Goal: Task Accomplishment & Management: Manage account settings

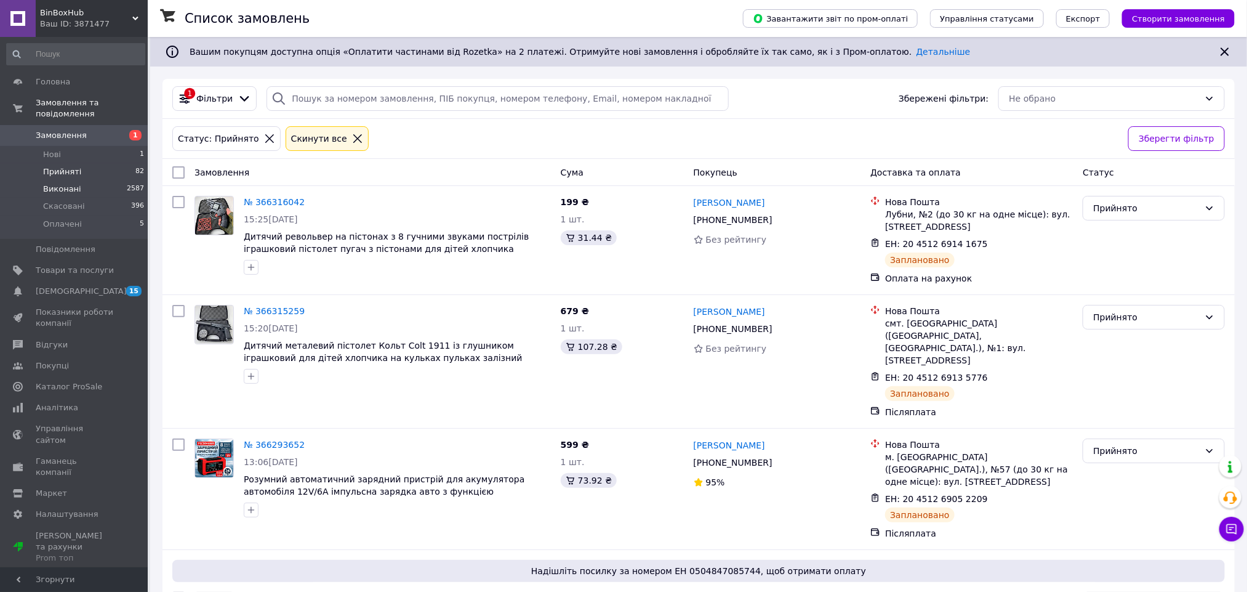
click at [94, 180] on li "Виконані 2587" at bounding box center [75, 188] width 151 height 17
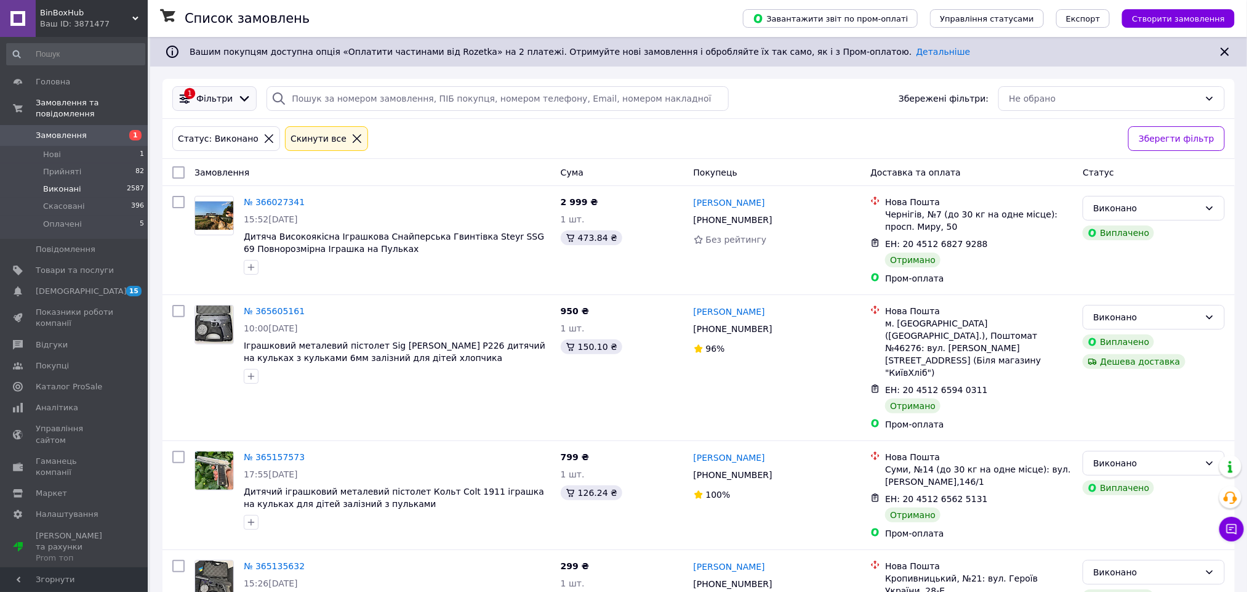
click at [222, 97] on span "Фільтри" at bounding box center [214, 98] width 36 height 12
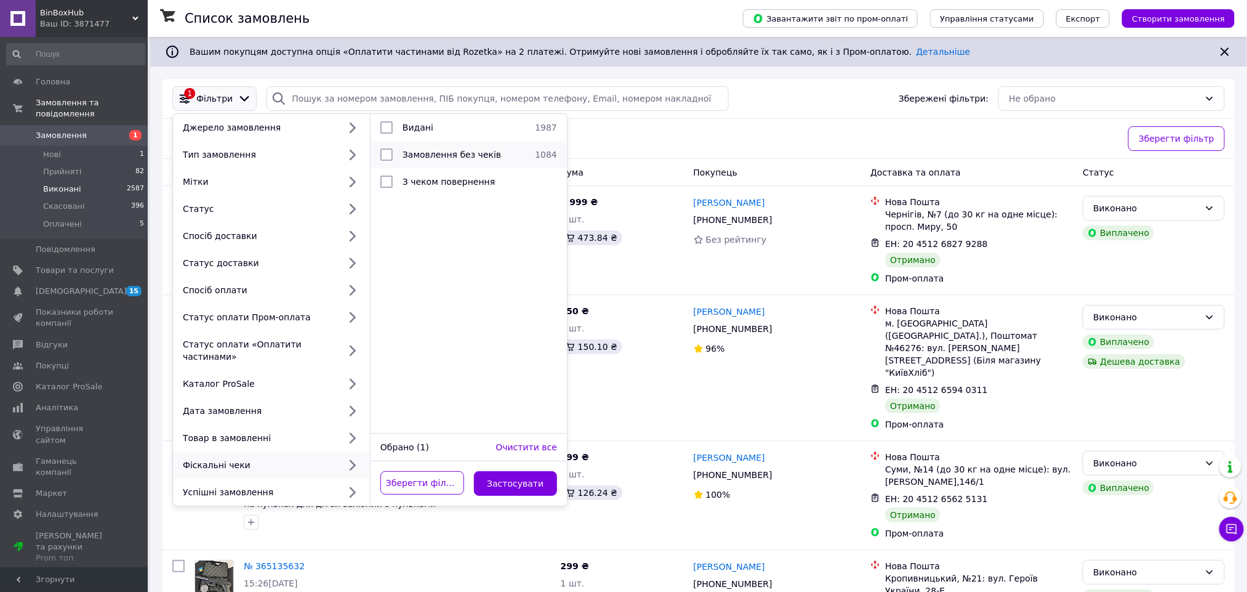
click at [451, 154] on span "Замовлення без чеків" at bounding box center [452, 155] width 98 height 10
checkbox input "true"
click at [520, 475] on button "Застосувати" at bounding box center [516, 483] width 84 height 25
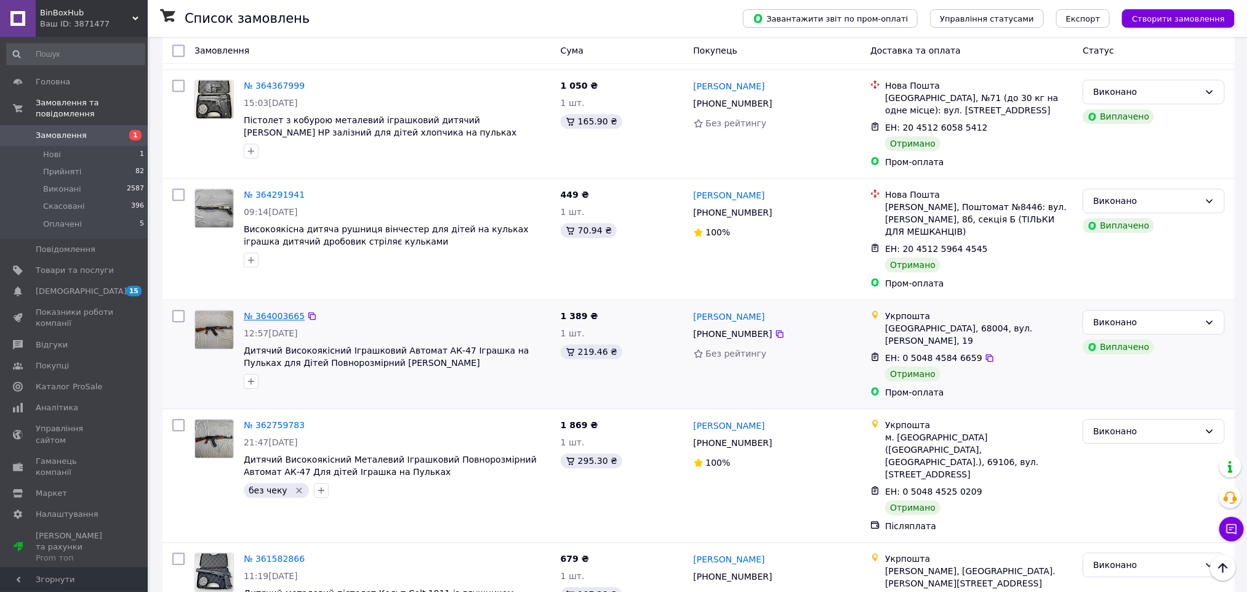
scroll to position [1385, 0]
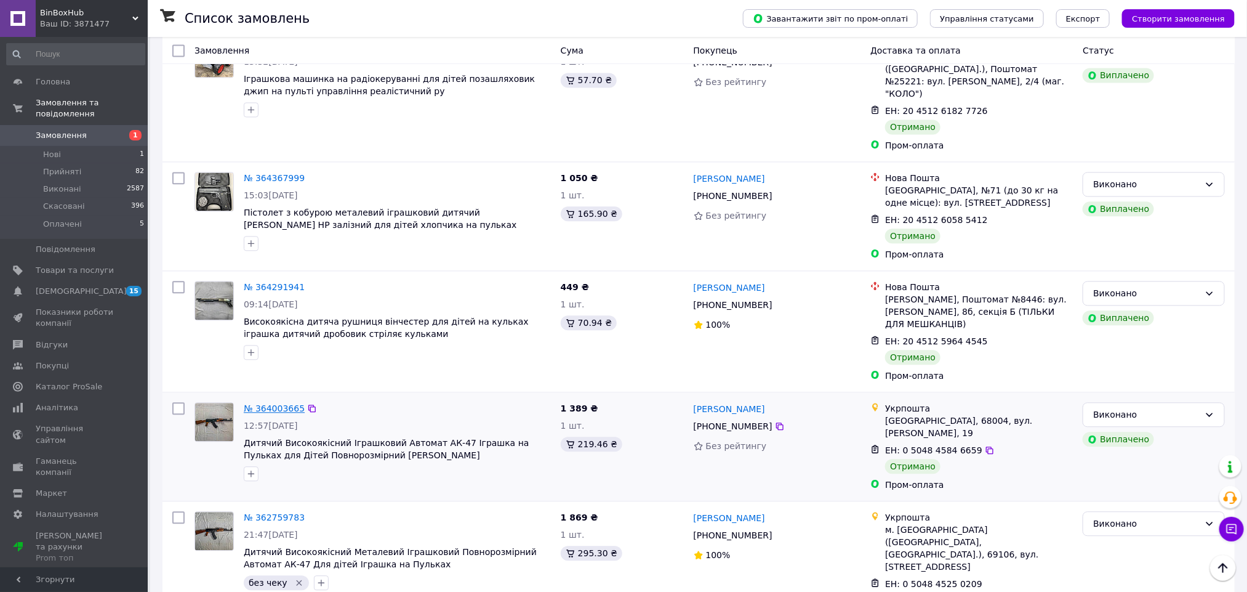
drag, startPoint x: 278, startPoint y: 199, endPoint x: 263, endPoint y: 292, distance: 93.5
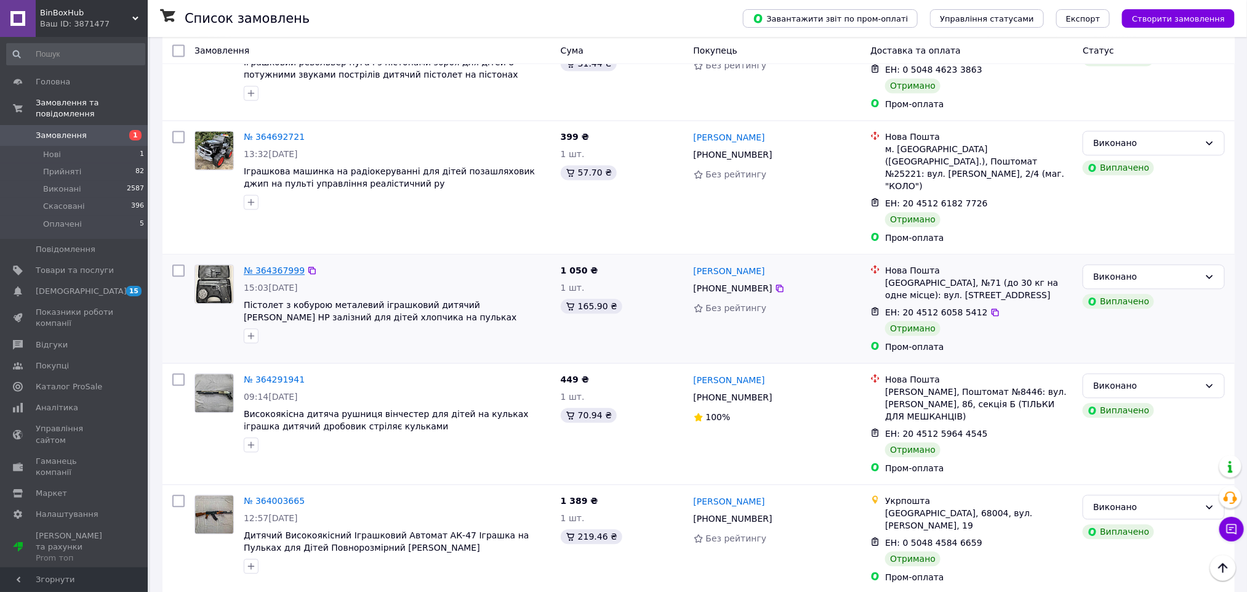
scroll to position [1200, 0]
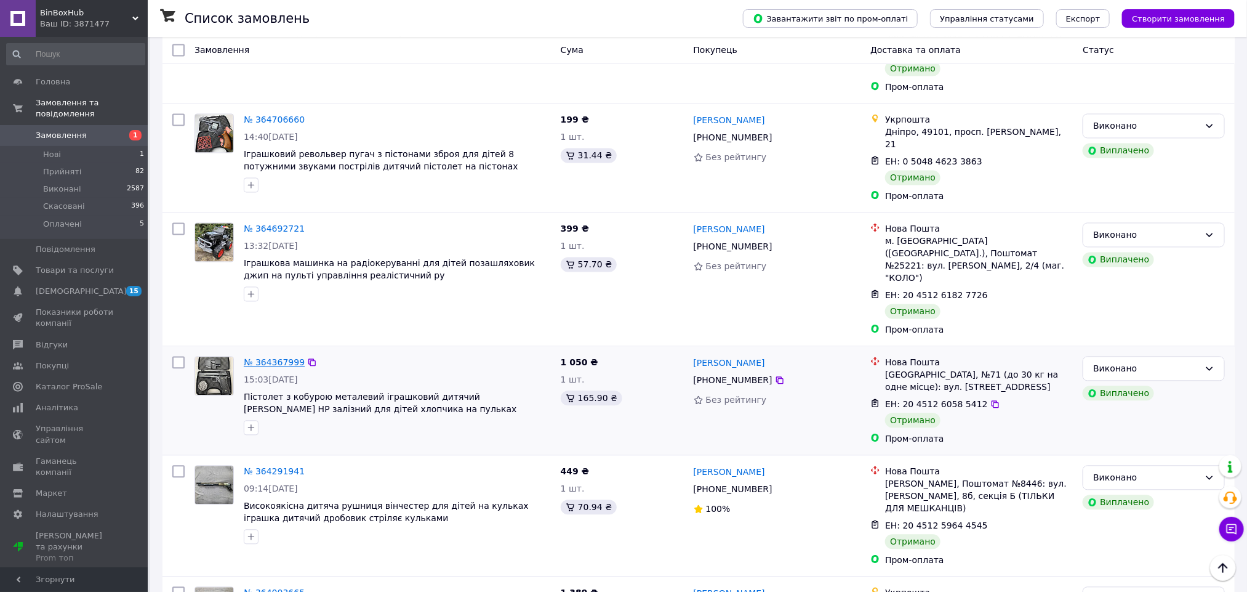
drag, startPoint x: 277, startPoint y: 153, endPoint x: 261, endPoint y: 246, distance: 93.7
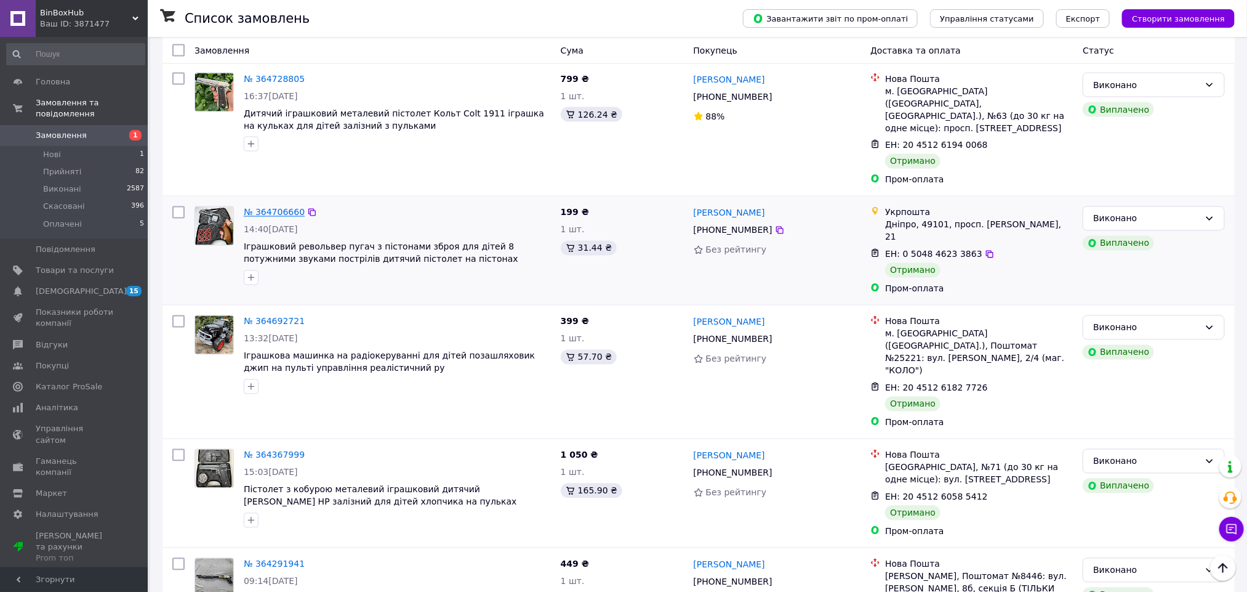
scroll to position [1016, 0]
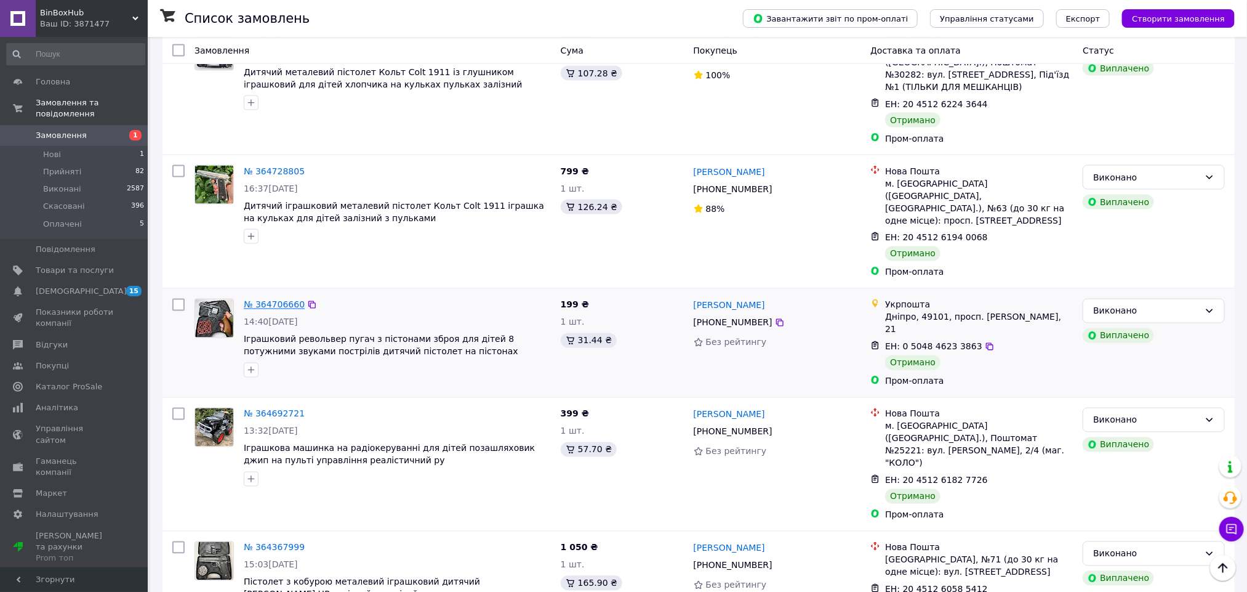
drag, startPoint x: 283, startPoint y: 129, endPoint x: 270, endPoint y: 220, distance: 91.5
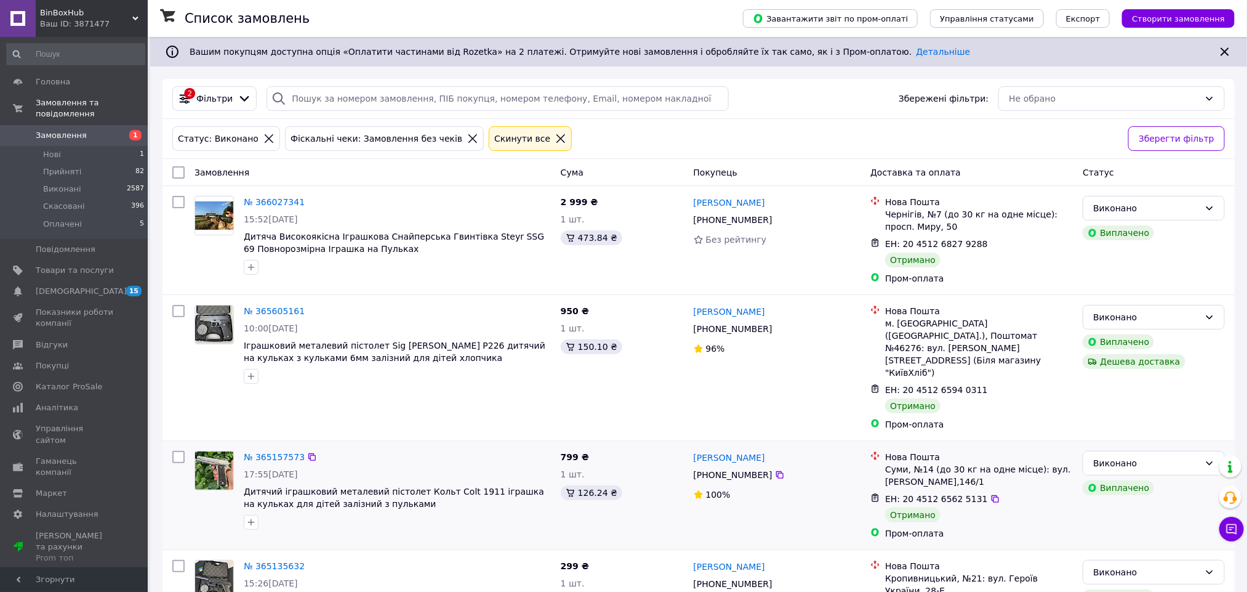
scroll to position [92, 0]
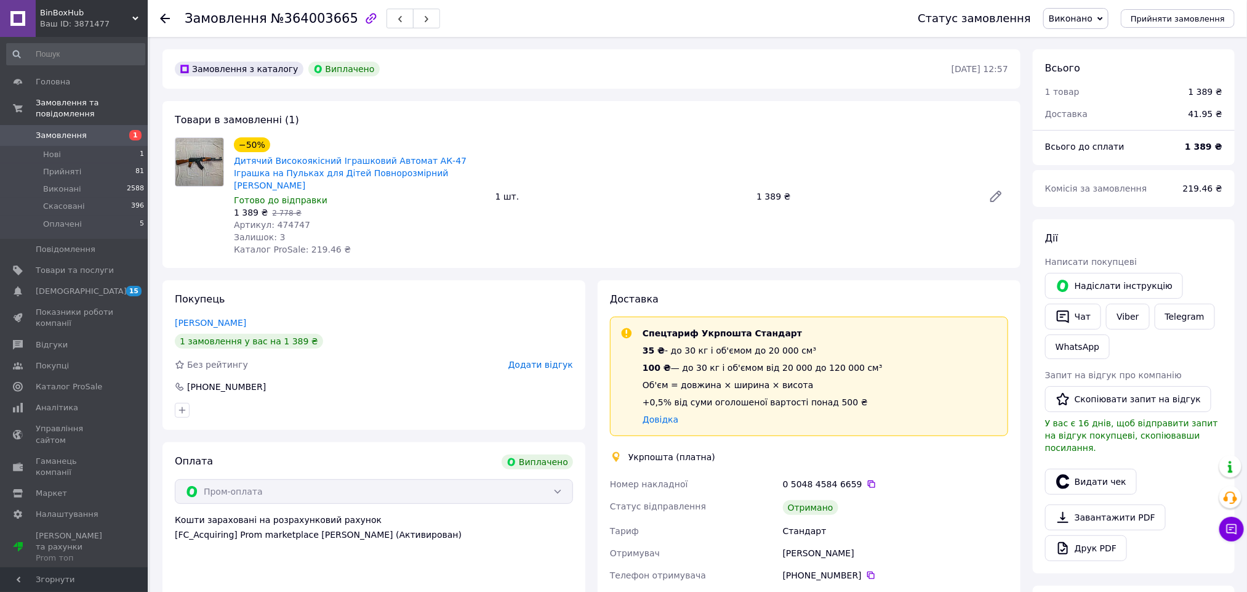
click at [841, 542] on div "Олександра Сілаєва" at bounding box center [895, 553] width 230 height 22
copy div "Сілаєва"
click at [1054, 471] on button "Видати чек" at bounding box center [1091, 481] width 92 height 26
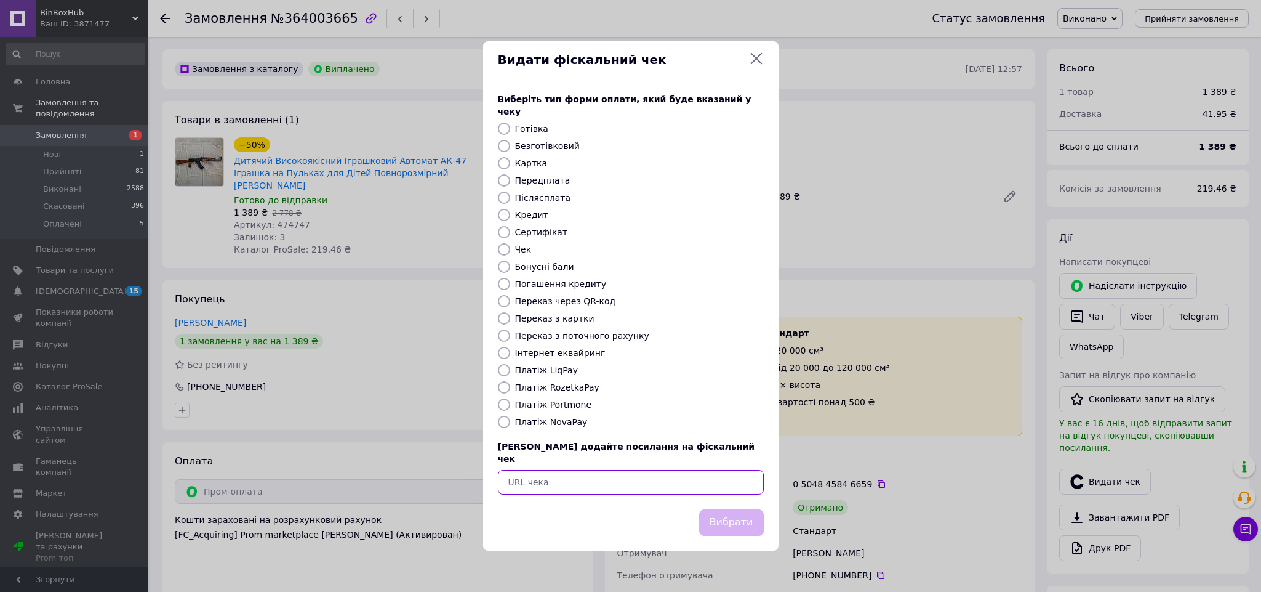
click at [704, 473] on input "text" at bounding box center [631, 482] width 266 height 25
paste input "https://check.checkbox.ua/4c7cd120-f755-4c49-ba71-c7992fff997d"
type input "https://check.checkbox.ua/4c7cd120-f755-4c49-ba71-c7992fff997d"
click at [744, 510] on button "Вибрати" at bounding box center [731, 522] width 65 height 26
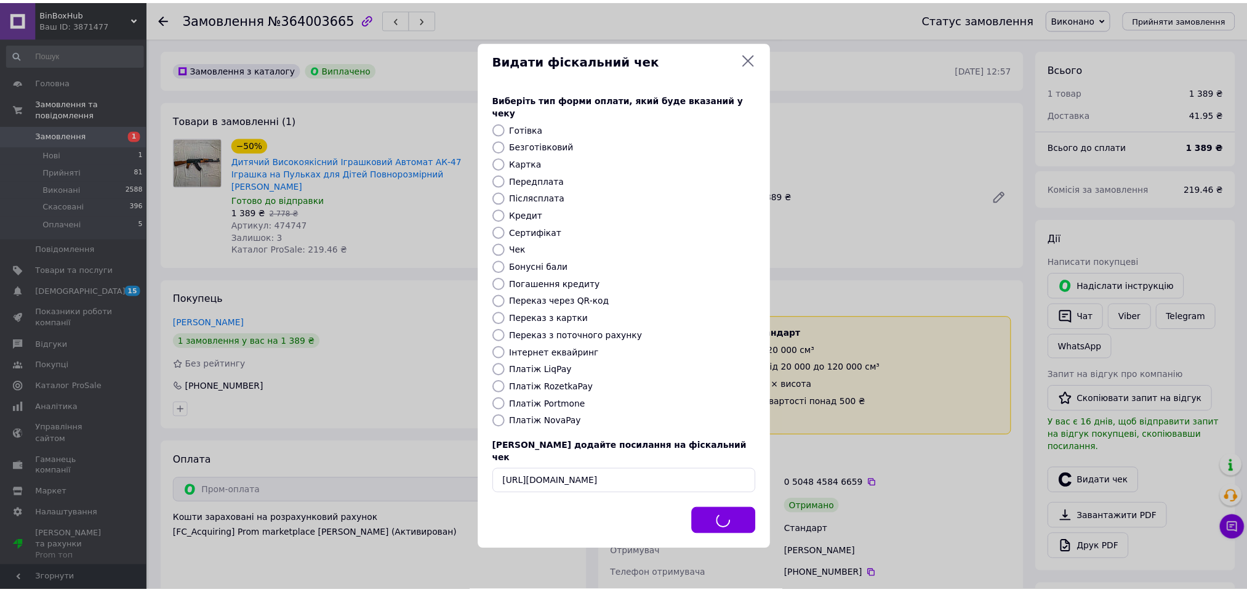
scroll to position [0, 0]
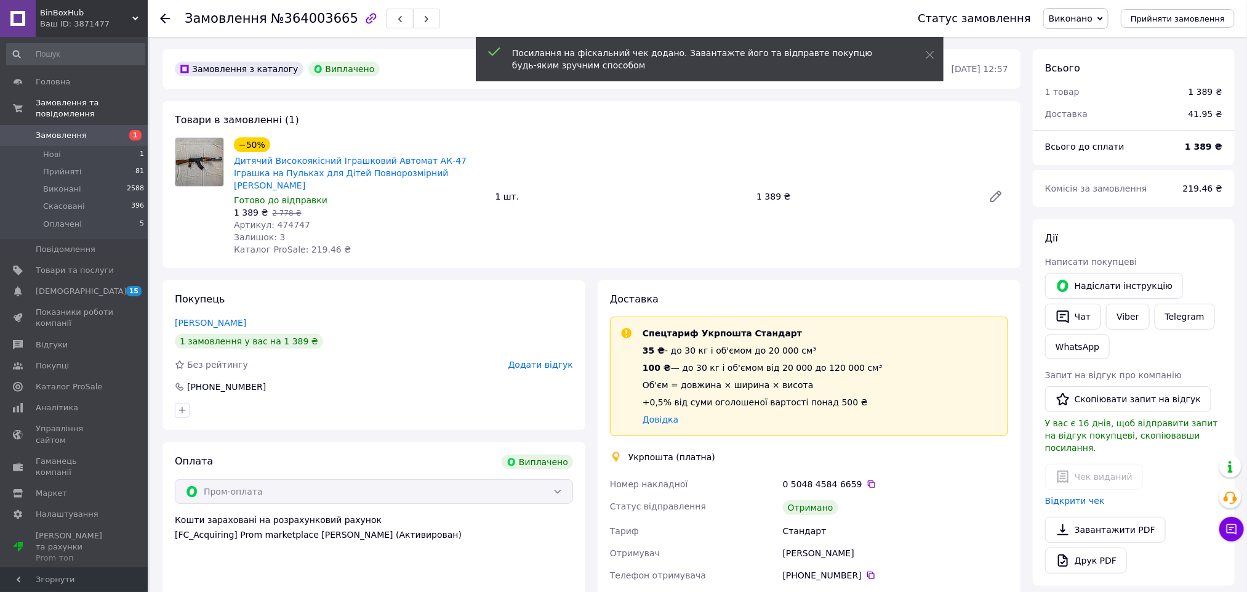
click at [552, 358] on div "Додати відгук" at bounding box center [540, 364] width 65 height 12
click at [548, 359] on span "Додати відгук" at bounding box center [540, 364] width 65 height 10
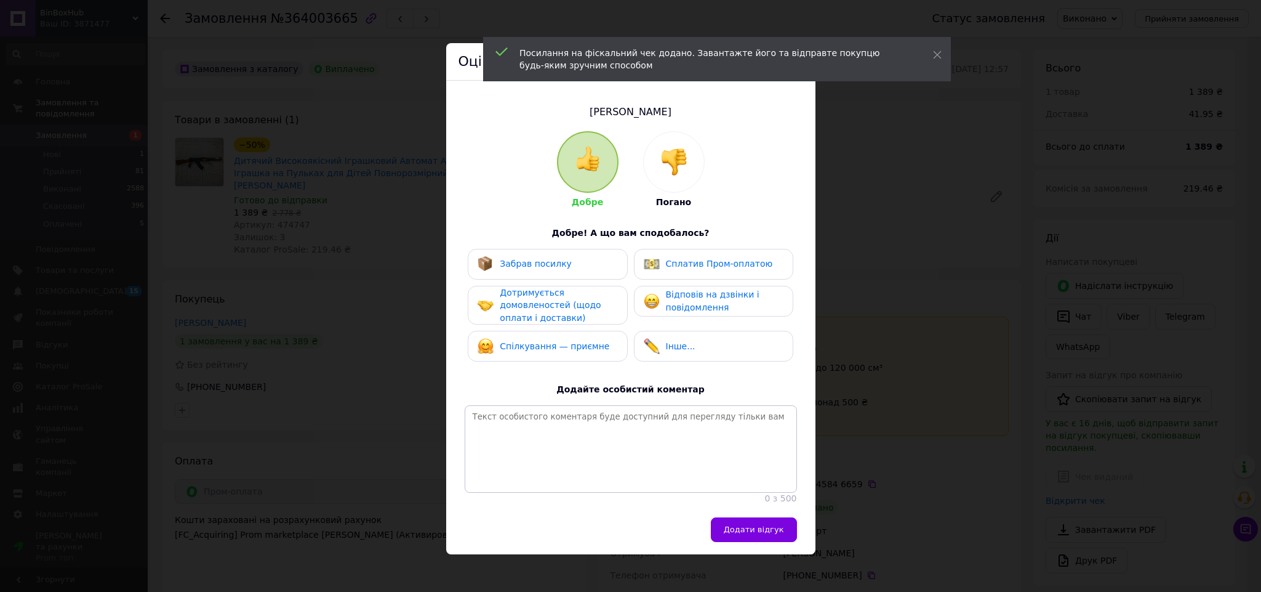
drag, startPoint x: 547, startPoint y: 342, endPoint x: 550, endPoint y: 294, distance: 48.1
click at [547, 341] on span "Спілкування — приємне" at bounding box center [555, 346] width 110 height 10
drag, startPoint x: 551, startPoint y: 271, endPoint x: 603, endPoint y: 266, distance: 52.0
click at [552, 270] on div "Забрав посилку" at bounding box center [525, 264] width 94 height 16
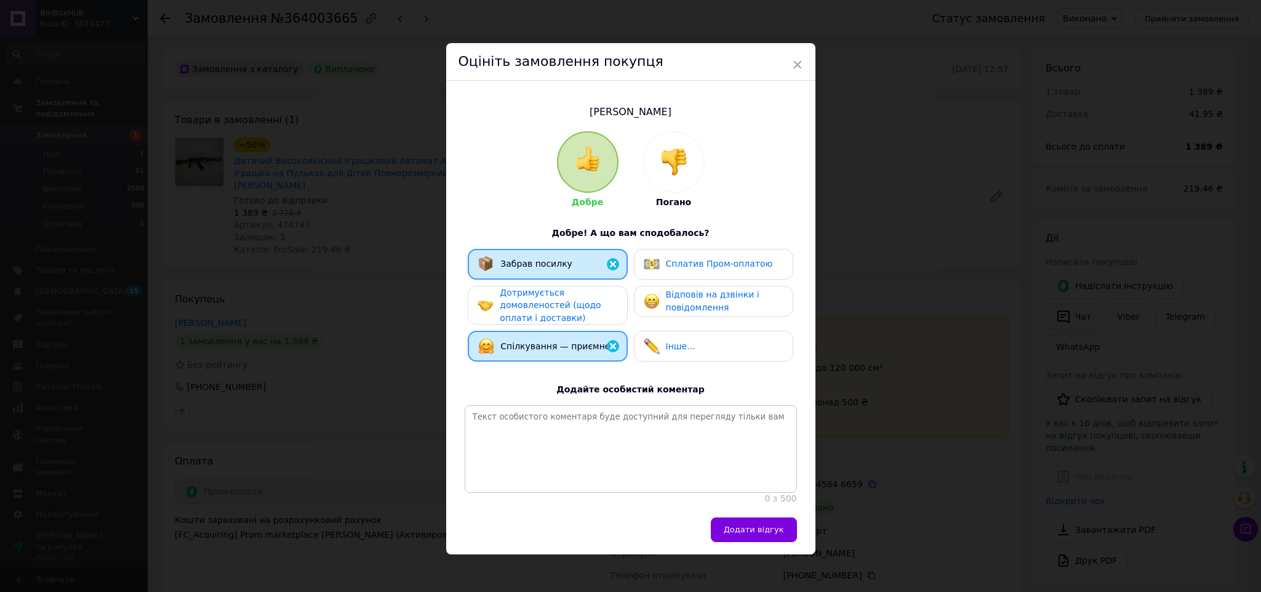
drag, startPoint x: 675, startPoint y: 264, endPoint x: 684, endPoint y: 292, distance: 29.8
click at [676, 264] on span "Сплатив Пром-оплатою" at bounding box center [719, 264] width 107 height 10
drag, startPoint x: 684, startPoint y: 292, endPoint x: 777, endPoint y: 447, distance: 181.1
click at [685, 292] on span "Відповів на дзвінки і повідомлення" at bounding box center [713, 300] width 94 height 23
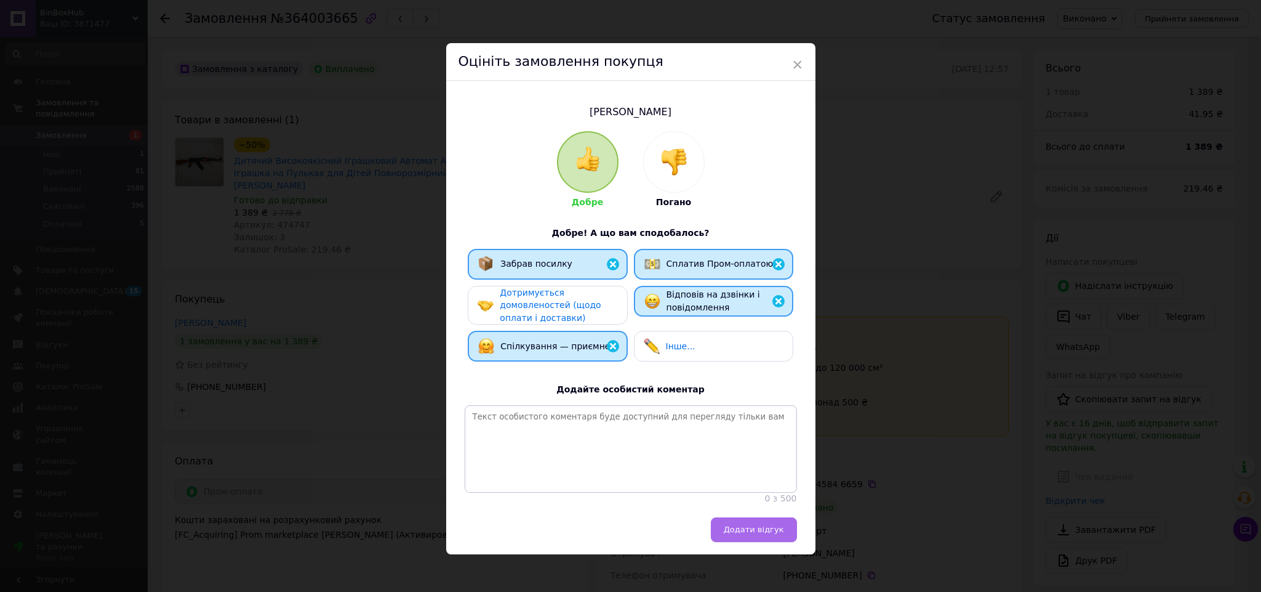
click at [777, 536] on button "Додати відгук" at bounding box center [754, 529] width 86 height 25
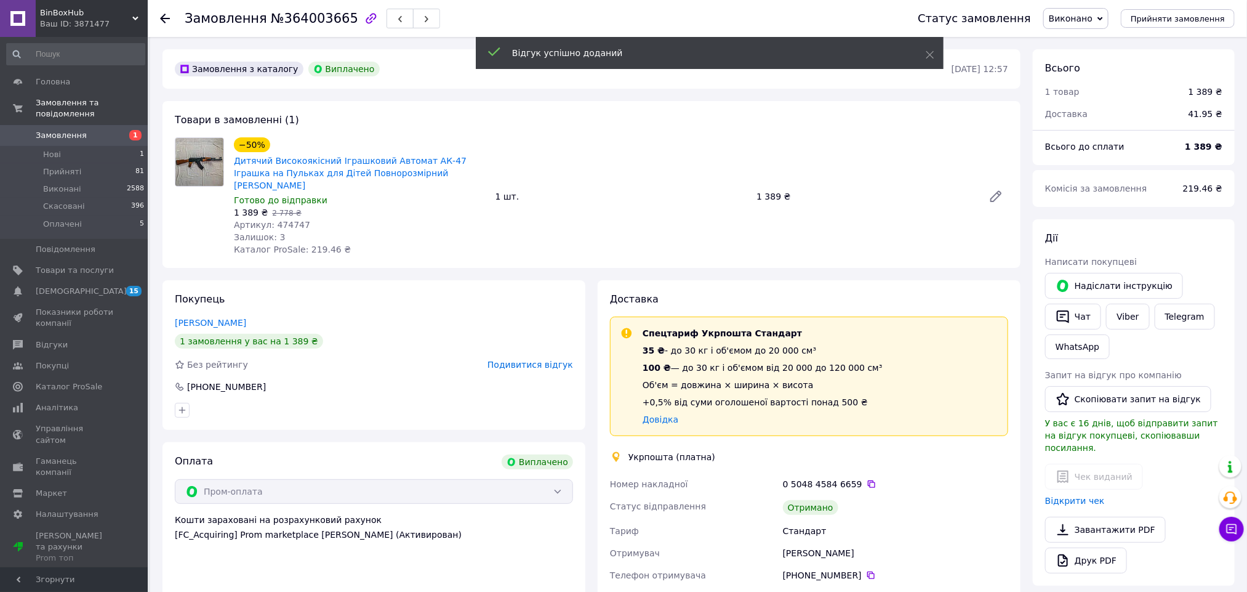
click at [1085, 26] on span "Виконано" at bounding box center [1075, 18] width 65 height 21
click at [933, 109] on div "Товари в замовленні (1) −50% Дитячий Високоякісний Іграшковий Автомат АК-47 Ігр…" at bounding box center [591, 184] width 858 height 167
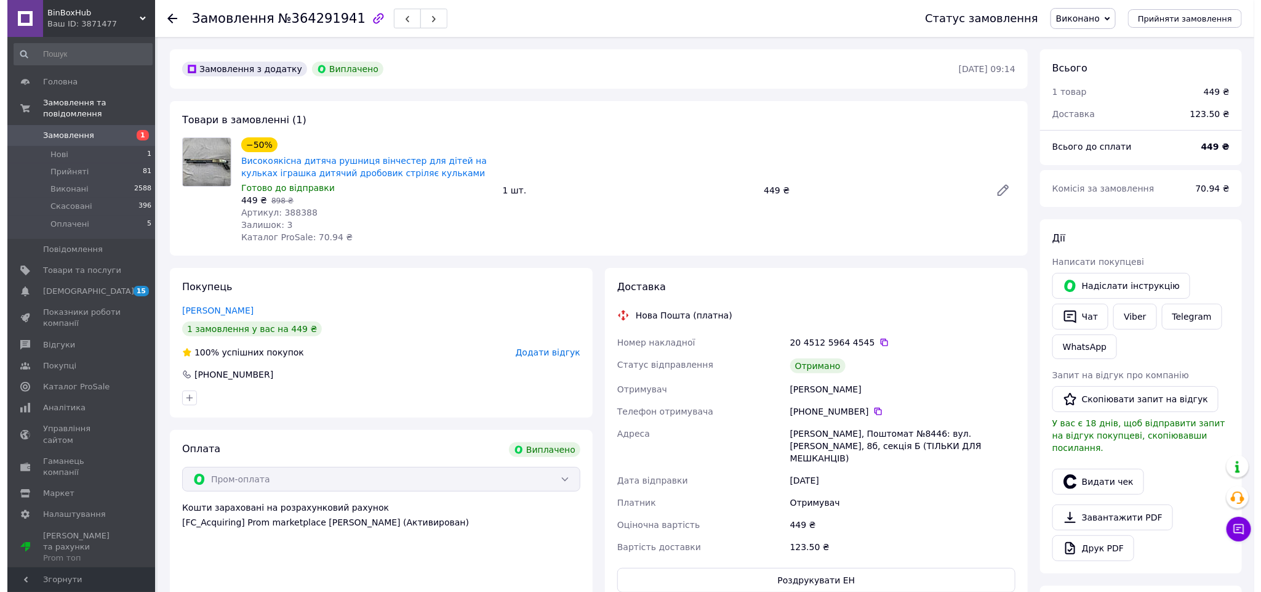
scroll to position [35, 0]
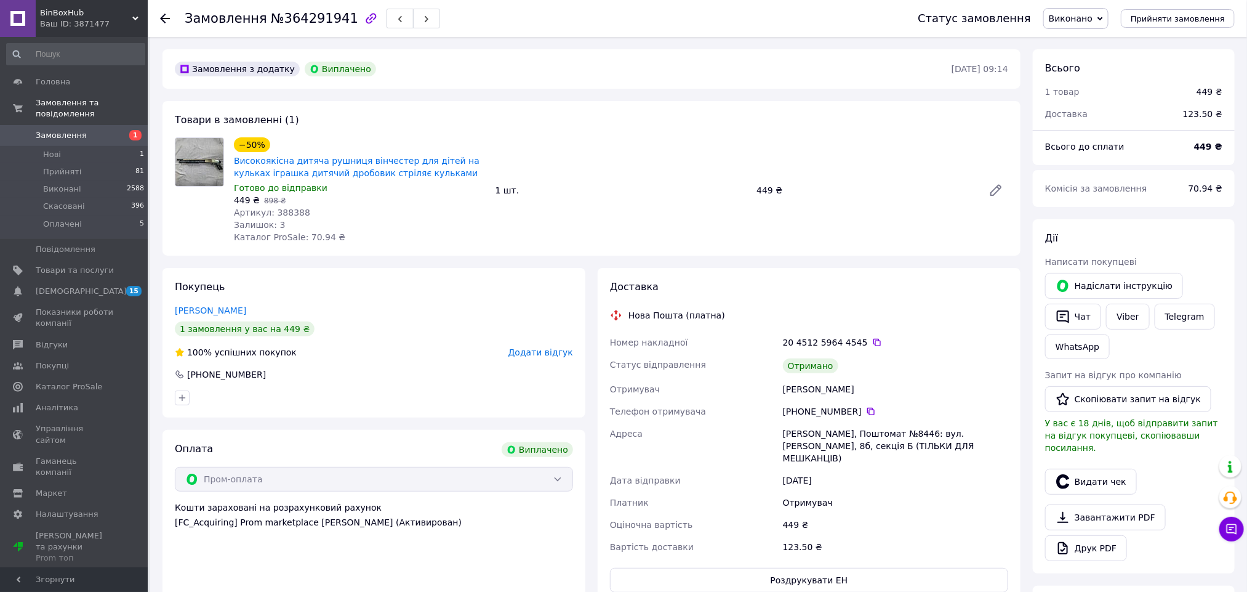
click at [791, 392] on div "[PERSON_NAME]" at bounding box center [895, 389] width 230 height 22
click at [790, 392] on div "Маруневич Валентина" at bounding box center [895, 389] width 230 height 22
copy div "Маруневич"
drag, startPoint x: 1110, startPoint y: 475, endPoint x: 939, endPoint y: 508, distance: 174.8
click at [1110, 475] on button "Видати чек" at bounding box center [1091, 481] width 92 height 26
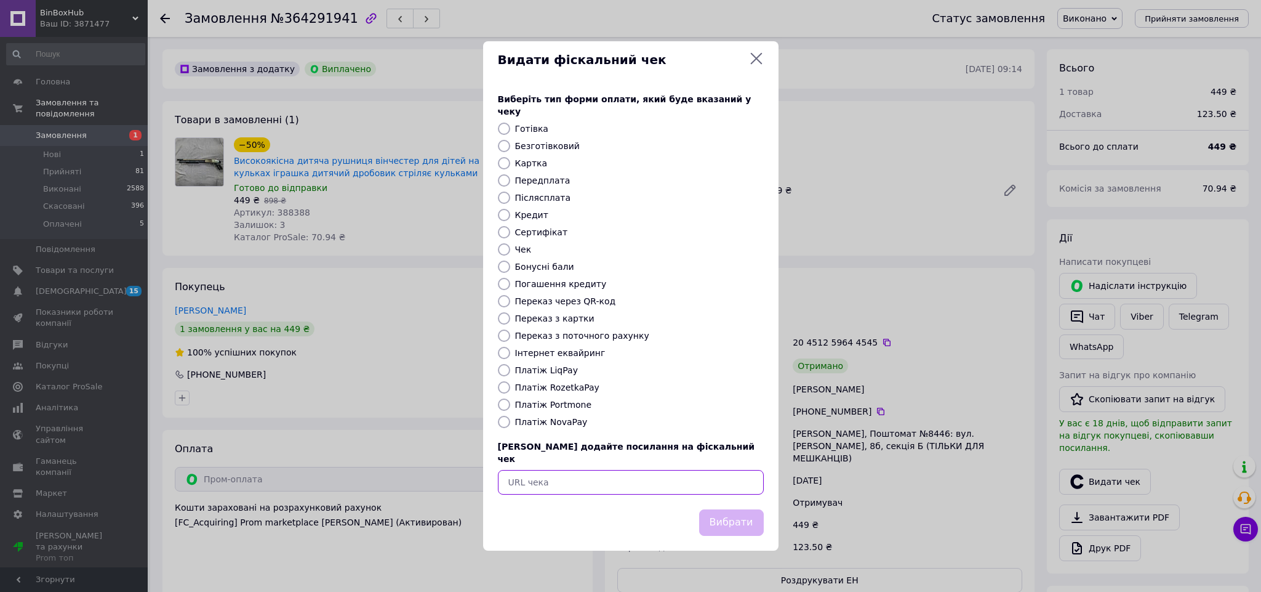
click at [591, 475] on input "text" at bounding box center [631, 482] width 266 height 25
paste input "https://check.checkbox.ua/e0fe4f9b-cfb4-4fa4-b878-5cb9b1783d62"
type input "https://check.checkbox.ua/e0fe4f9b-cfb4-4fa4-b878-5cb9b1783d62"
click at [718, 509] on button "Вибрати" at bounding box center [731, 522] width 65 height 26
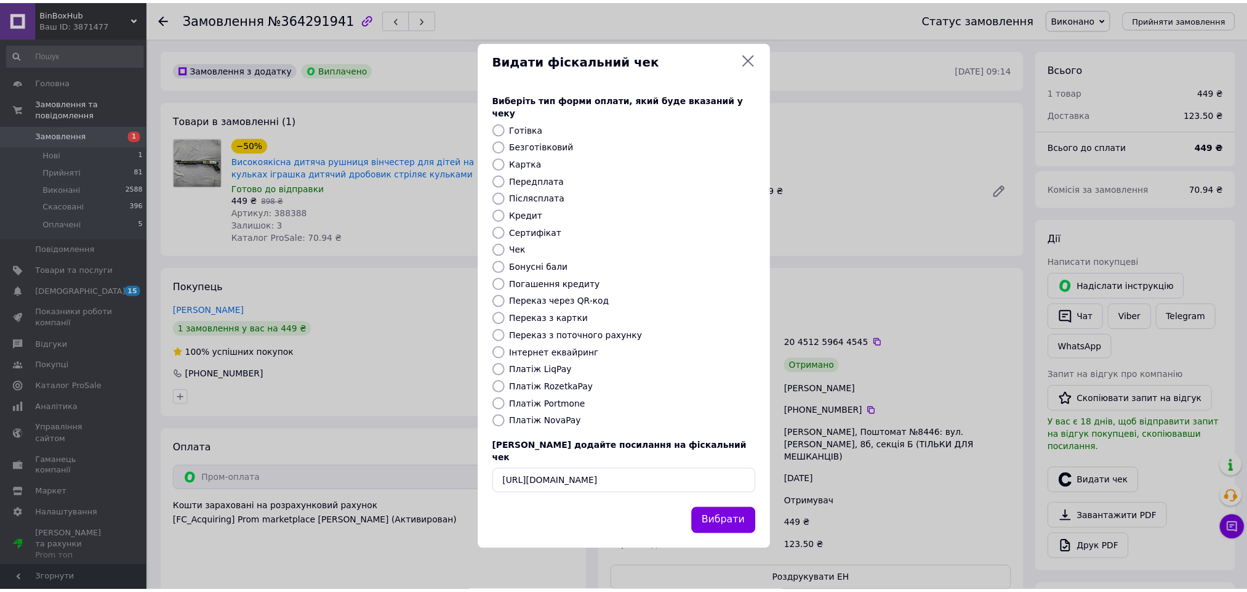
scroll to position [0, 0]
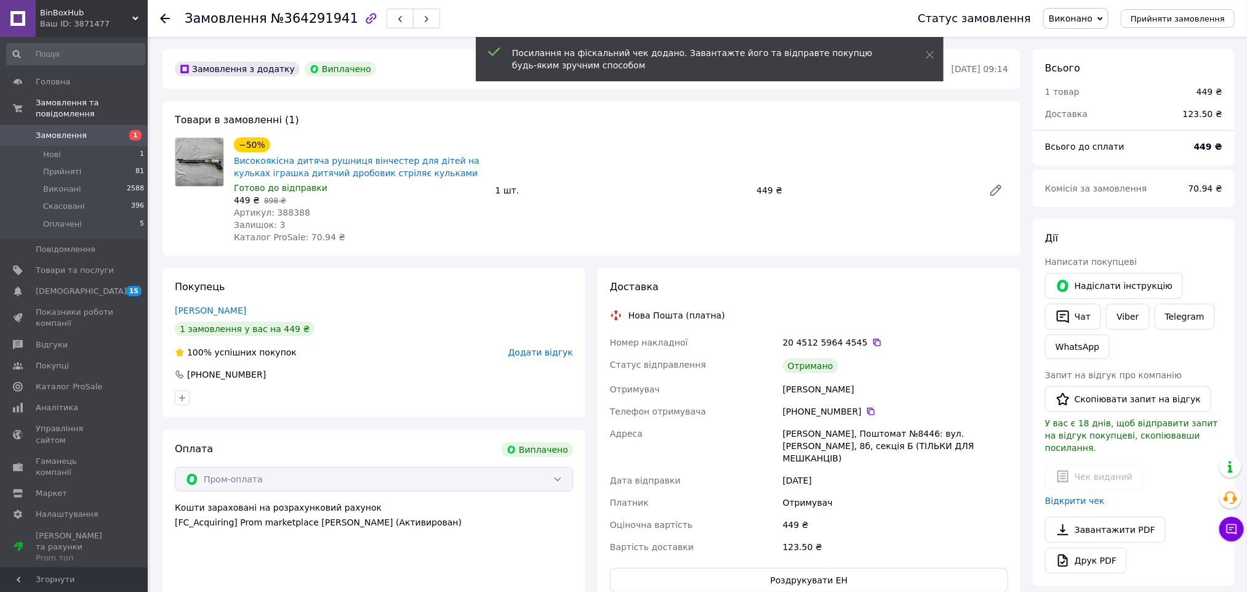
click at [539, 353] on span "Додати відгук" at bounding box center [540, 352] width 65 height 10
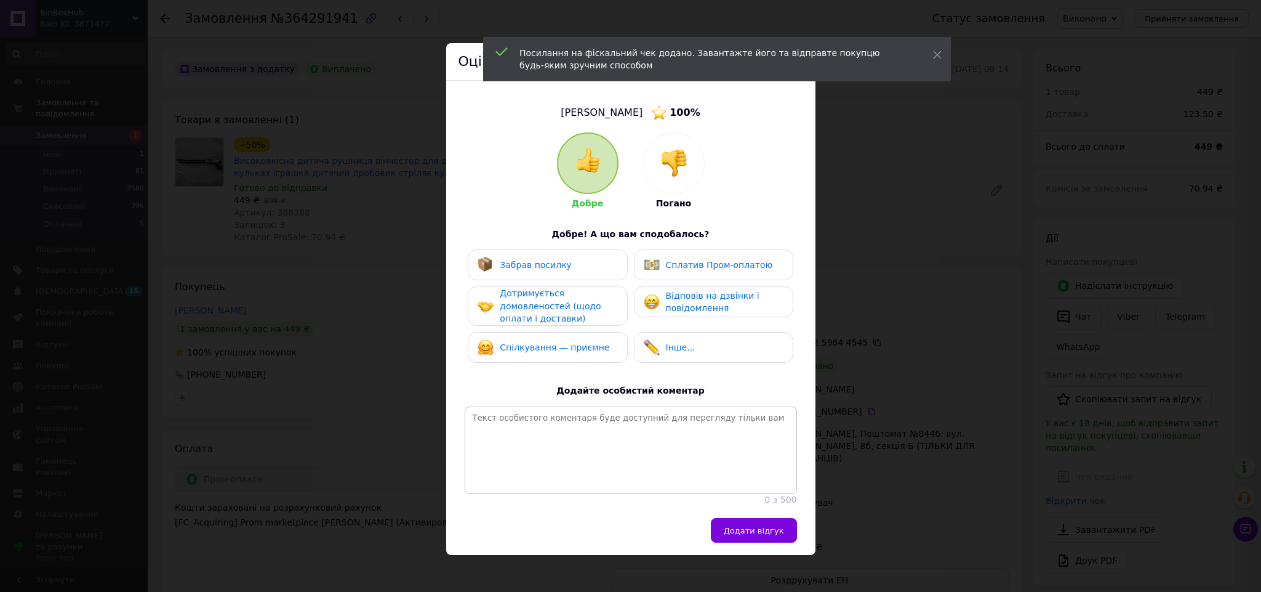
click at [539, 260] on span "Забрав посилку" at bounding box center [536, 265] width 72 height 10
click at [665, 273] on div "Сплатив Пром-оплатою" at bounding box center [713, 264] width 159 height 31
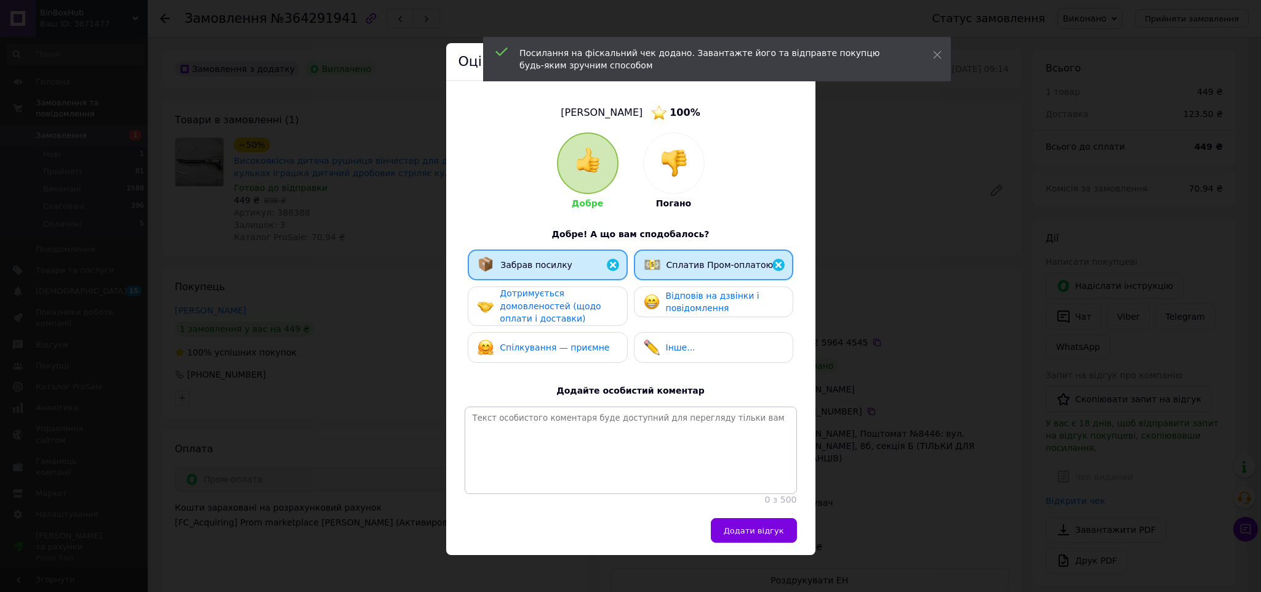
click at [604, 294] on div "Дотримується домовленостей (щодо оплати і доставки)" at bounding box center [558, 306] width 117 height 38
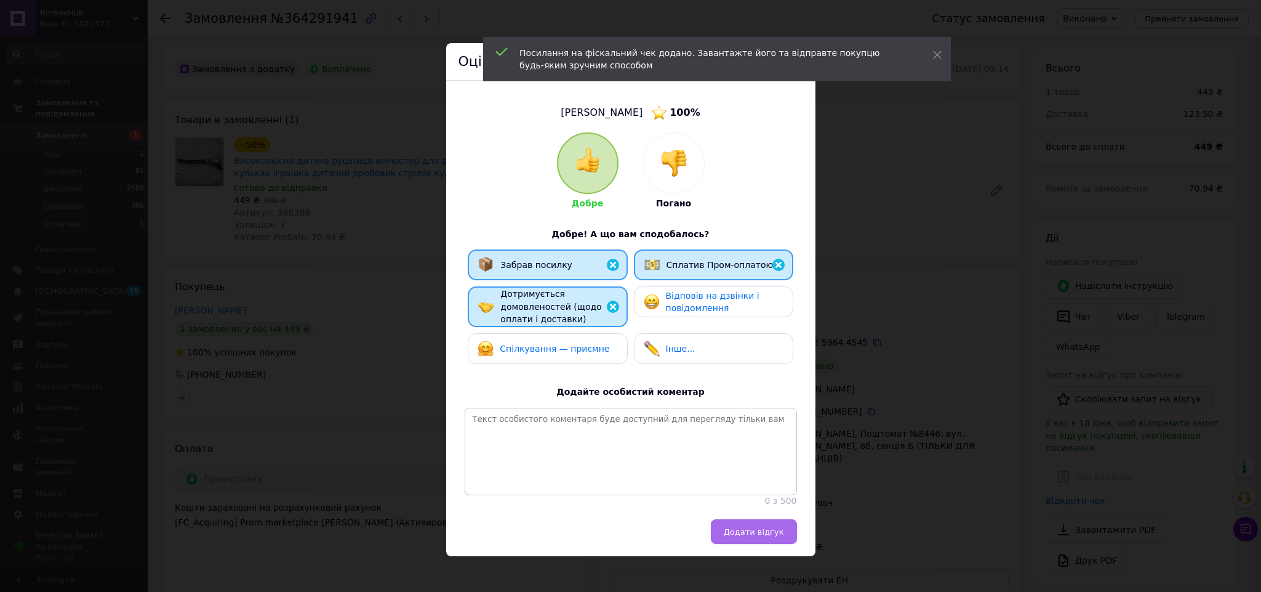
click at [761, 536] on span "Додати відгук" at bounding box center [754, 531] width 60 height 9
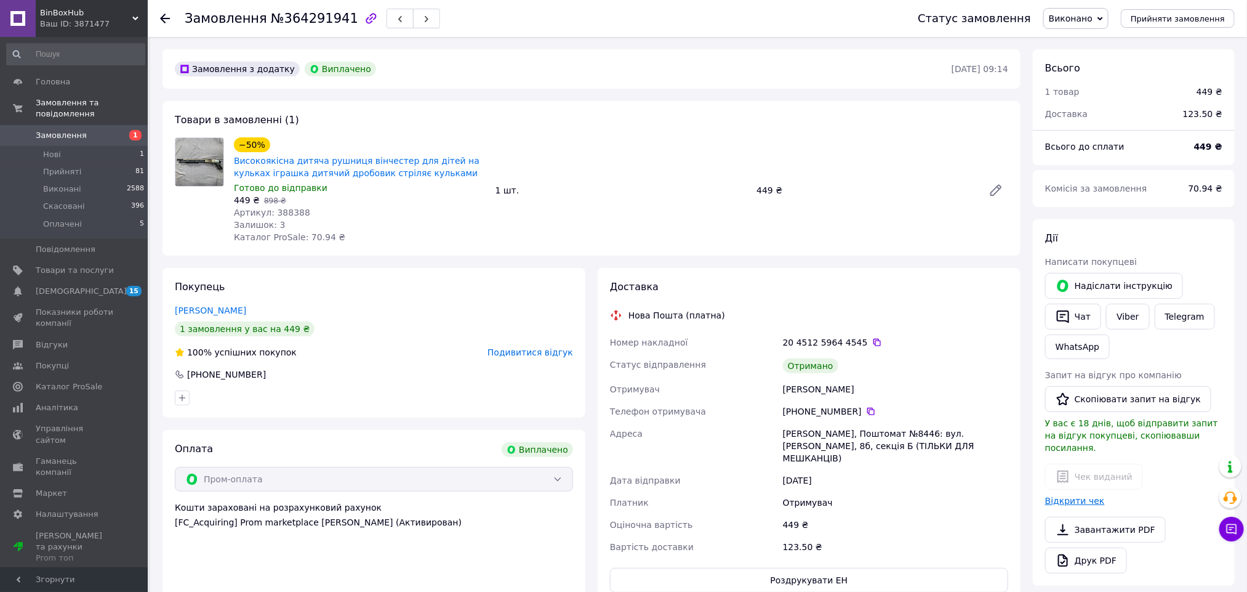
click at [1073, 496] on link "Відкрити чек" at bounding box center [1075, 501] width 60 height 10
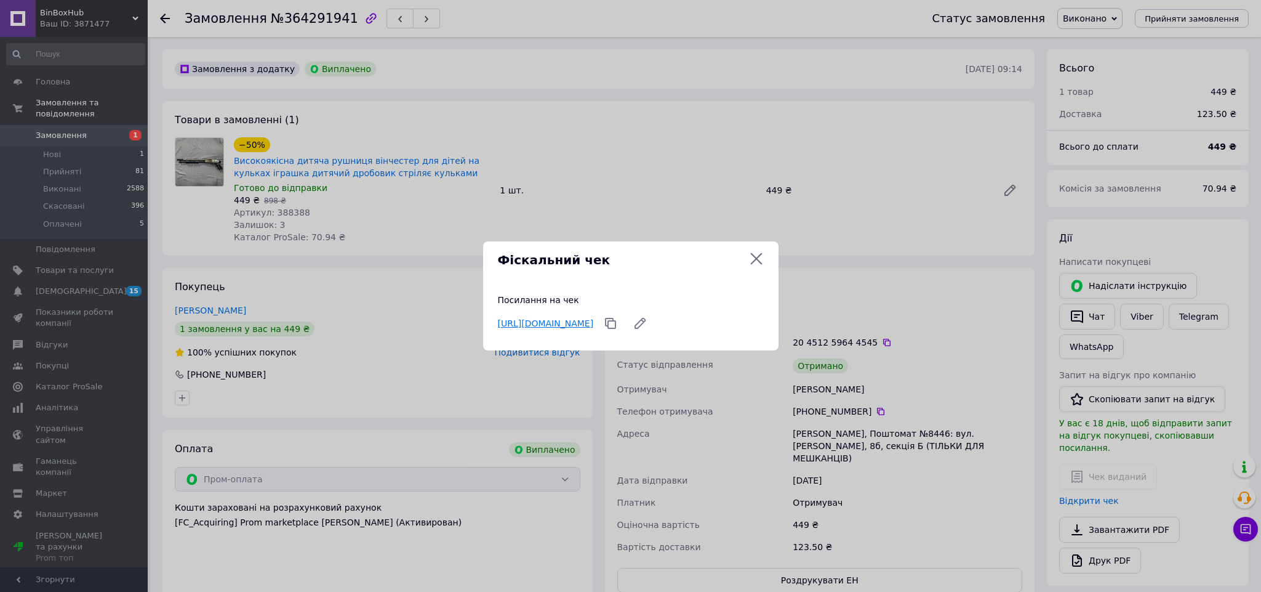
click at [594, 318] on link "https://check.checkbox.ua/e0fe4f9b-cfb4-4fa4-b878-5cb9b1783d62" at bounding box center [546, 323] width 96 height 10
click at [754, 255] on icon at bounding box center [756, 258] width 15 height 15
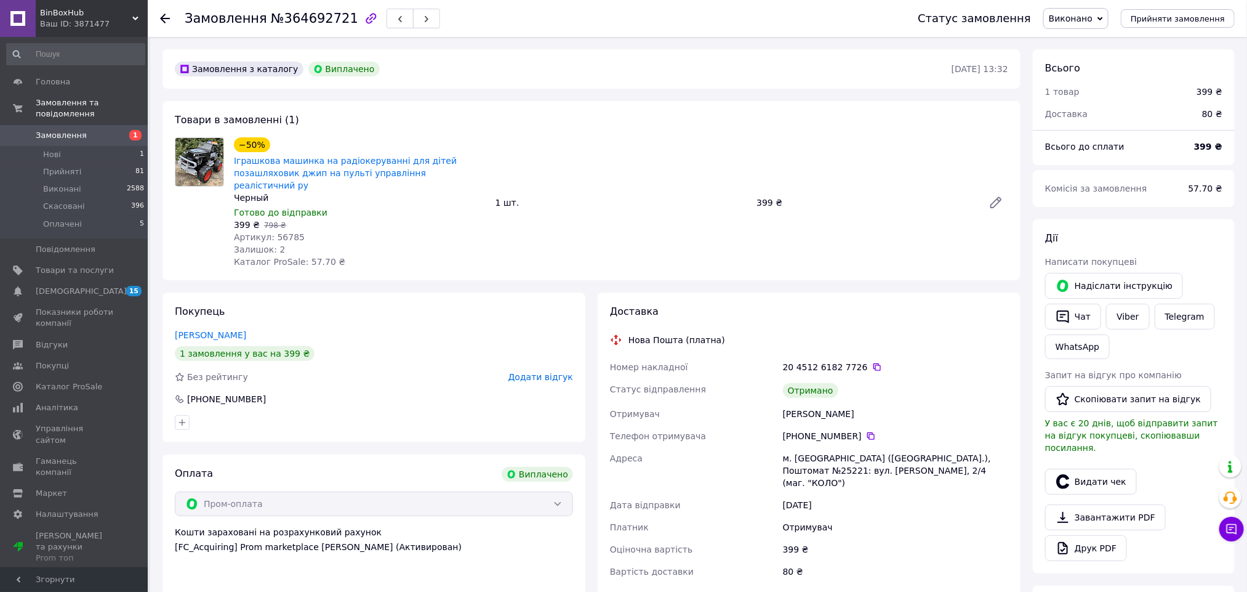
click at [798, 403] on div "Верес-Слипенко Ольга" at bounding box center [895, 414] width 230 height 22
drag, startPoint x: 779, startPoint y: 398, endPoint x: 848, endPoint y: 401, distance: 69.0
click at [848, 401] on div "Номер накладної 20 4512 6182 7726   Статус відправлення Отримано Отримувач Вере…" at bounding box center [809, 469] width 403 height 227
copy div "Отримувач Верес-Слипенко"
click at [794, 403] on div "Верес-Слипенко Ольга" at bounding box center [895, 414] width 230 height 22
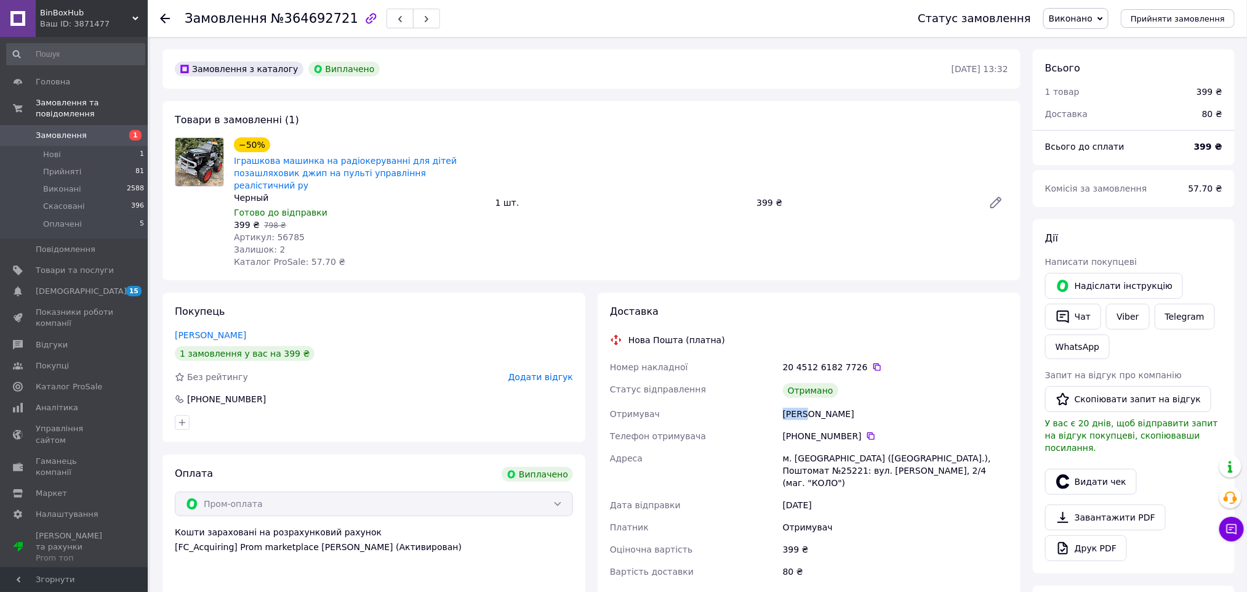
click at [794, 403] on div "Верес-Слипенко Ольга" at bounding box center [895, 414] width 230 height 22
click at [1097, 468] on button "Видати чек" at bounding box center [1091, 481] width 92 height 26
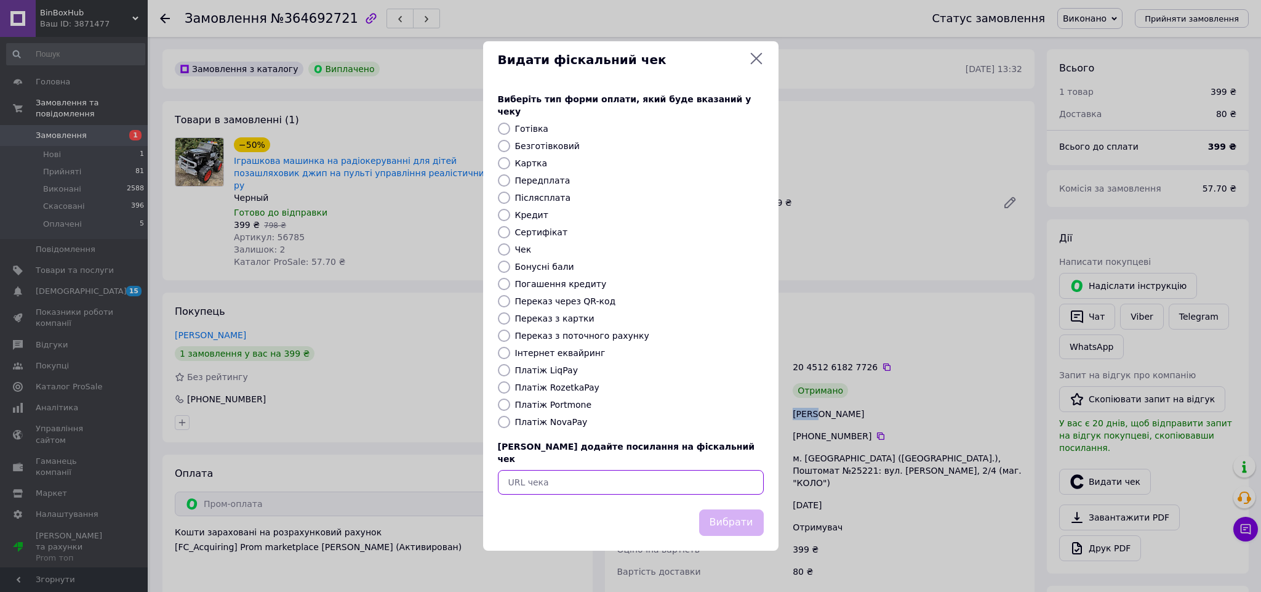
click at [595, 470] on input "text" at bounding box center [631, 482] width 266 height 25
paste input "https://check.checkbox.ua/e94052ff-a8fa-4b00-8c43-7af28e2a0881"
type input "https://check.checkbox.ua/e94052ff-a8fa-4b00-8c43-7af28e2a0881"
drag, startPoint x: 737, startPoint y: 515, endPoint x: 739, endPoint y: 507, distance: 8.8
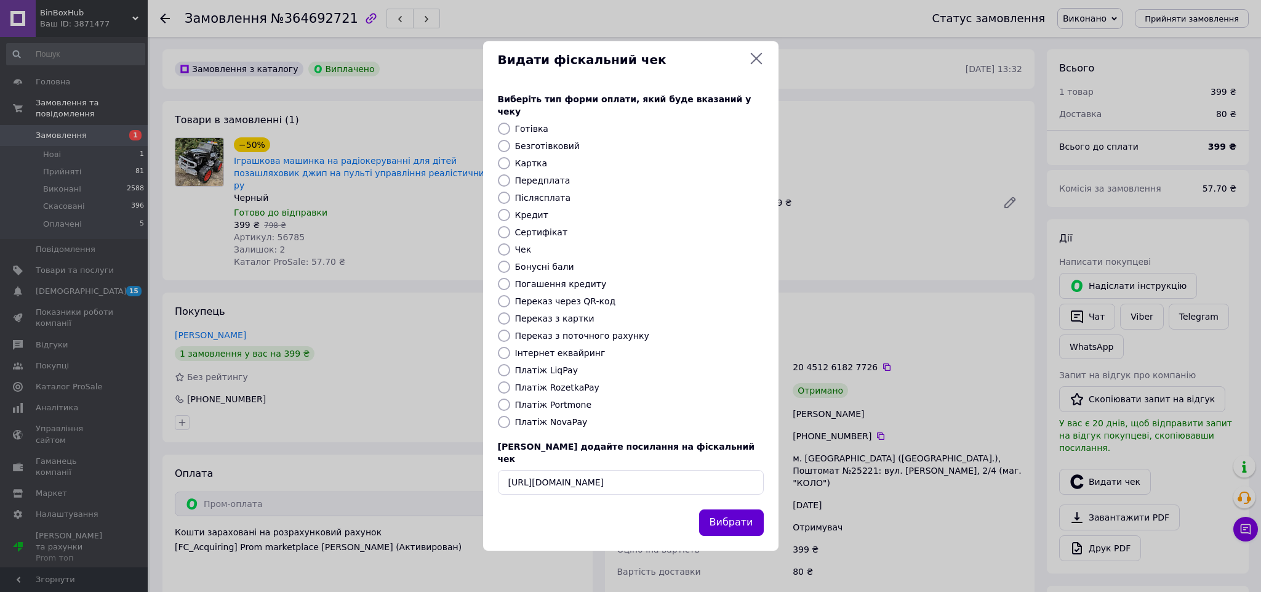
click at [739, 515] on button "Вибрати" at bounding box center [731, 522] width 65 height 26
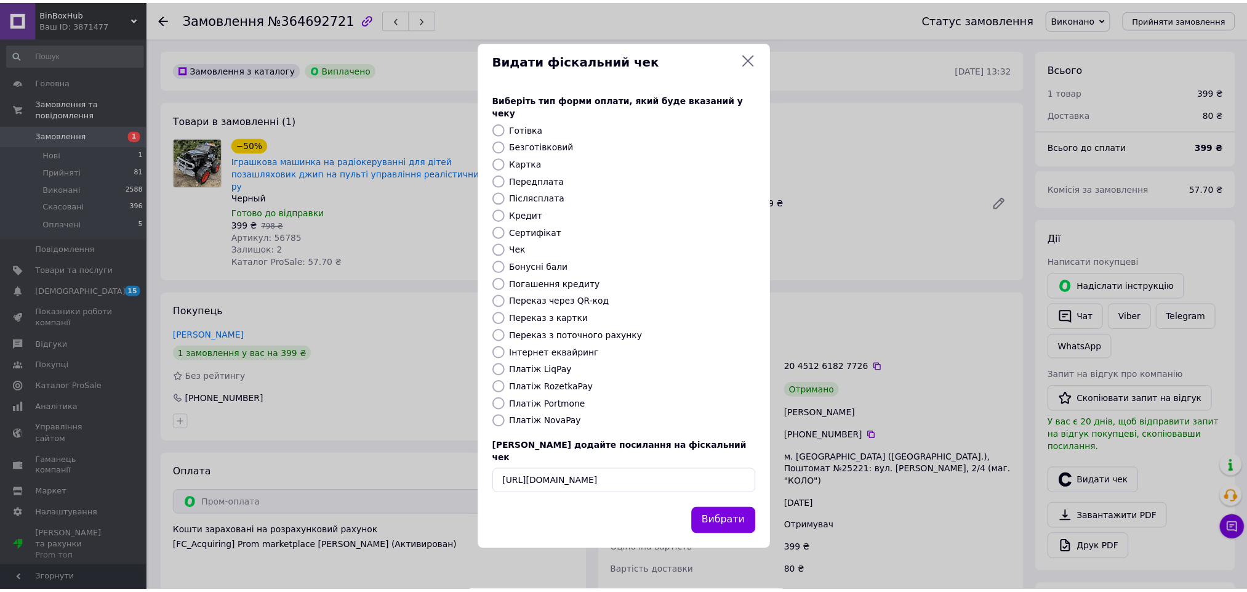
scroll to position [0, 0]
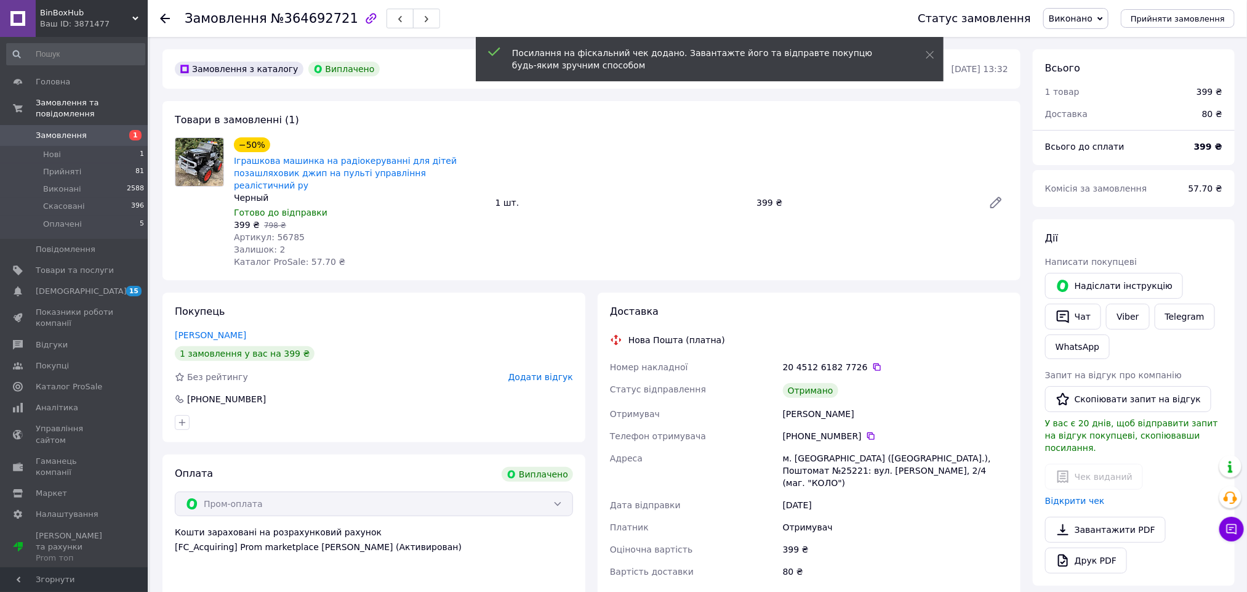
click at [540, 372] on span "Додати відгук" at bounding box center [540, 377] width 65 height 10
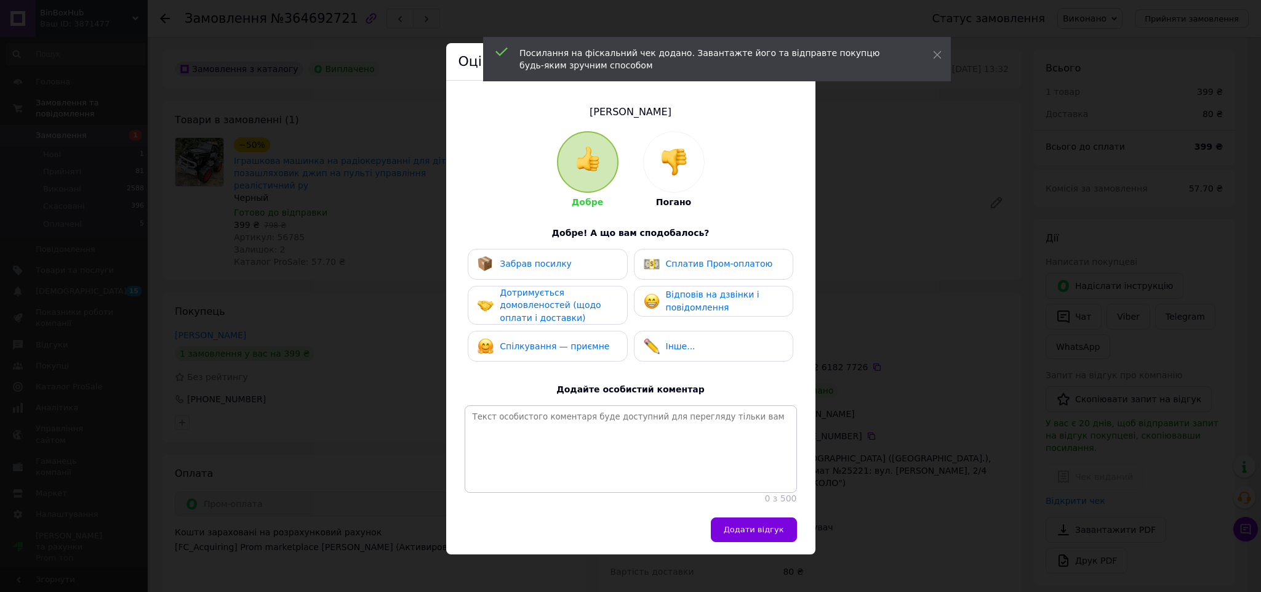
click at [530, 266] on span "Забрав посилку" at bounding box center [536, 264] width 72 height 10
click at [650, 267] on img at bounding box center [652, 264] width 16 height 16
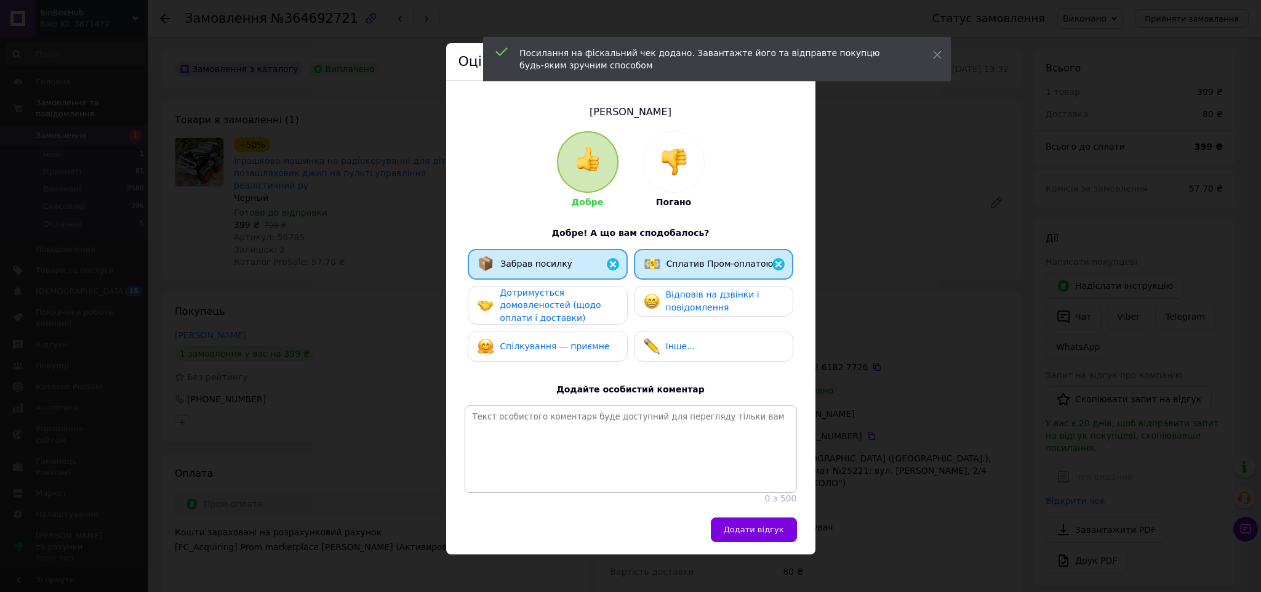
drag, startPoint x: 566, startPoint y: 288, endPoint x: 572, endPoint y: 299, distance: 13.0
click at [566, 290] on div "Дотримується домовленостей (щодо оплати і доставки)" at bounding box center [558, 305] width 117 height 38
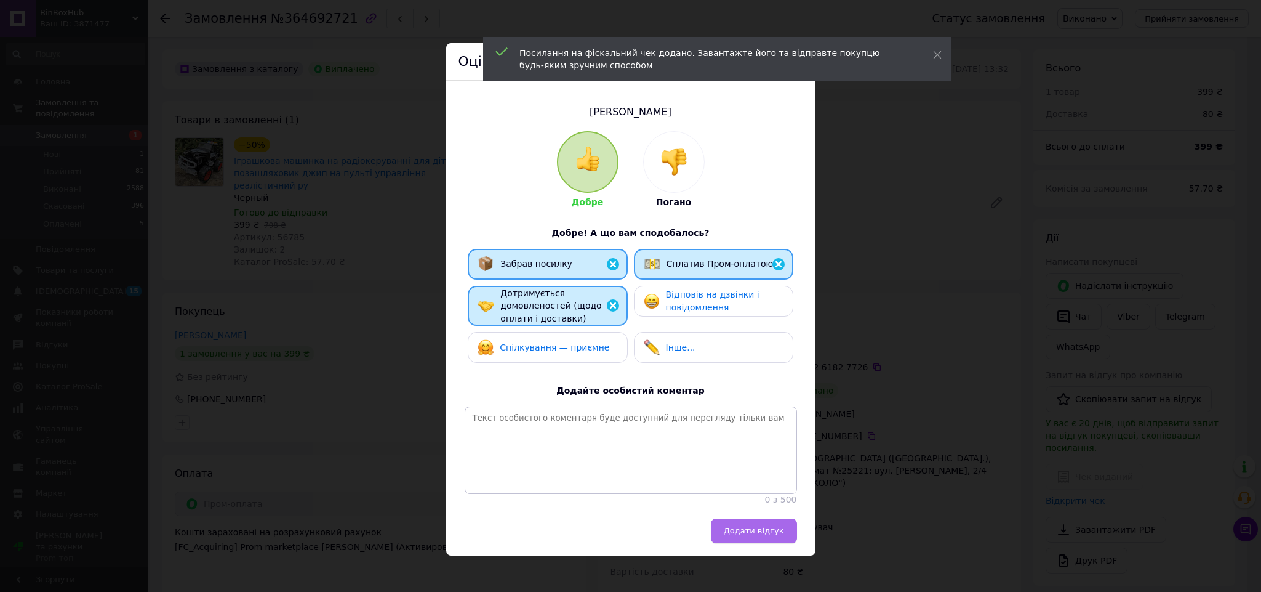
click at [761, 535] on span "Додати відгук" at bounding box center [754, 530] width 60 height 9
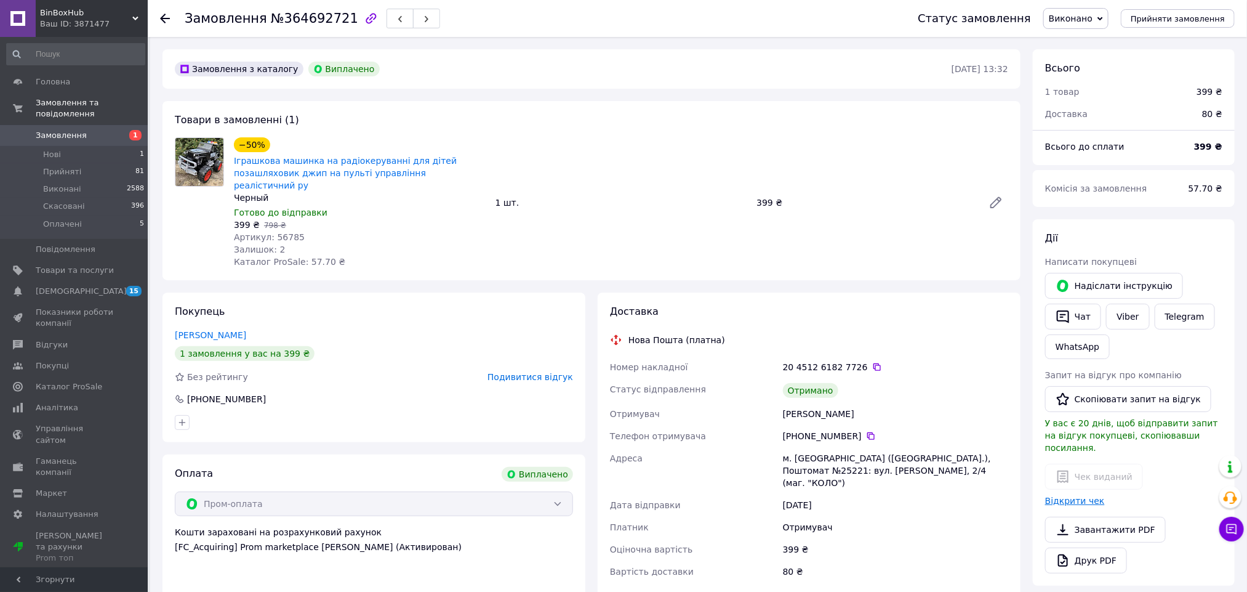
click at [1075, 496] on link "Відкрити чек" at bounding box center [1075, 501] width 60 height 10
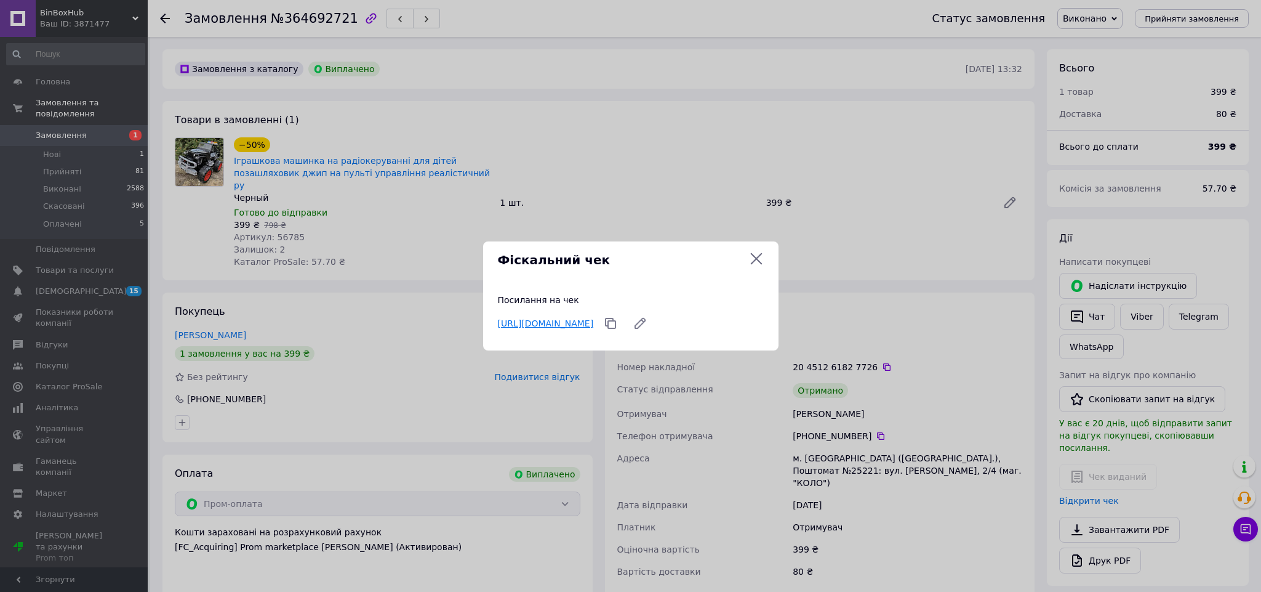
click at [594, 318] on link "https://check.checkbox.ua/e94052ff-a8fa-4b00-8c43-7af28e2a0881" at bounding box center [546, 323] width 96 height 10
click at [754, 259] on icon at bounding box center [756, 258] width 15 height 15
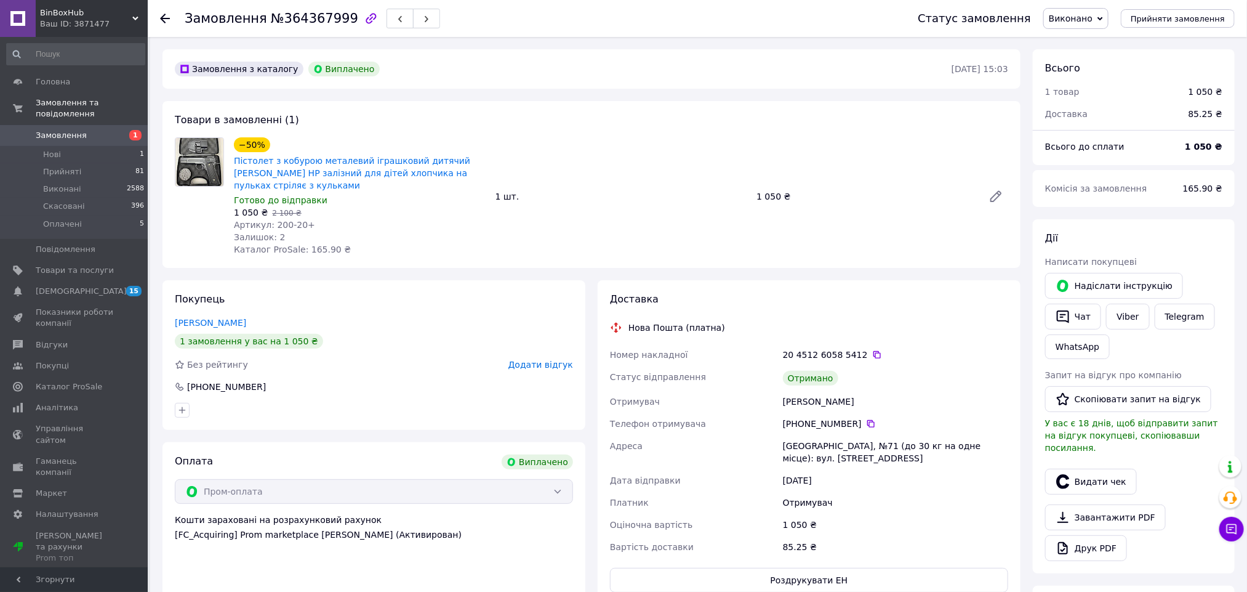
click at [811, 399] on div "[PERSON_NAME]" at bounding box center [895, 401] width 230 height 22
copy div "[PERSON_NAME]"
click at [1082, 469] on button "Видати чек" at bounding box center [1091, 481] width 92 height 26
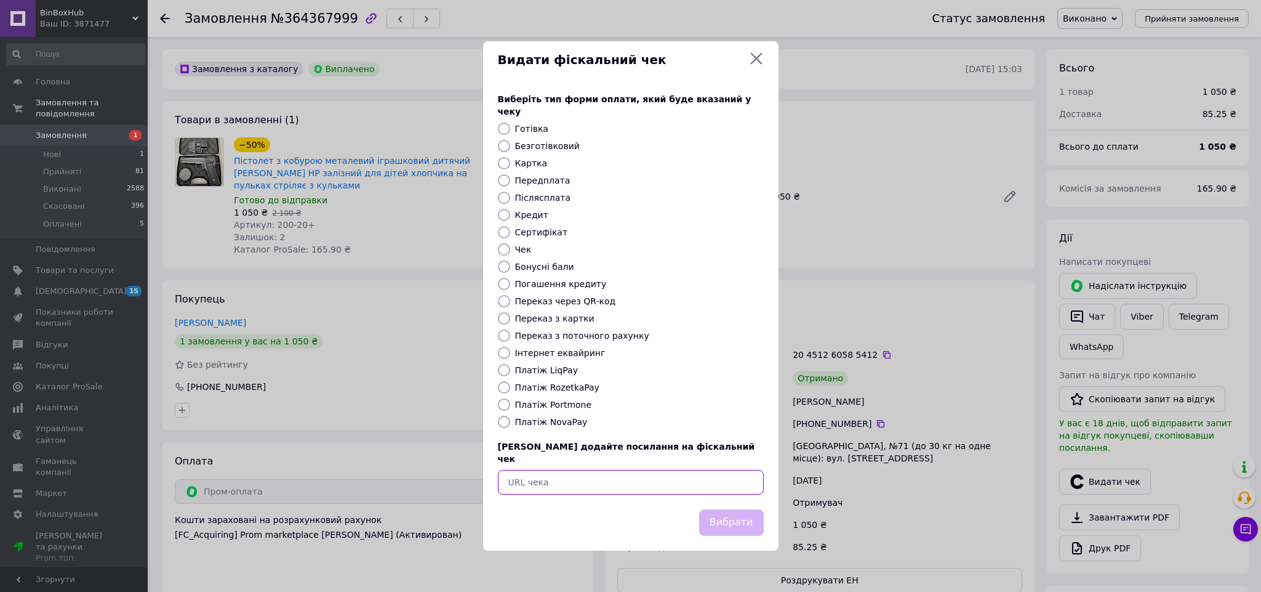
click at [580, 470] on input "text" at bounding box center [631, 482] width 266 height 25
paste input "[URL][DOMAIN_NAME]"
type input "https://check.checkbox.ua/8bcb41e5-6641-46ce-a967-7c27b19a78b5"
click at [717, 509] on button "Вибрати" at bounding box center [731, 522] width 65 height 26
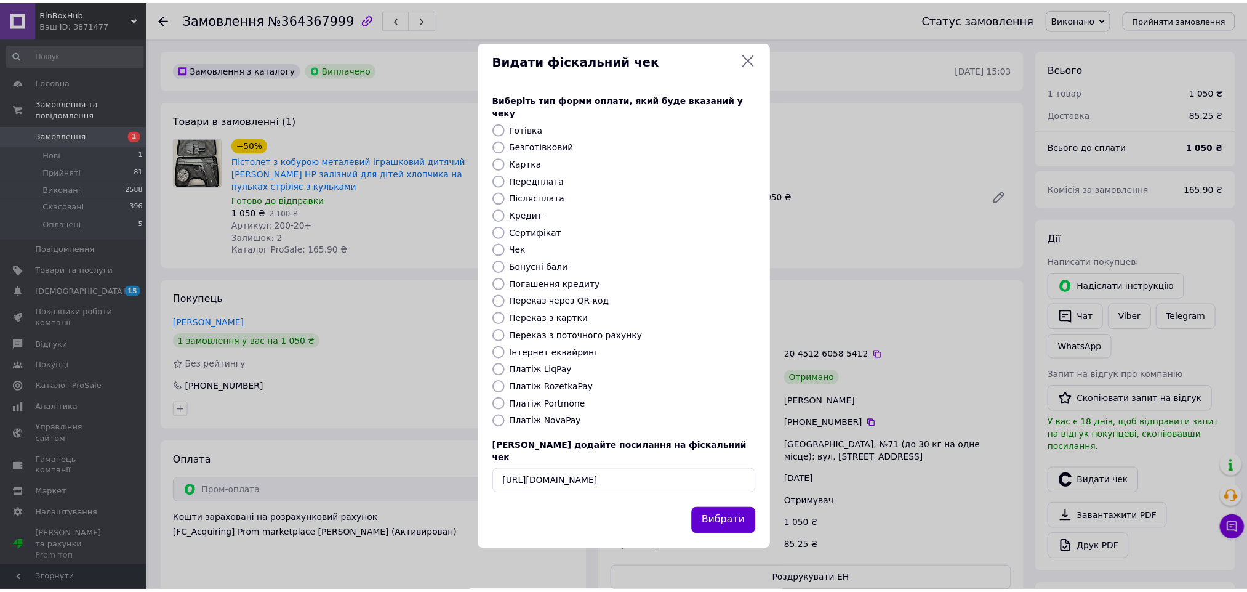
scroll to position [0, 0]
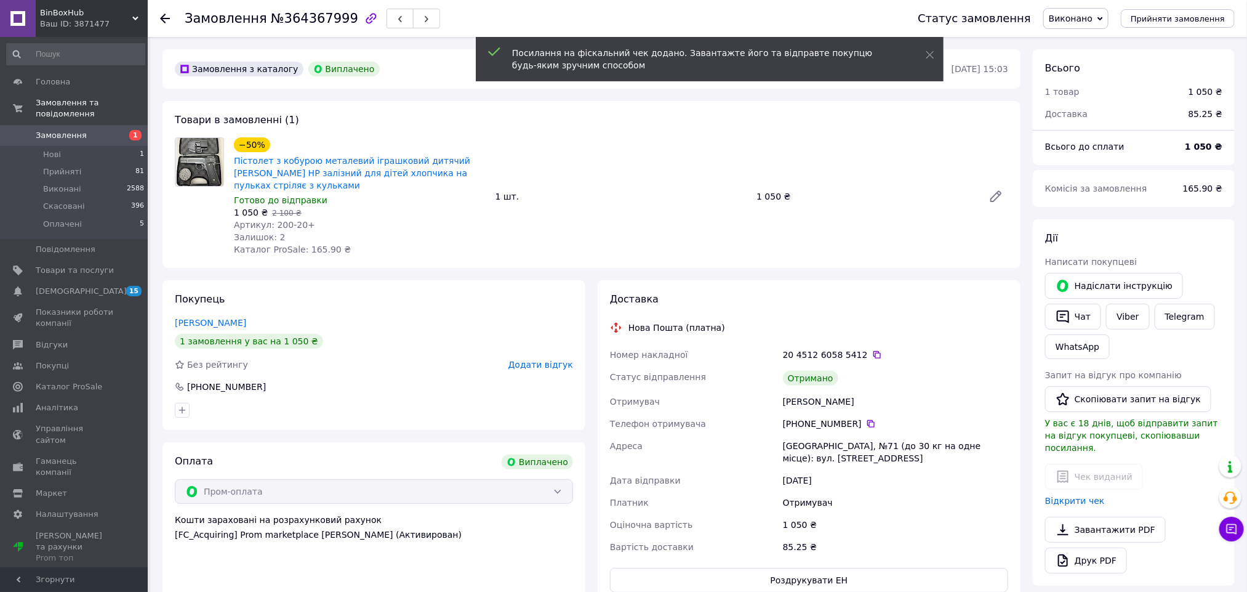
click at [553, 359] on span "Додати відгук" at bounding box center [540, 364] width 65 height 10
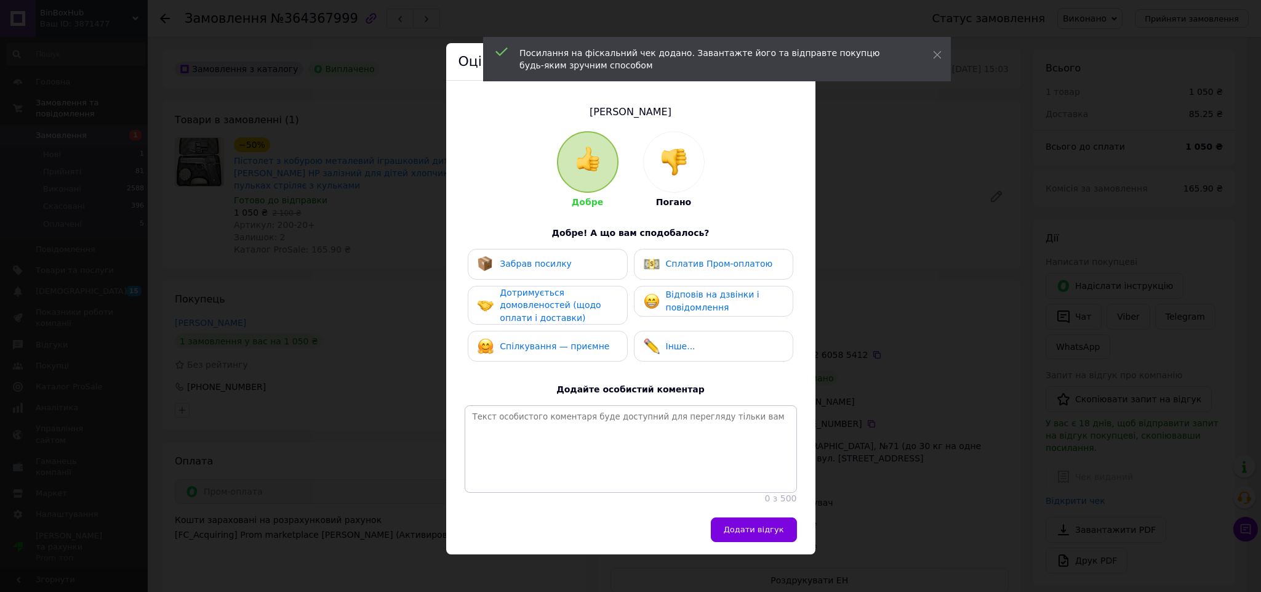
drag, startPoint x: 541, startPoint y: 270, endPoint x: 687, endPoint y: 275, distance: 146.0
click at [550, 270] on div "Забрав посилку" at bounding box center [525, 264] width 94 height 16
drag, startPoint x: 687, startPoint y: 275, endPoint x: 741, endPoint y: 445, distance: 178.3
click at [688, 275] on div "Сплатив Пром-оплатою" at bounding box center [713, 264] width 159 height 31
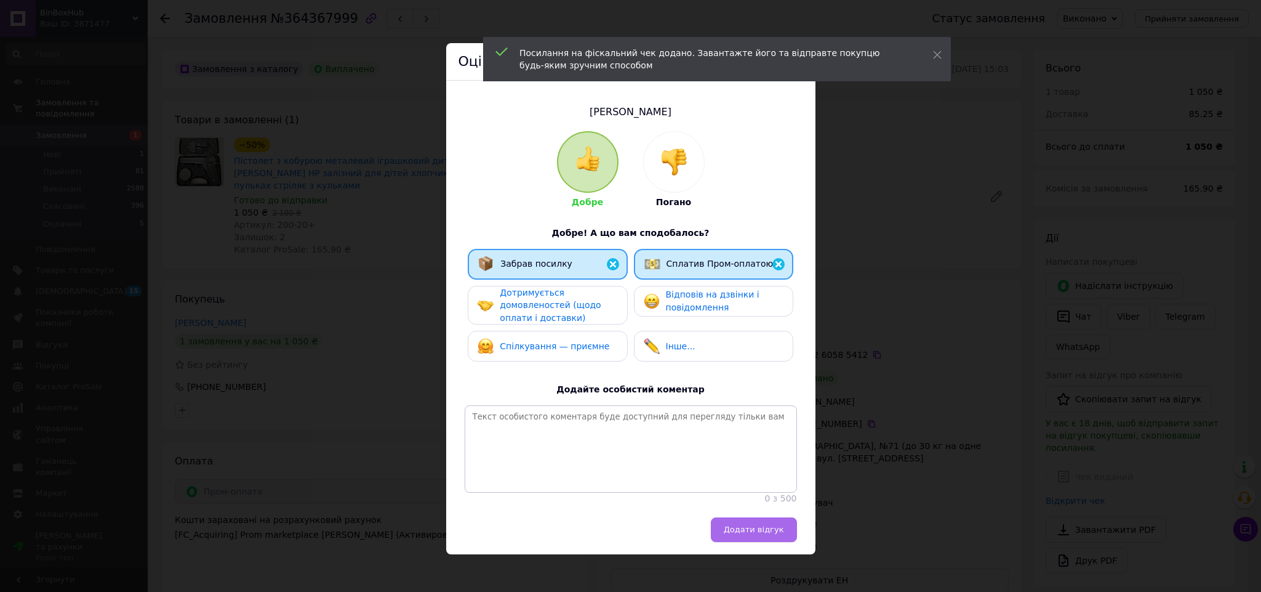
click at [752, 534] on span "Додати відгук" at bounding box center [754, 528] width 60 height 9
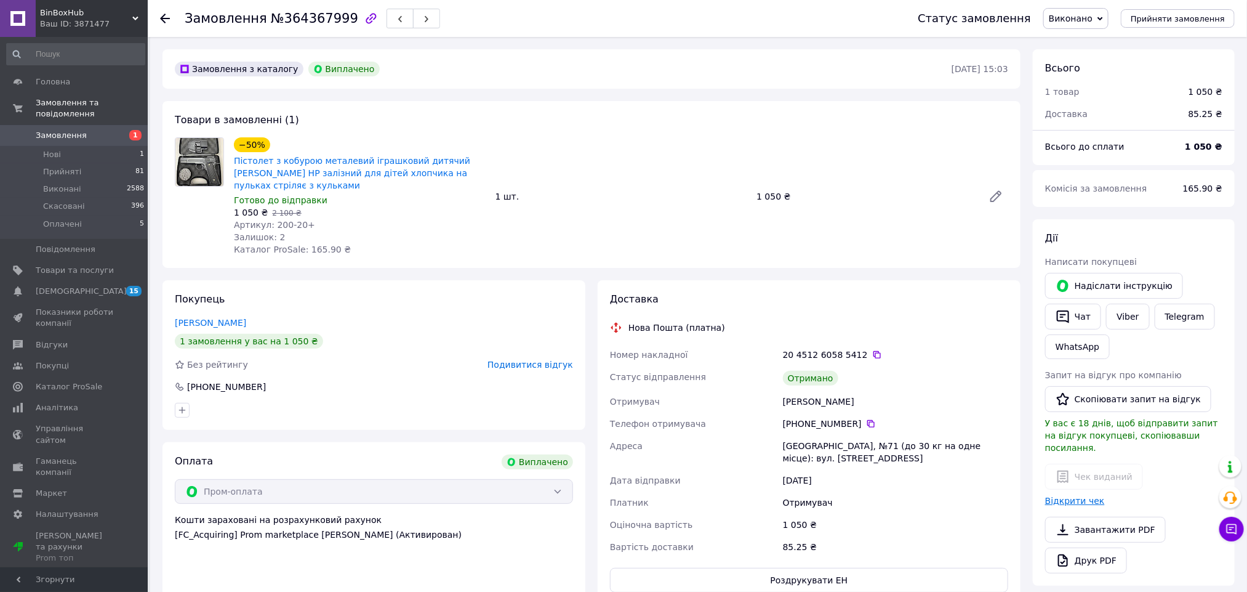
click at [1077, 496] on link "Відкрити чек" at bounding box center [1075, 501] width 60 height 10
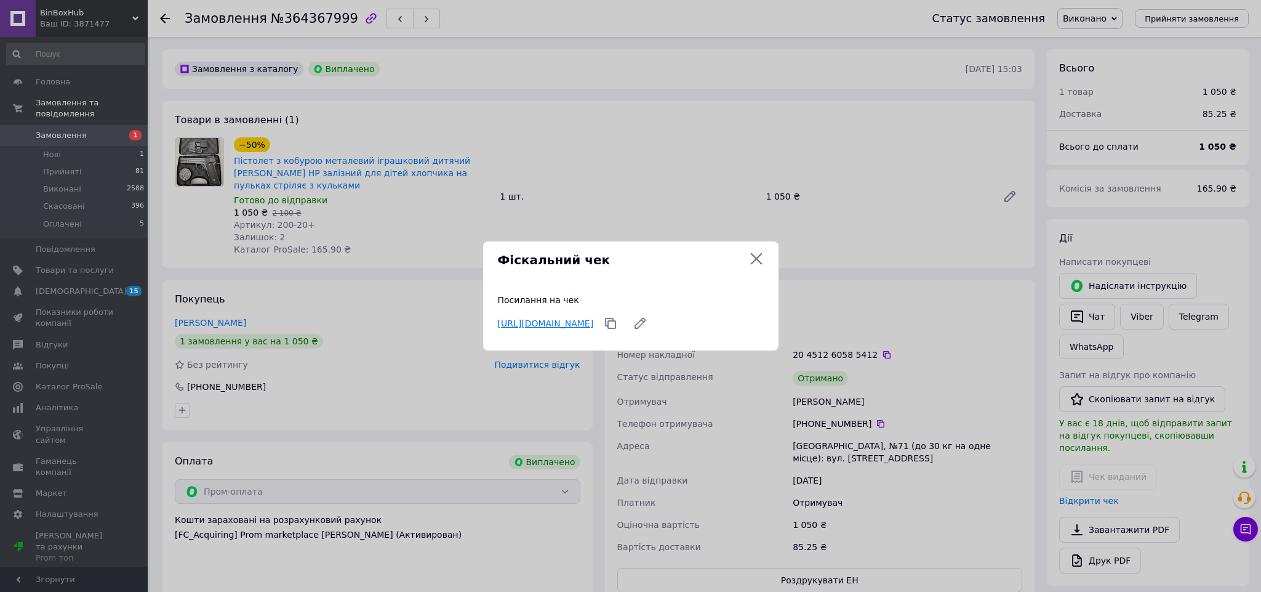
click at [594, 318] on link "https://check.checkbox.ua/8bcb41e5-6641-46ce-a967-7c27b19a78b5" at bounding box center [546, 323] width 96 height 10
click at [750, 255] on icon at bounding box center [756, 258] width 15 height 15
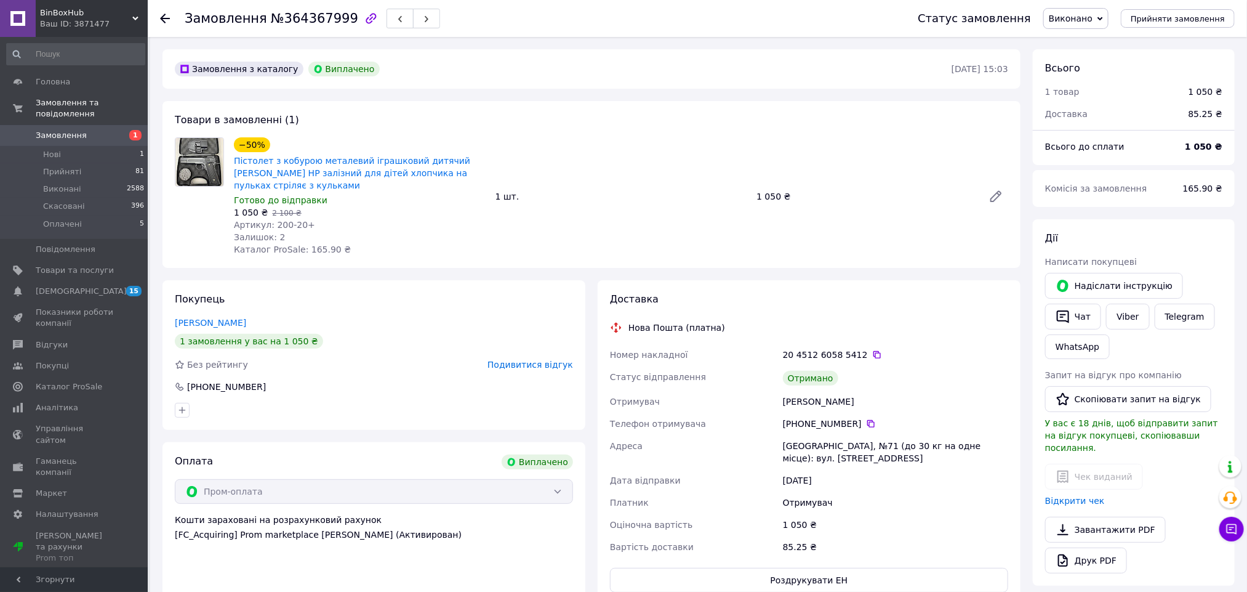
scroll to position [92, 0]
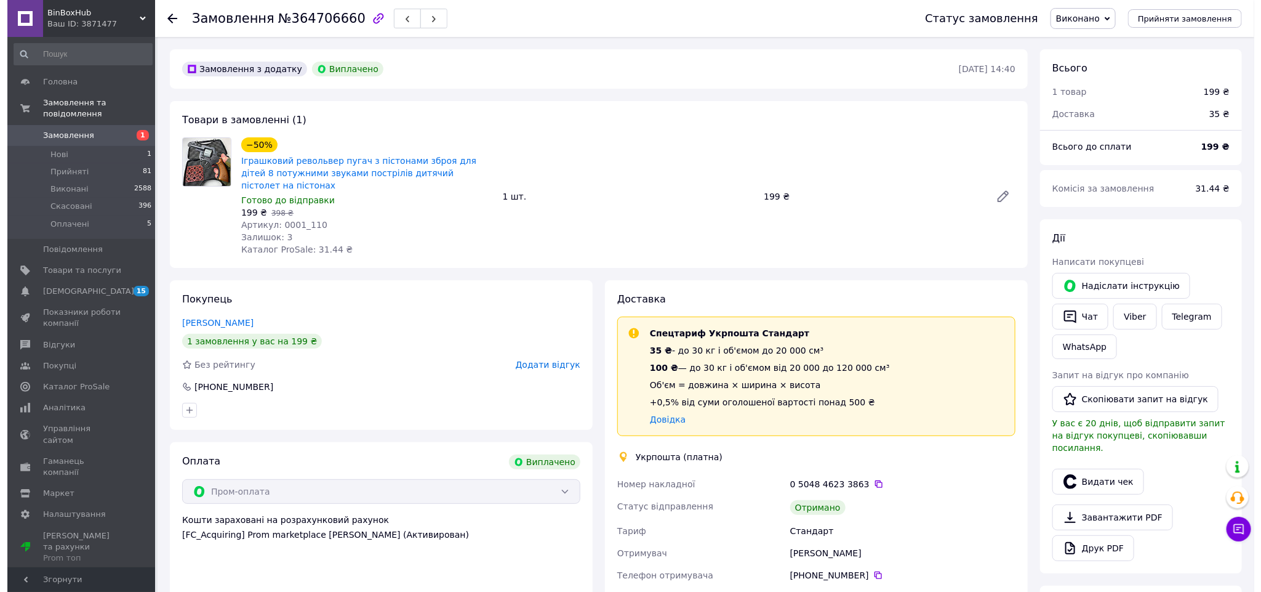
scroll to position [92, 0]
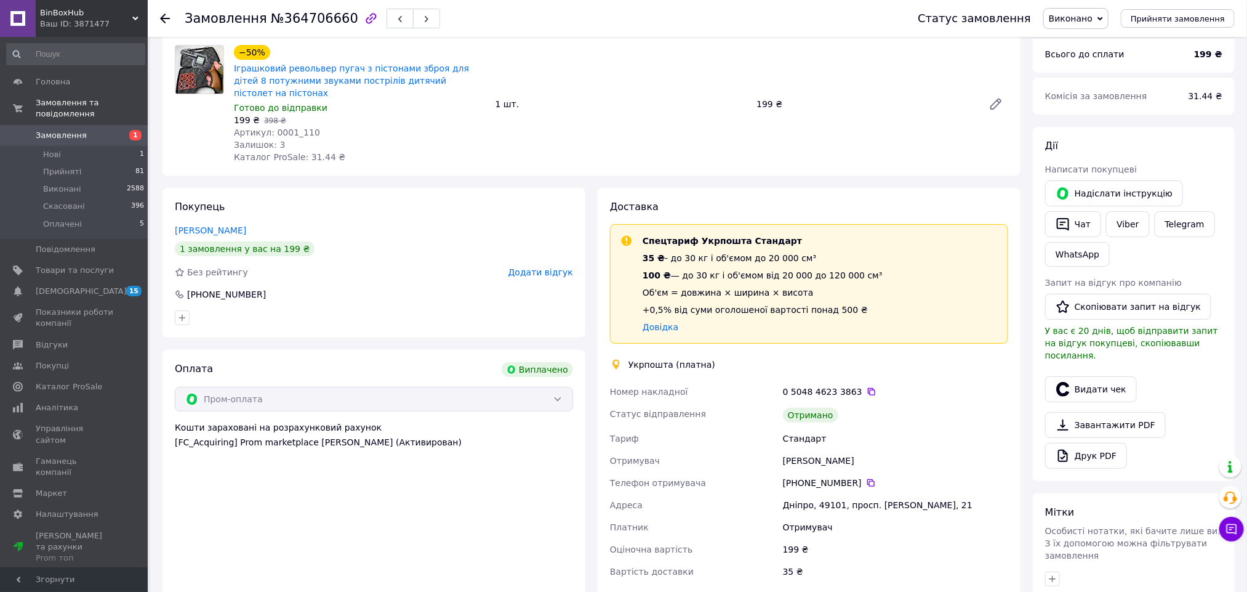
click at [829, 449] on div "Сергій Машкін" at bounding box center [895, 460] width 230 height 22
copy div "Машкін"
click at [1058, 382] on icon "button" at bounding box center [1063, 389] width 15 height 15
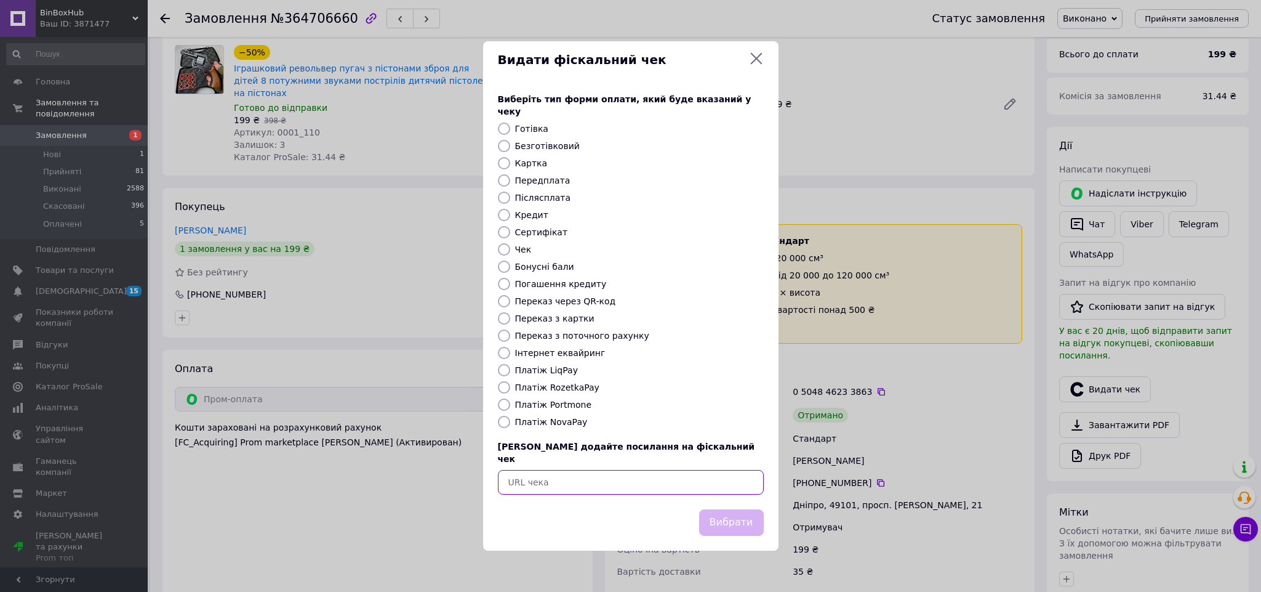
click at [689, 470] on input "text" at bounding box center [631, 482] width 266 height 25
paste input "https://check.checkbox.ua/007b2552-be3f-4cd3-8e49-5039f9a0b69c"
type input "https://check.checkbox.ua/007b2552-be3f-4cd3-8e49-5039f9a0b69c"
click at [728, 509] on button "Вибрати" at bounding box center [731, 522] width 65 height 26
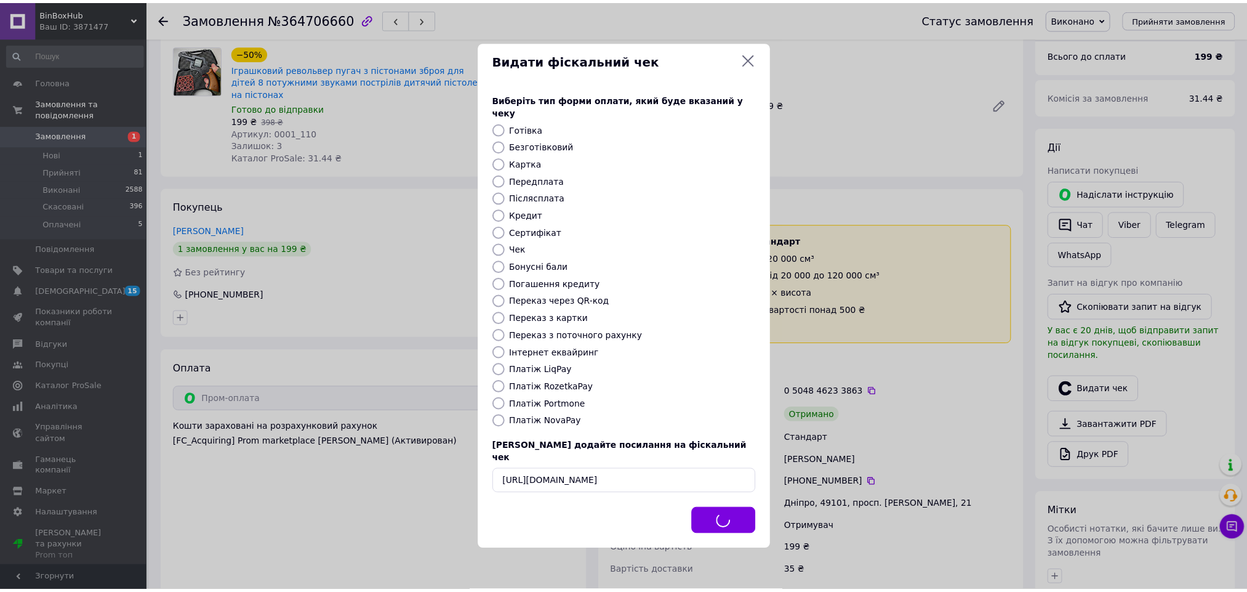
scroll to position [0, 0]
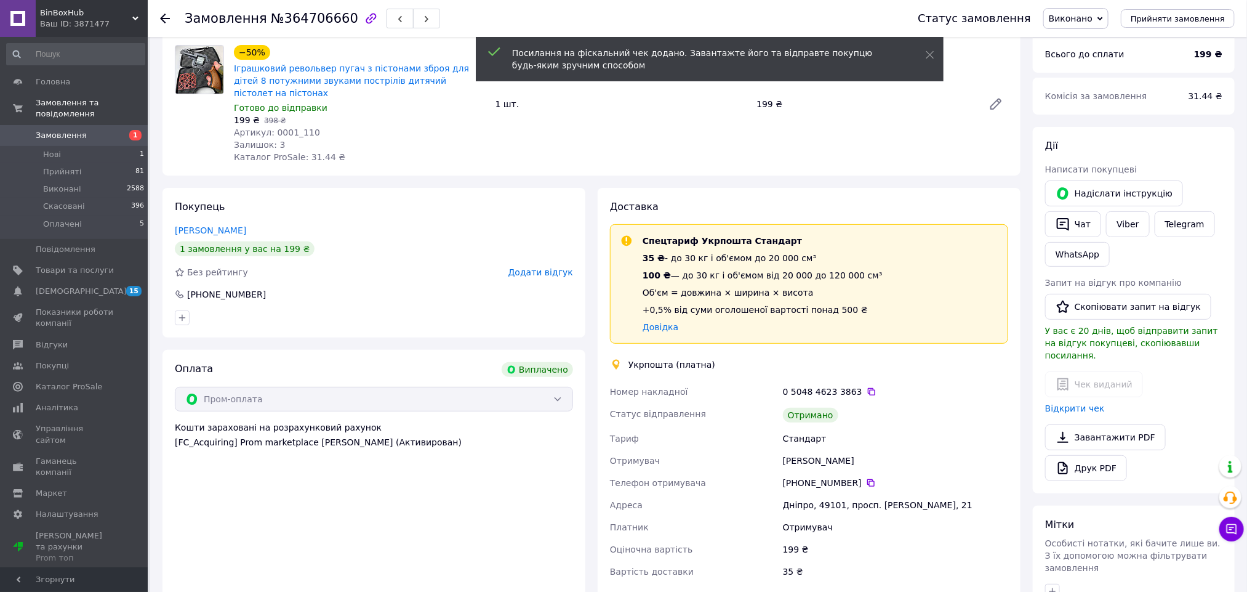
click at [537, 267] on span "Додати відгук" at bounding box center [540, 272] width 65 height 10
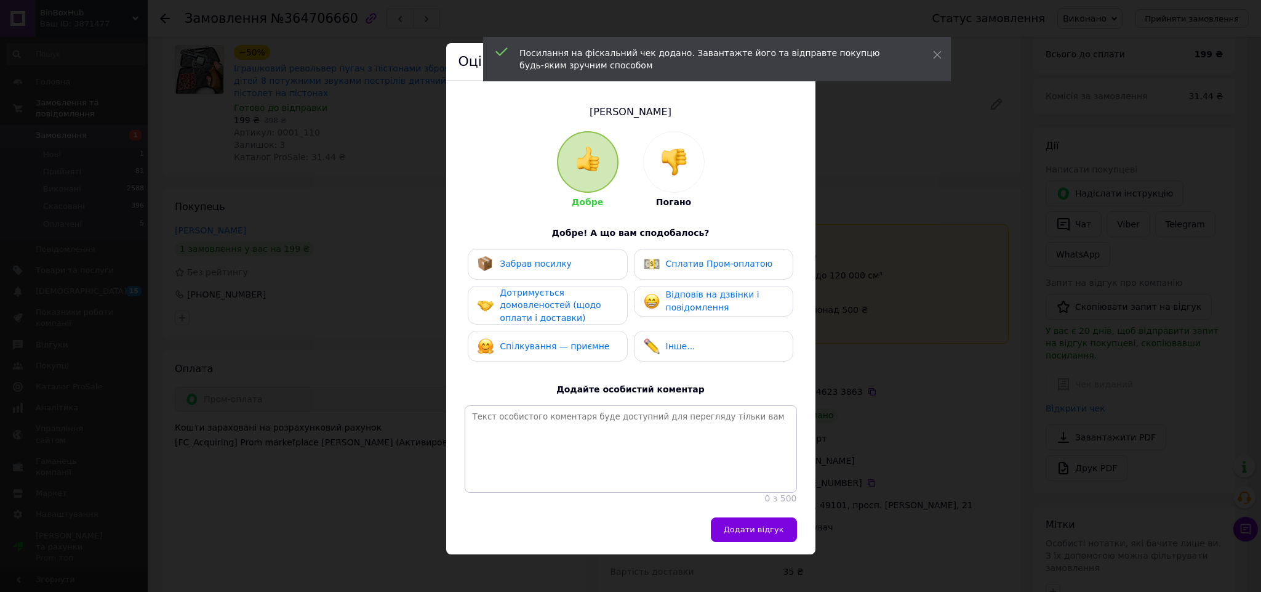
drag, startPoint x: 547, startPoint y: 260, endPoint x: 652, endPoint y: 266, distance: 105.4
click at [555, 259] on span "Забрав посилку" at bounding box center [536, 264] width 72 height 10
drag, startPoint x: 689, startPoint y: 270, endPoint x: 689, endPoint y: 278, distance: 7.4
click at [689, 270] on div "Сплатив Пром-оплатою" at bounding box center [708, 264] width 129 height 16
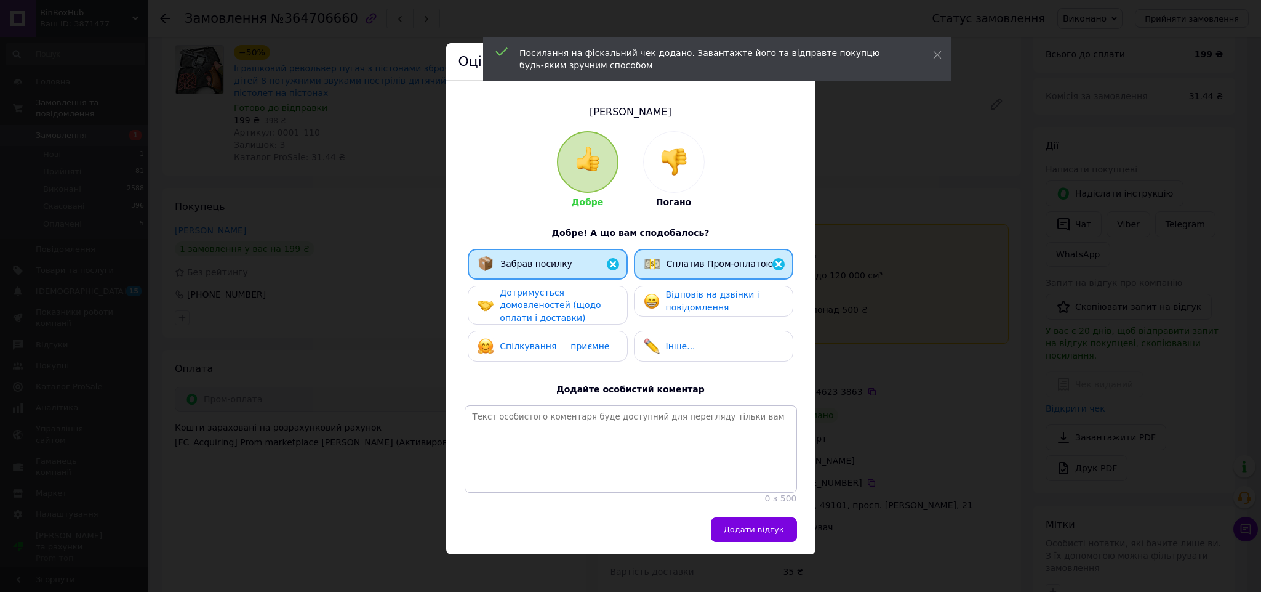
click at [685, 300] on span "Відповів на дзвінки і повідомлення" at bounding box center [713, 300] width 94 height 23
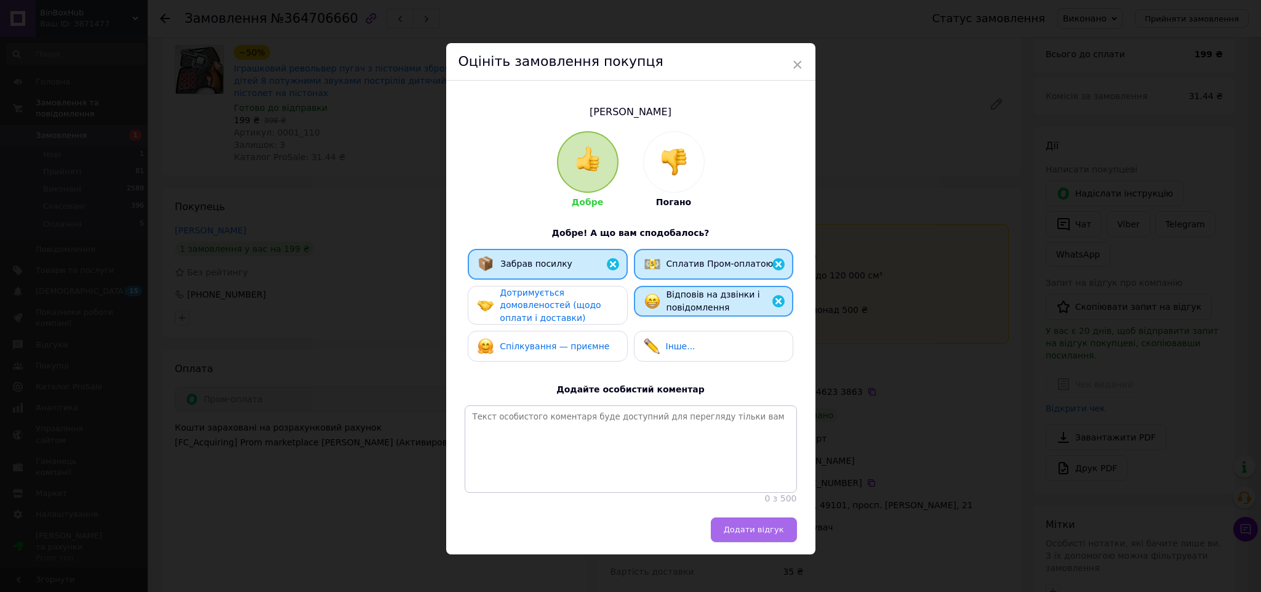
drag, startPoint x: 756, startPoint y: 515, endPoint x: 756, endPoint y: 532, distance: 16.6
click at [756, 505] on div "0 з 500" at bounding box center [631, 498] width 332 height 12
click at [758, 534] on button "Додати відгук" at bounding box center [754, 529] width 86 height 25
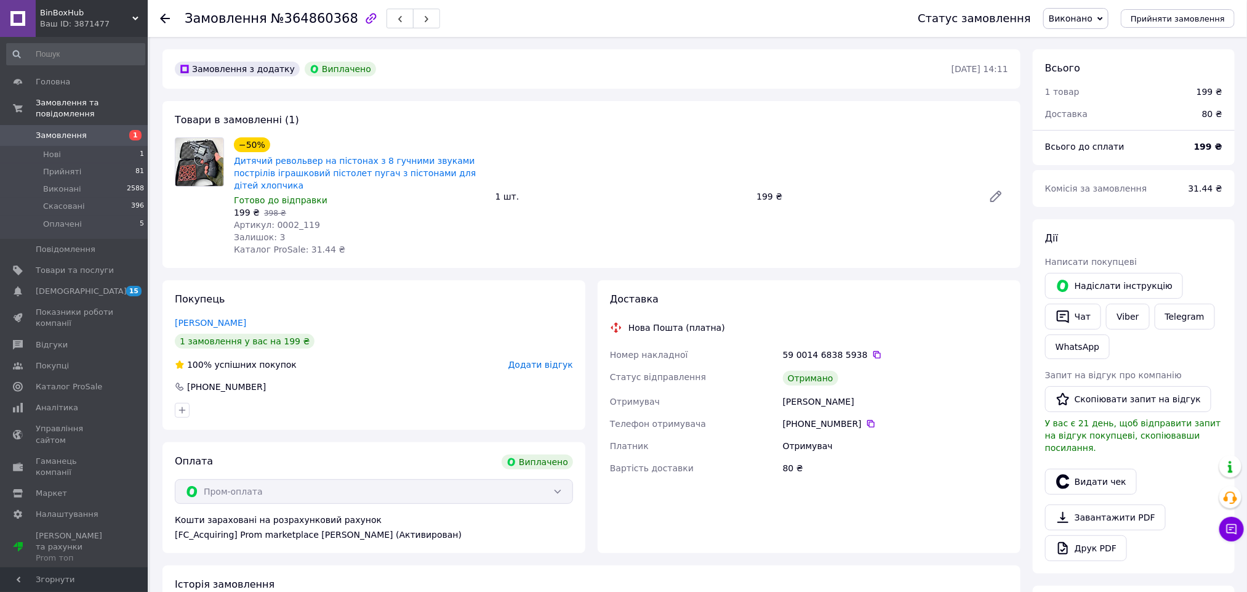
scroll to position [369, 0]
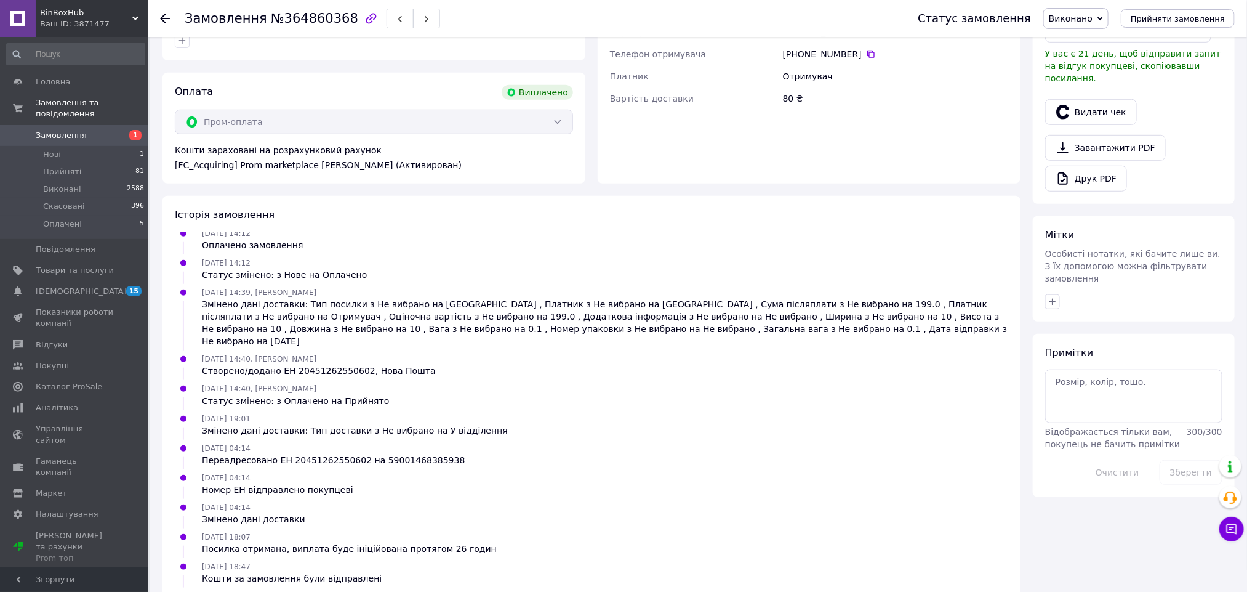
click at [324, 454] on div "Переадресовано ЕН 20451262550602 на 59001468385938" at bounding box center [333, 460] width 263 height 12
copy div "20451262550602"
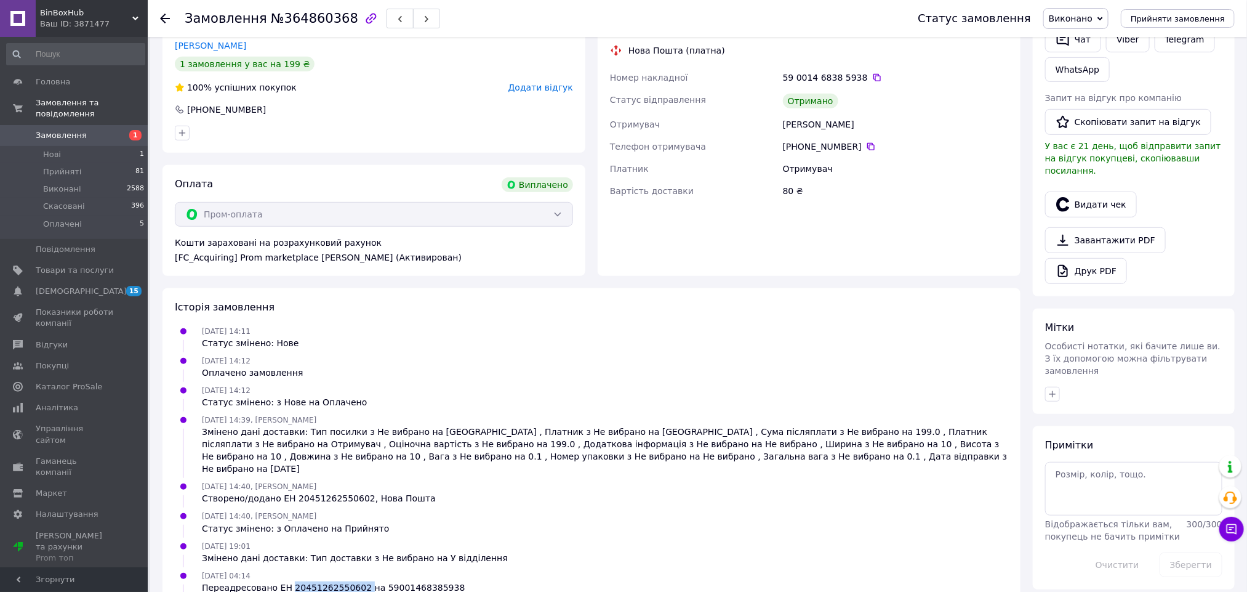
scroll to position [185, 0]
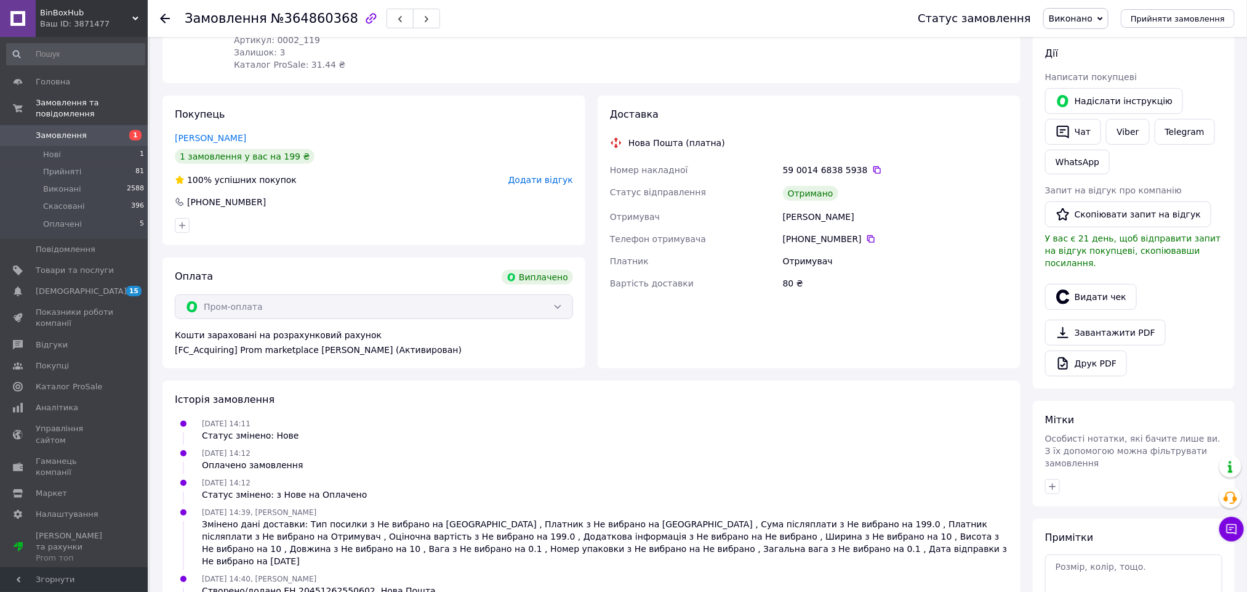
click at [794, 206] on div "[PERSON_NAME]" at bounding box center [895, 217] width 230 height 22
click at [794, 206] on div "Браун Юлия" at bounding box center [895, 217] width 230 height 22
copy div "Браун"
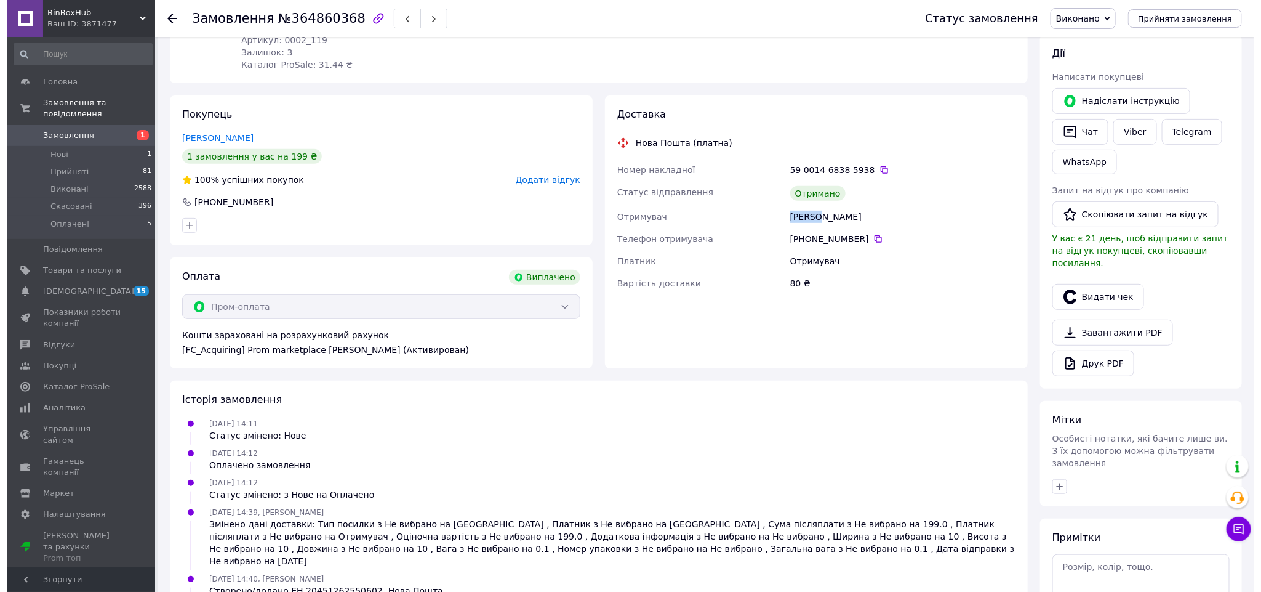
scroll to position [92, 0]
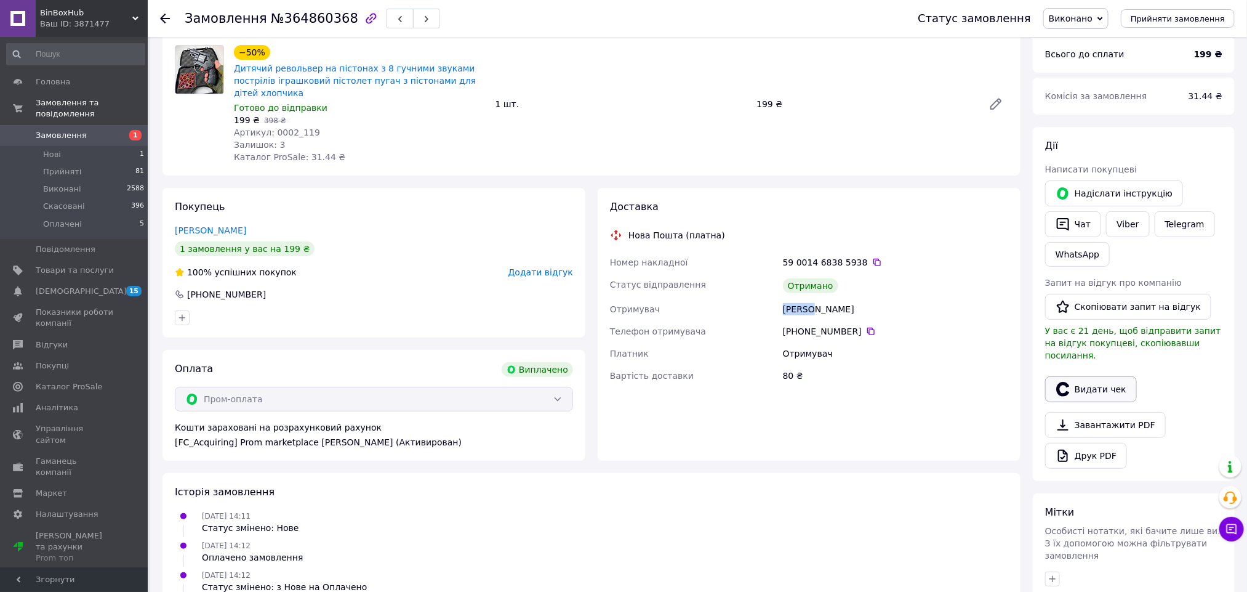
click at [1075, 379] on button "Видати чек" at bounding box center [1091, 389] width 92 height 26
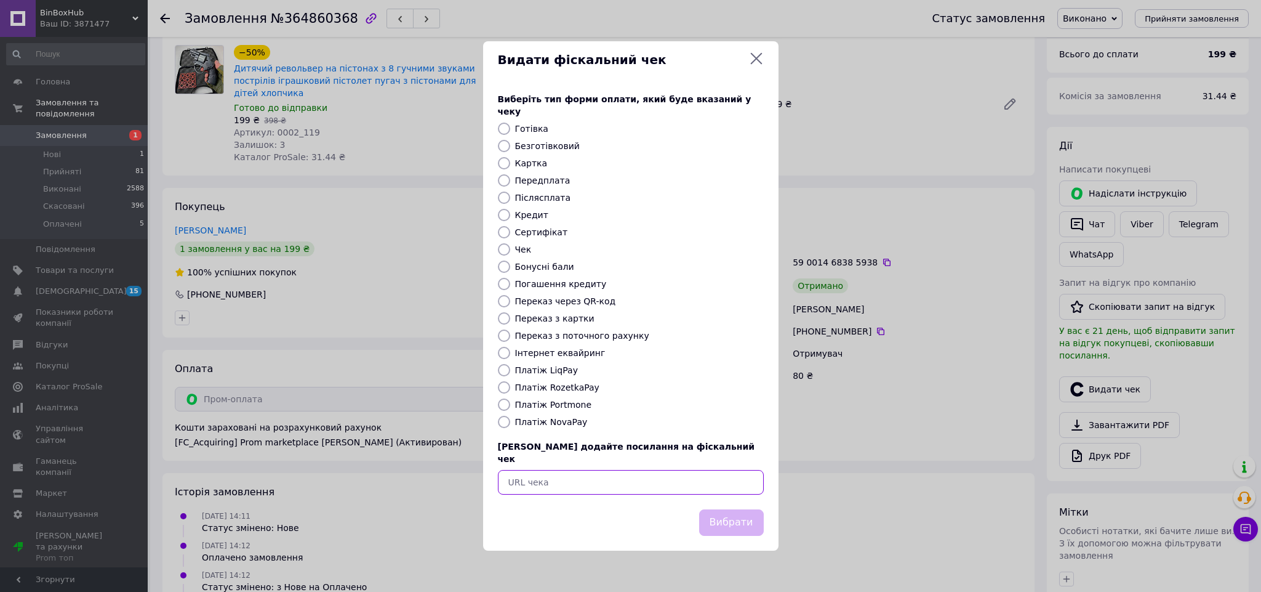
click at [669, 475] on input "text" at bounding box center [631, 482] width 266 height 25
paste input "https://check.checkbox.ua/75d083ac-4c93-488a-ab84-a8fa269d8da9"
type input "https://check.checkbox.ua/75d083ac-4c93-488a-ab84-a8fa269d8da9"
click at [724, 509] on button "Вибрати" at bounding box center [731, 522] width 65 height 26
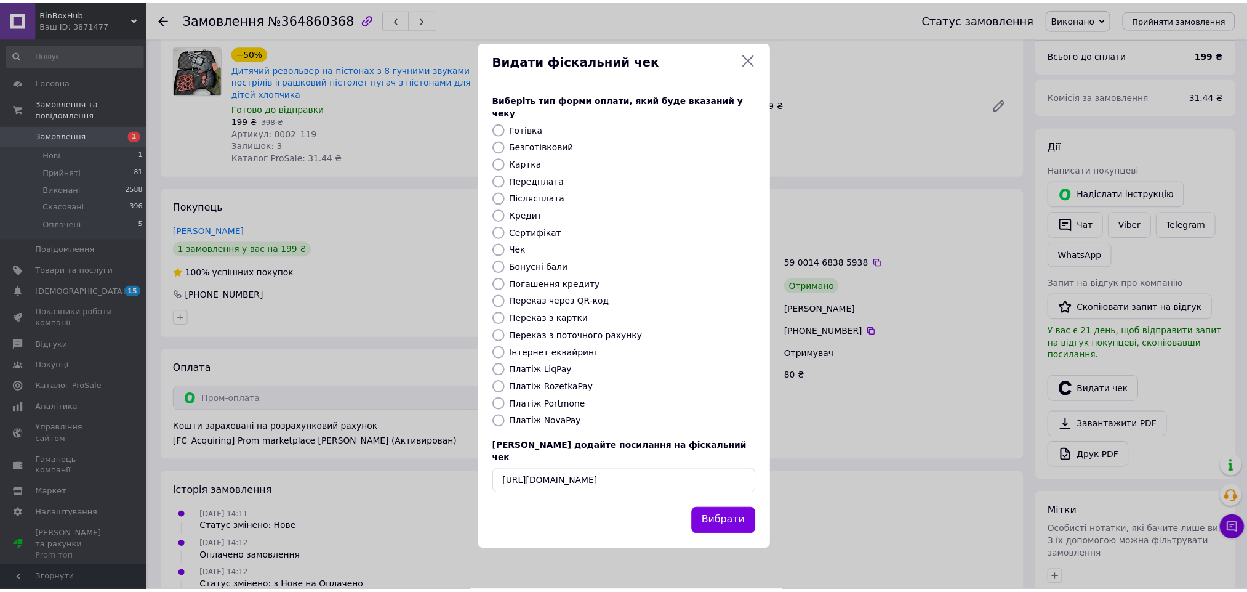
scroll to position [0, 0]
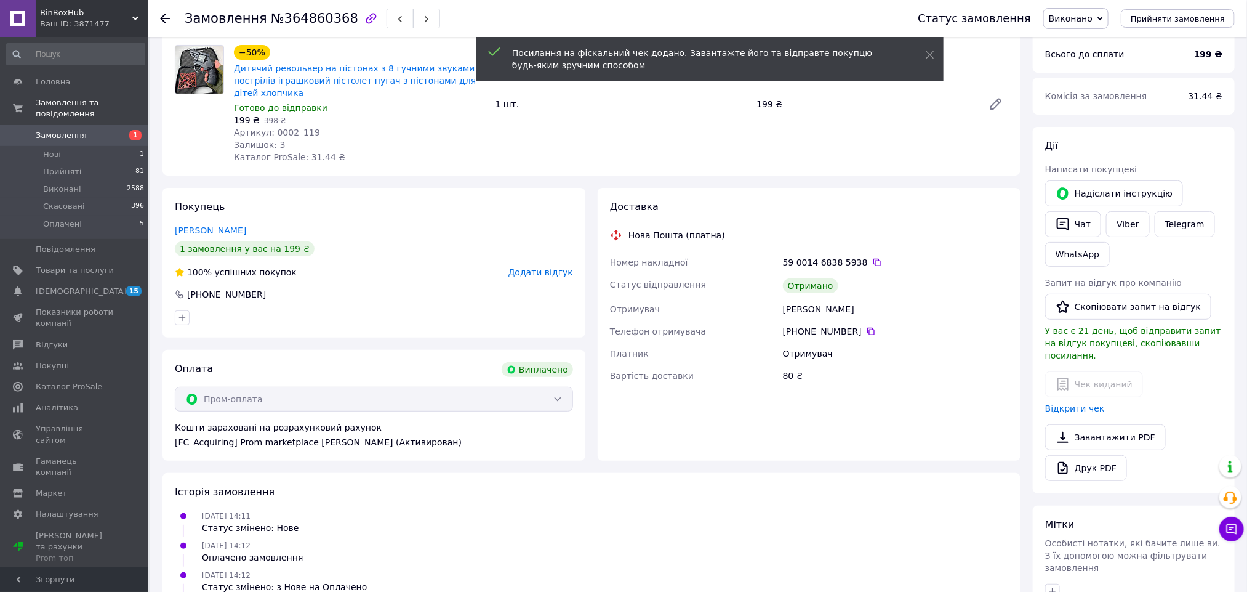
click at [544, 267] on span "Додати відгук" at bounding box center [540, 272] width 65 height 10
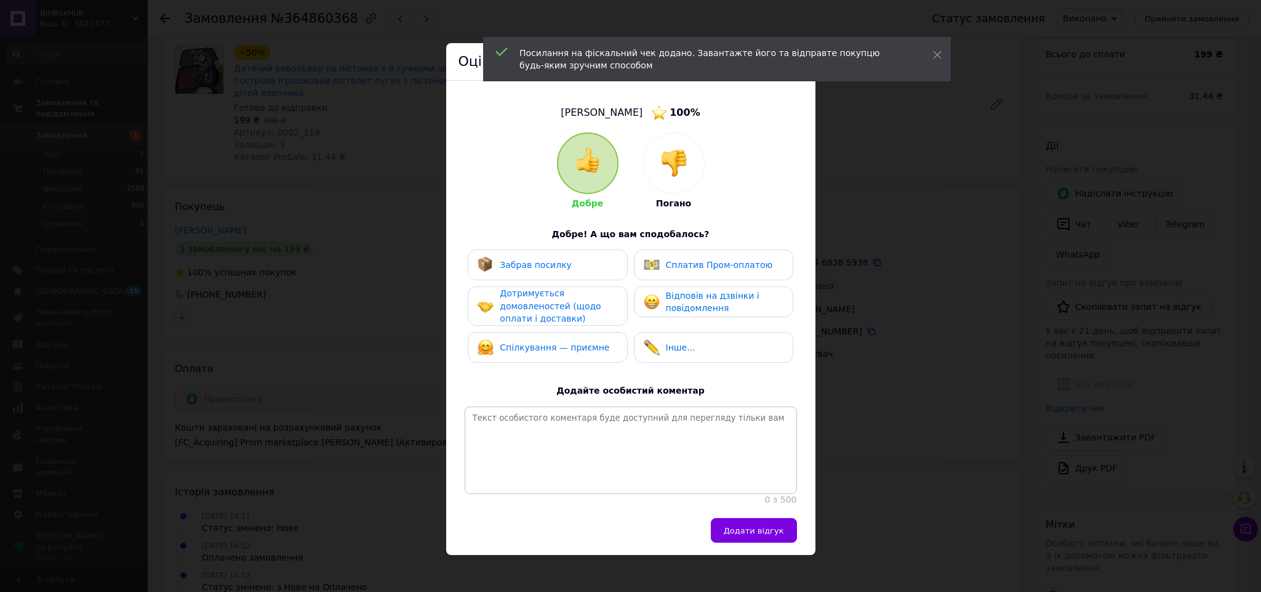
click at [561, 265] on div "Забрав посилку" at bounding box center [548, 265] width 140 height 16
click at [680, 260] on span "Сплатив Пром-оплатою" at bounding box center [719, 265] width 107 height 10
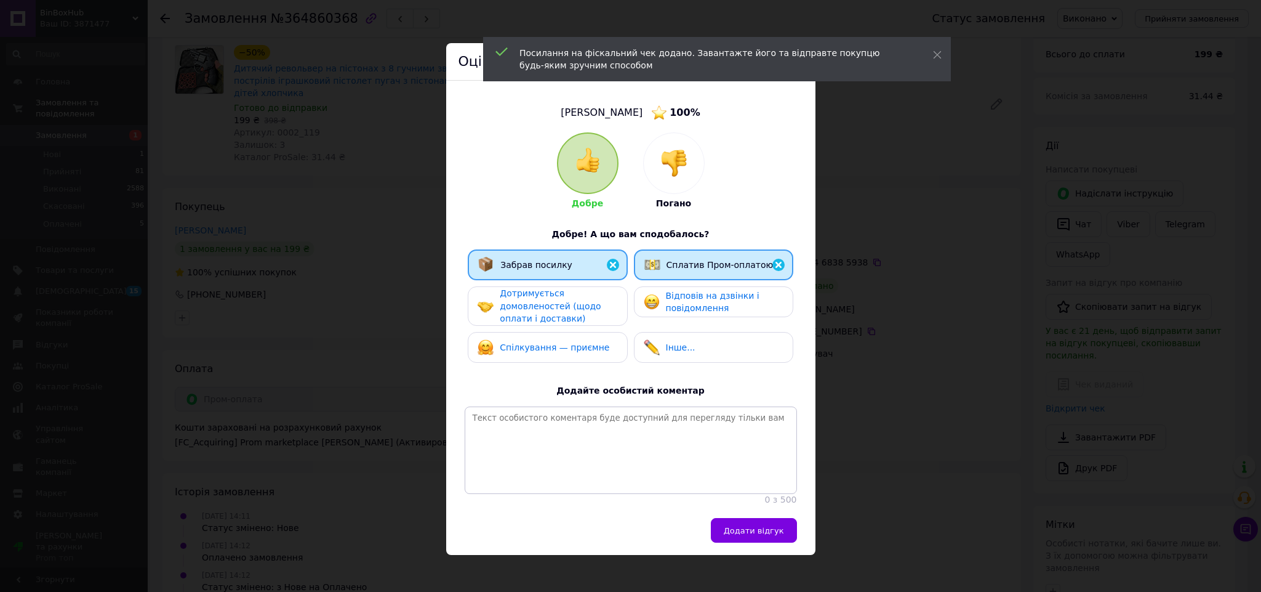
drag, startPoint x: 600, startPoint y: 291, endPoint x: 602, endPoint y: 298, distance: 7.6
click at [600, 292] on div "Дотримується домовленостей (щодо оплати і доставки)" at bounding box center [558, 306] width 117 height 38
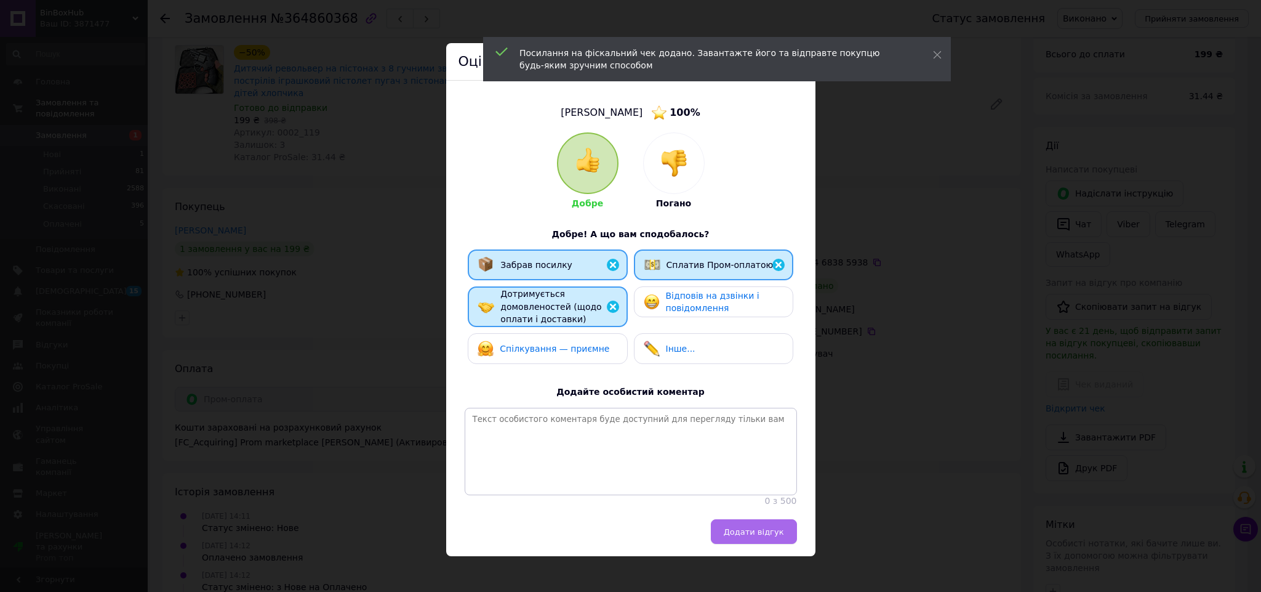
click at [761, 544] on button "Додати відгук" at bounding box center [754, 531] width 86 height 25
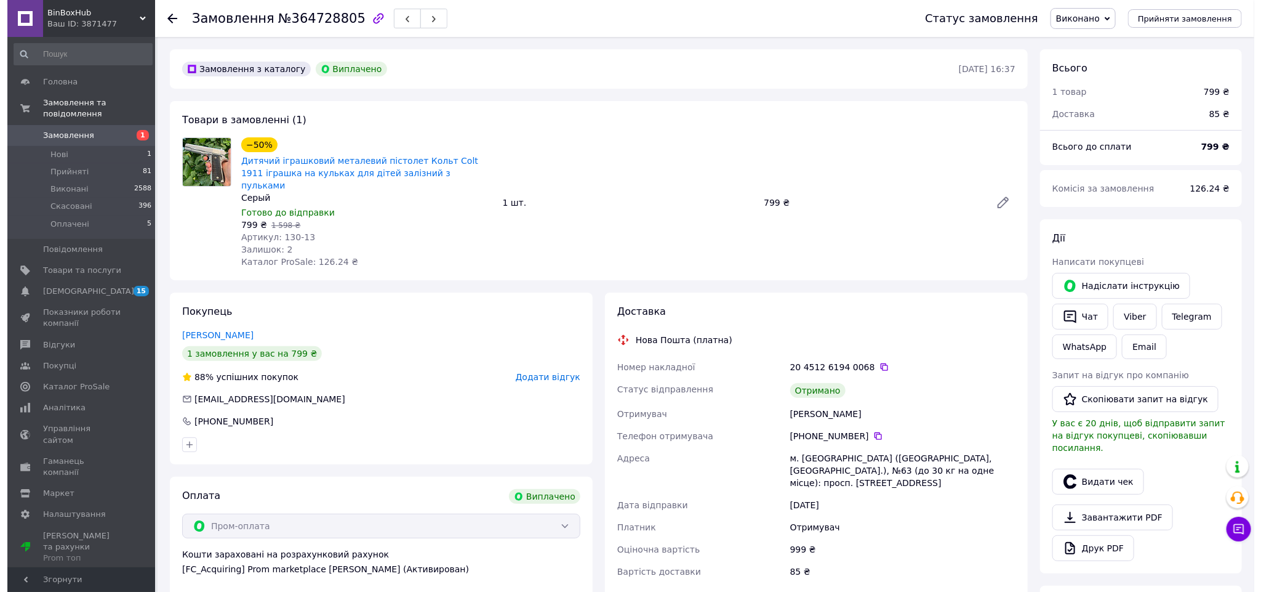
scroll to position [59, 0]
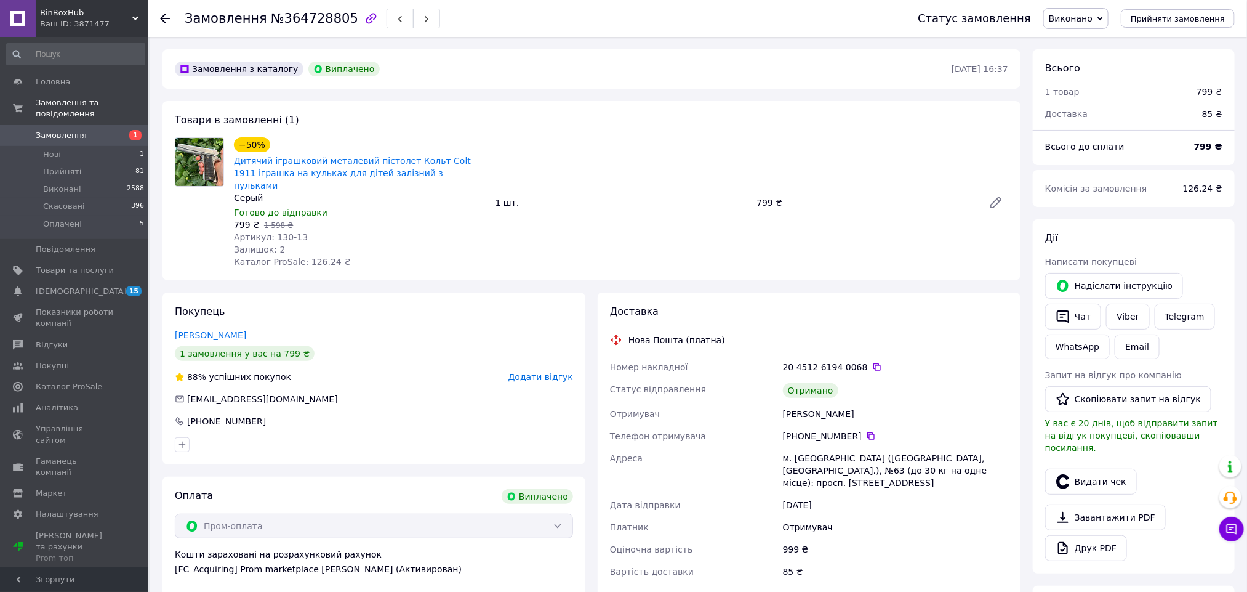
click at [798, 403] on div "[PERSON_NAME]" at bounding box center [895, 414] width 230 height 22
click at [828, 403] on div "[PERSON_NAME]" at bounding box center [895, 414] width 230 height 22
click at [807, 403] on div "[PERSON_NAME]" at bounding box center [895, 414] width 230 height 22
copy div "[PERSON_NAME]"
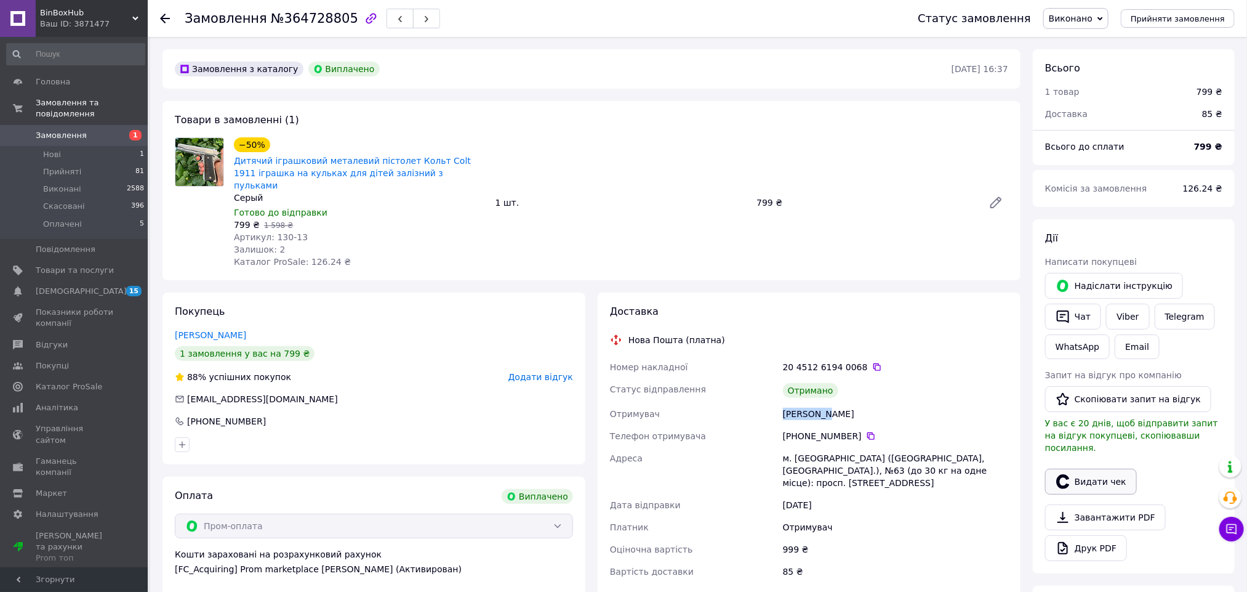
click at [1085, 473] on button "Видати чек" at bounding box center [1091, 481] width 92 height 26
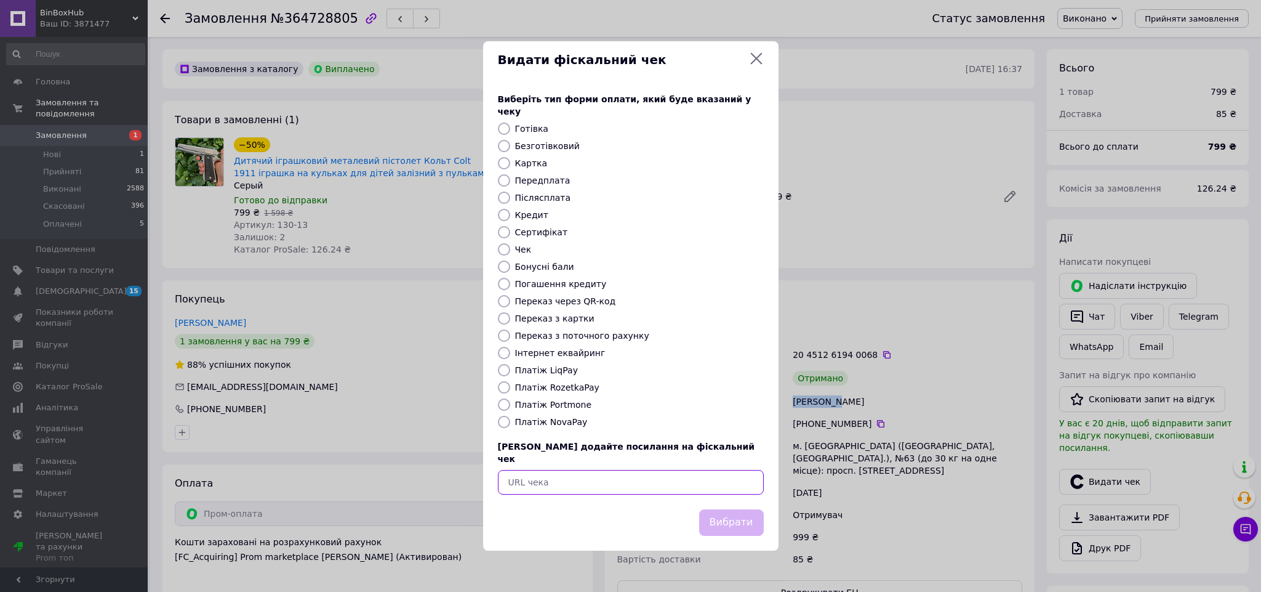
click at [665, 470] on input "text" at bounding box center [631, 482] width 266 height 25
paste input "[URL][DOMAIN_NAME]"
type input "[URL][DOMAIN_NAME]"
click at [722, 509] on button "Вибрати" at bounding box center [731, 522] width 65 height 26
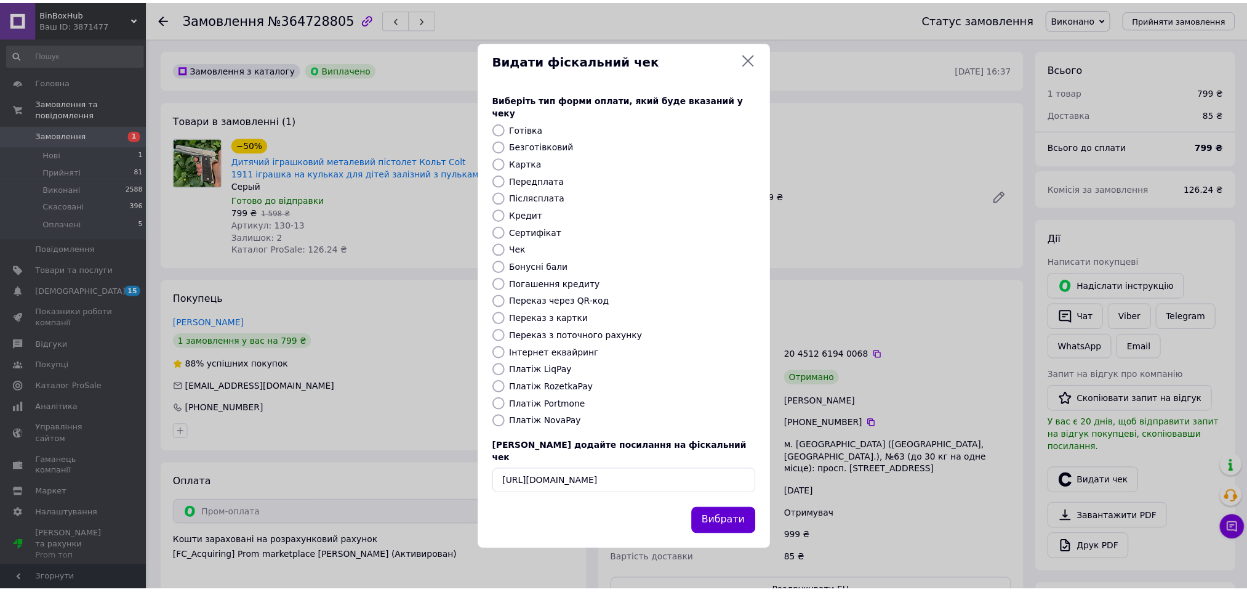
scroll to position [0, 0]
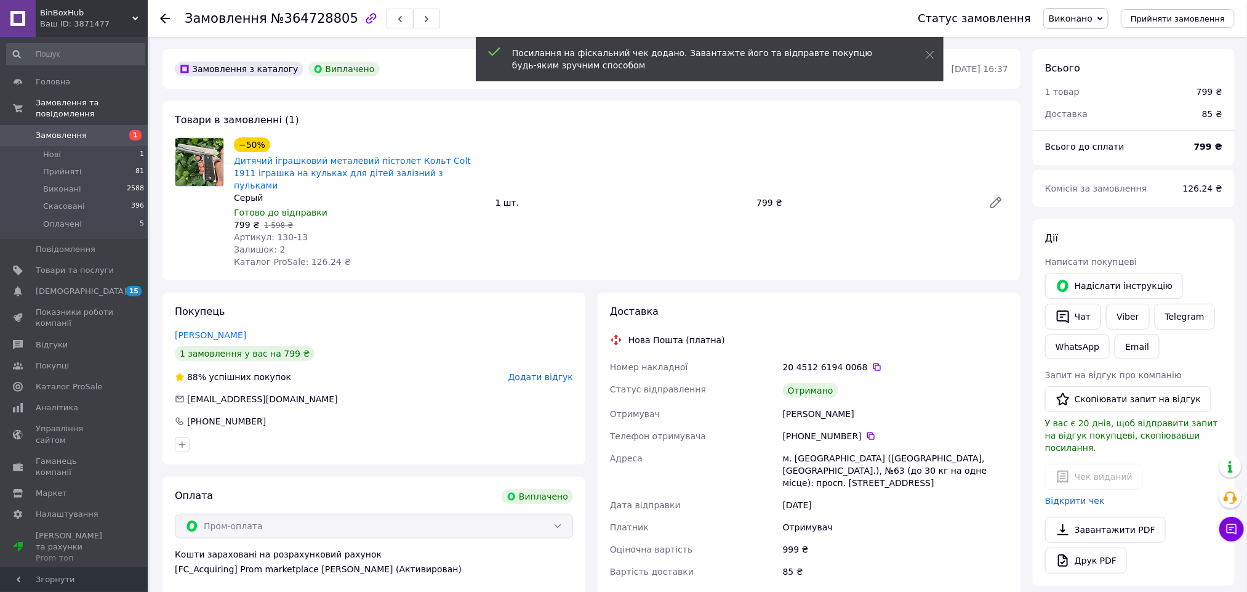
click at [532, 372] on span "Додати відгук" at bounding box center [540, 377] width 65 height 10
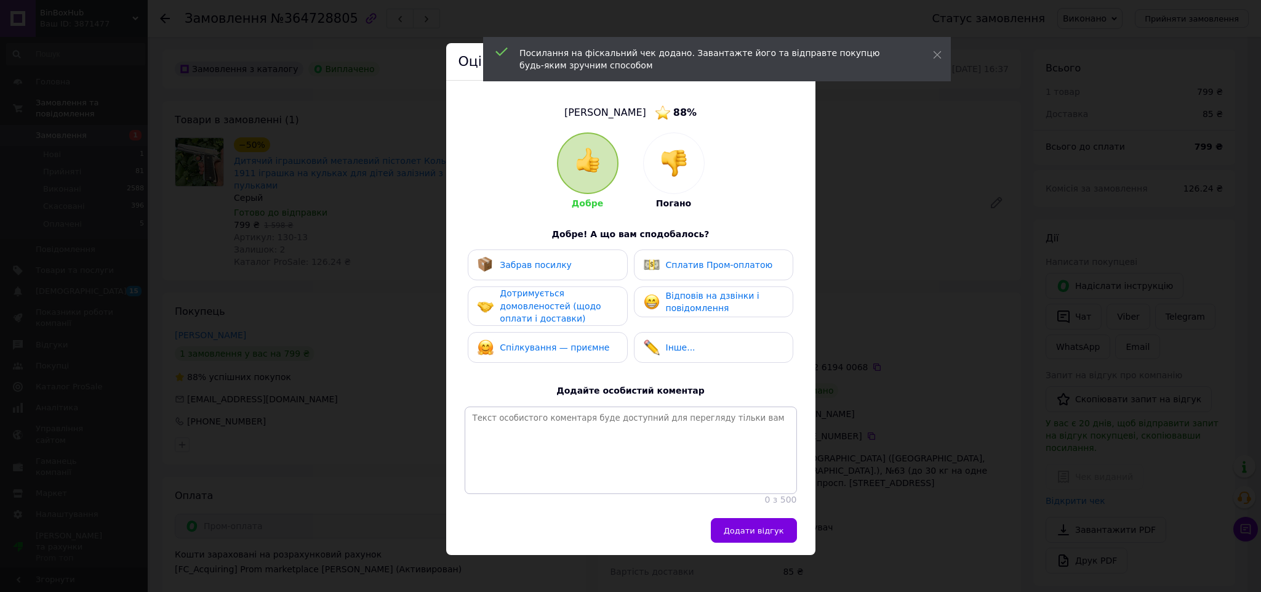
click at [558, 348] on div "Спілкування — приємне" at bounding box center [544, 347] width 132 height 16
click at [565, 289] on div "Дотримується домовленостей (щодо оплати і доставки)" at bounding box center [558, 306] width 117 height 38
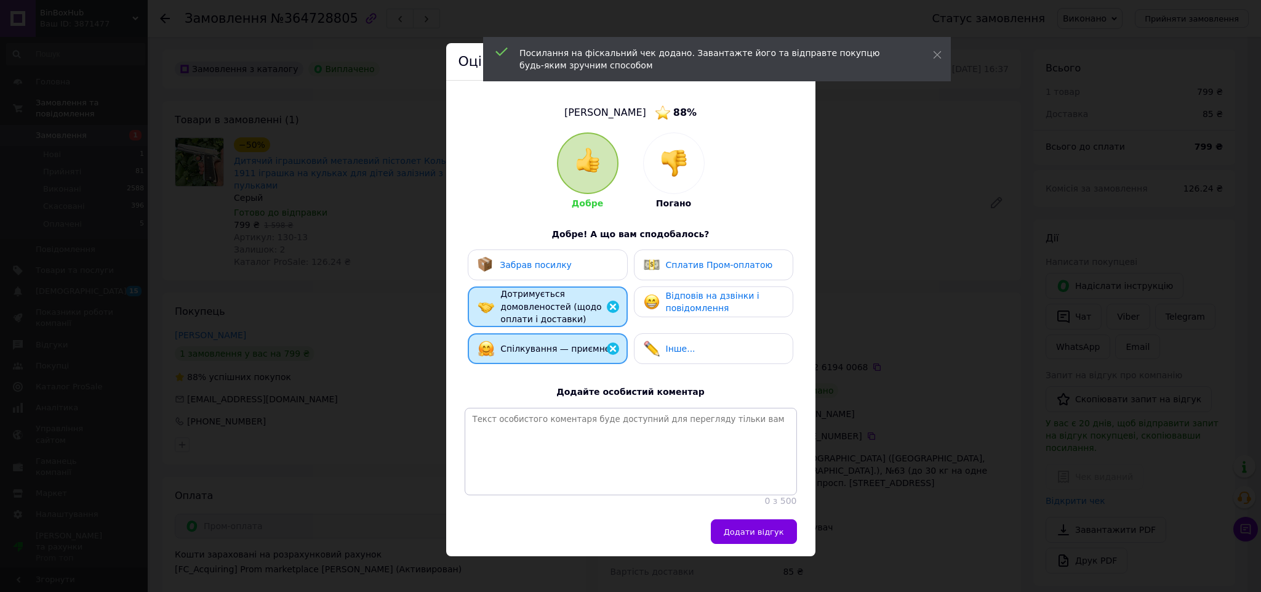
click at [692, 262] on span "Сплатив Пром-оплатою" at bounding box center [719, 265] width 107 height 10
drag, startPoint x: 564, startPoint y: 263, endPoint x: 579, endPoint y: 277, distance: 20.5
click at [562, 263] on div "Забрав посилку" at bounding box center [548, 265] width 140 height 16
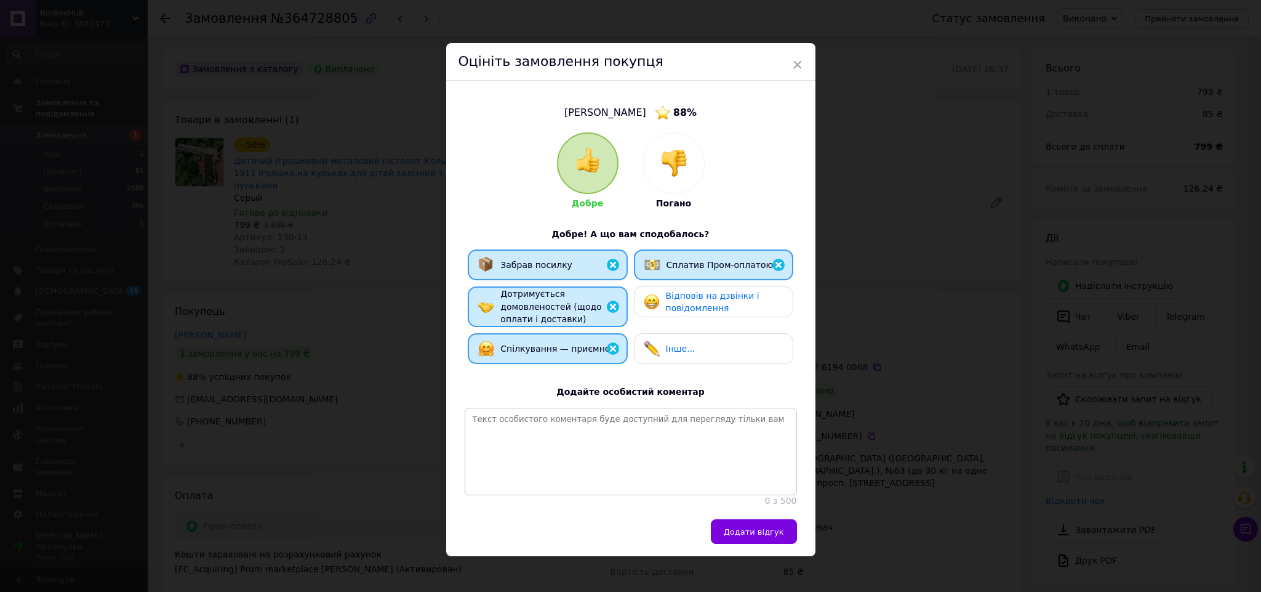
click at [767, 544] on button "Додати відгук" at bounding box center [754, 531] width 86 height 25
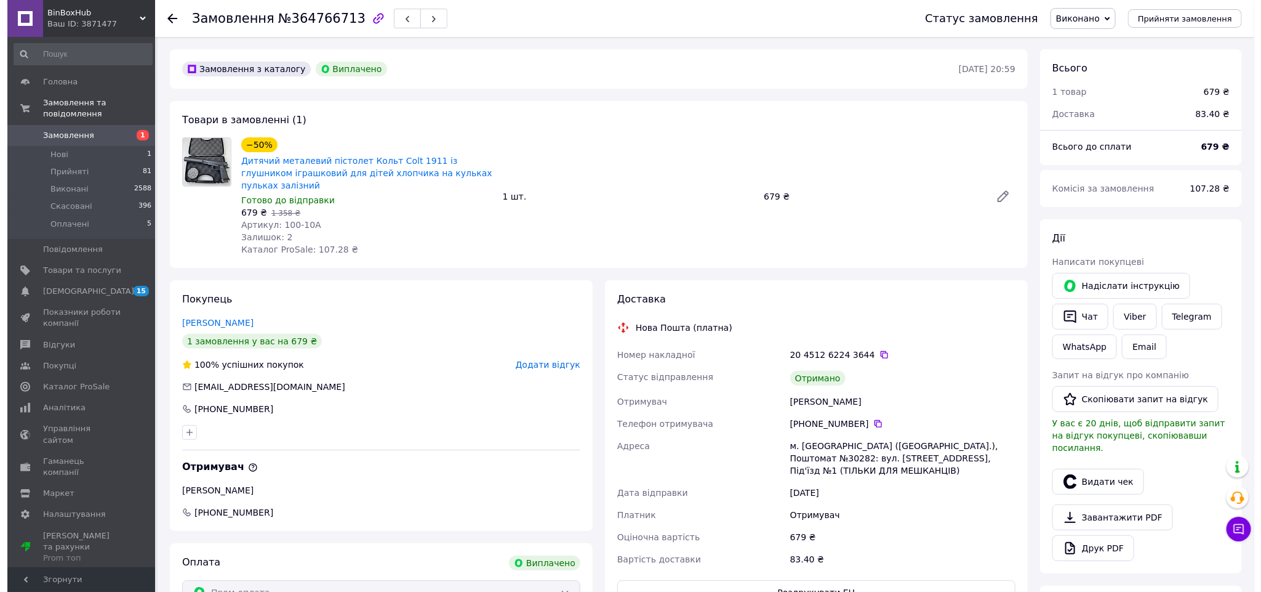
scroll to position [17, 0]
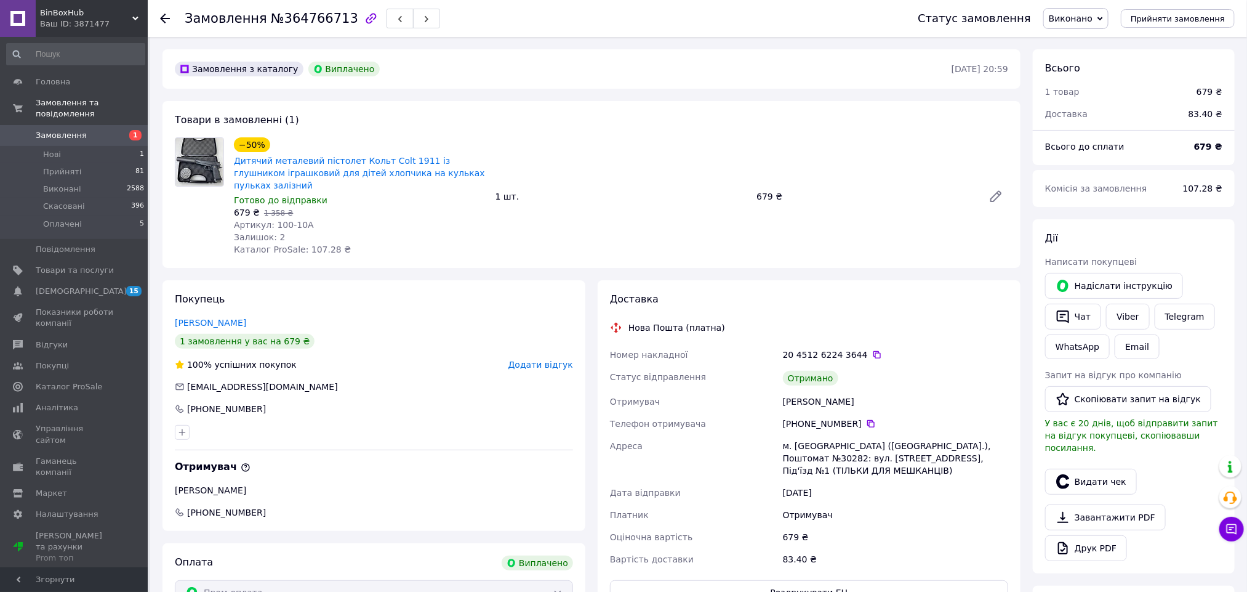
click at [815, 390] on div "[PERSON_NAME]" at bounding box center [895, 401] width 230 height 22
copy div "[PERSON_NAME]"
click at [1089, 475] on button "Видати чек" at bounding box center [1091, 481] width 92 height 26
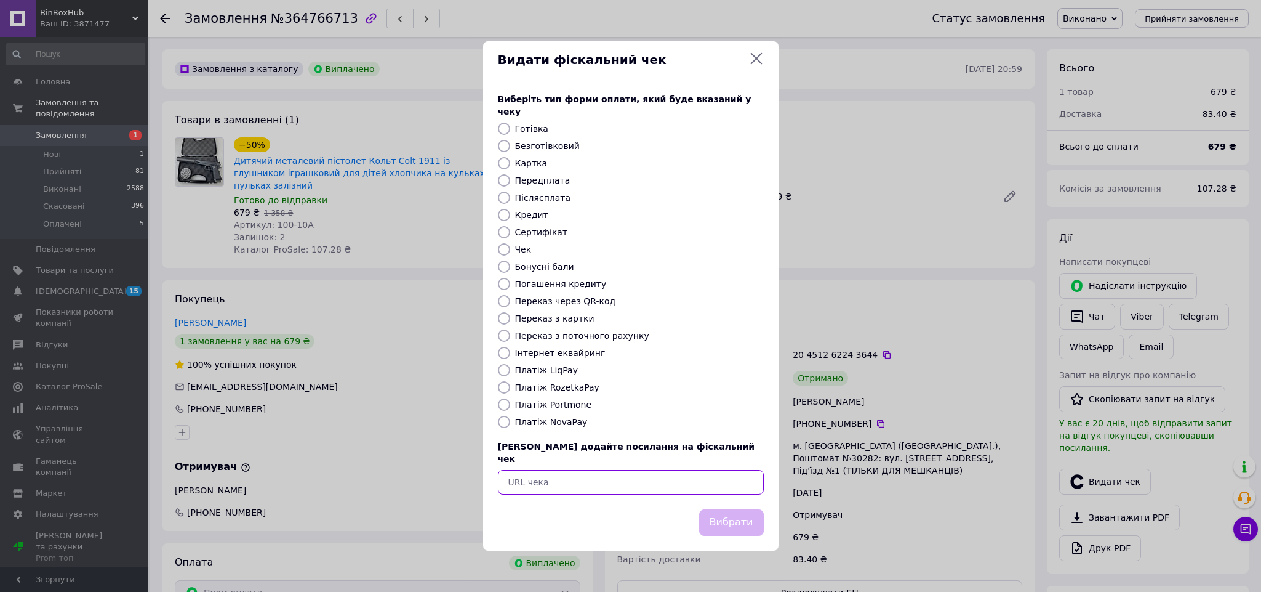
drag, startPoint x: 602, startPoint y: 468, endPoint x: 617, endPoint y: 471, distance: 15.7
click at [603, 470] on input "text" at bounding box center [631, 482] width 266 height 25
paste input "[URL][DOMAIN_NAME]"
type input "[URL][DOMAIN_NAME]"
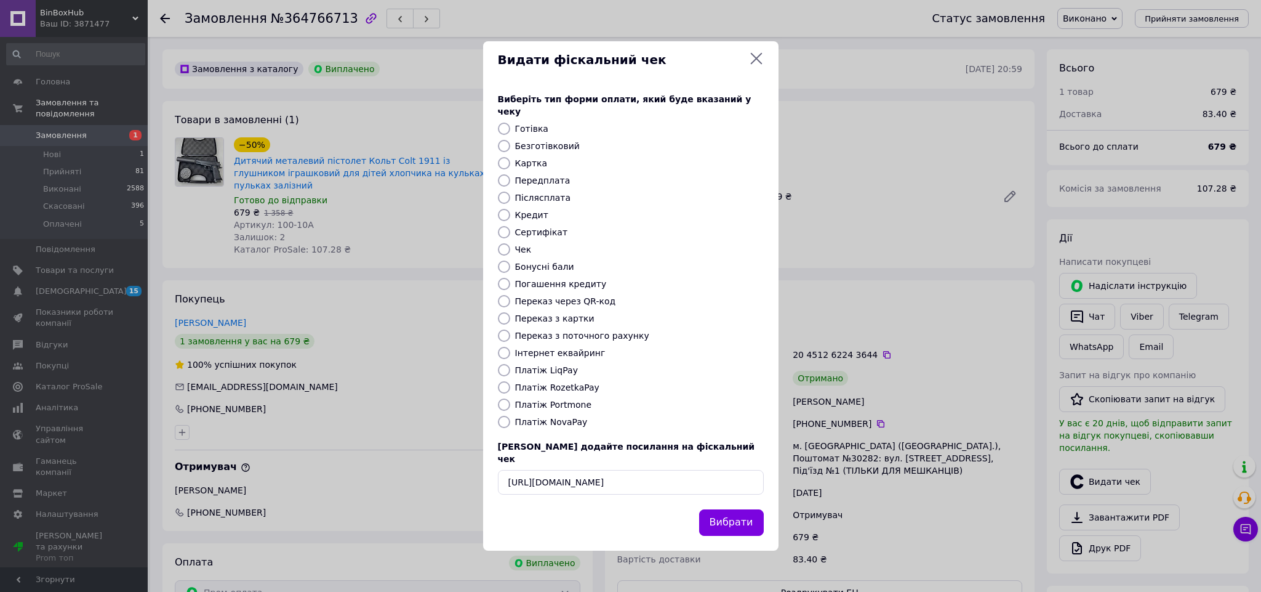
click at [726, 509] on button "Вибрати" at bounding box center [731, 522] width 65 height 26
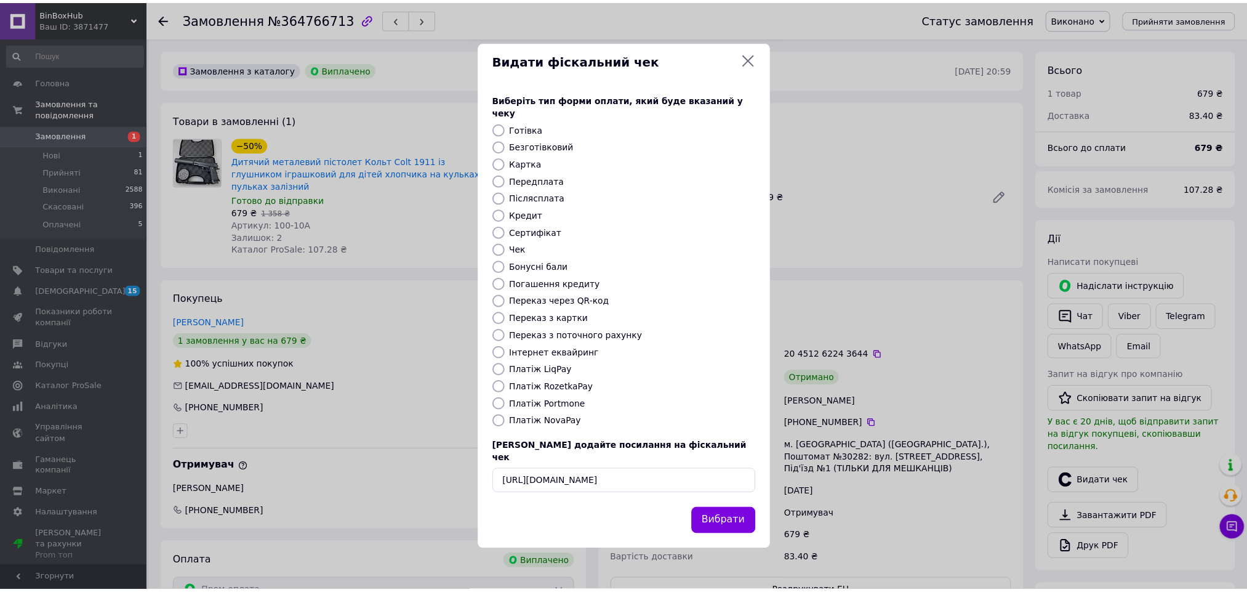
scroll to position [0, 0]
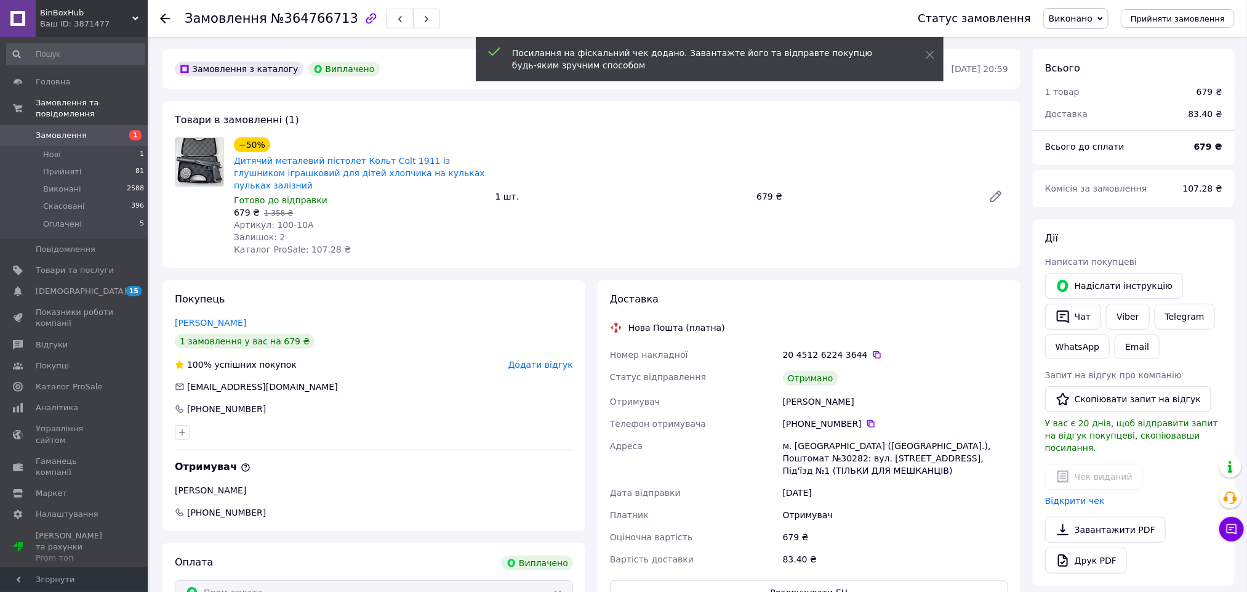
click at [547, 360] on div "Покупець [PERSON_NAME] 1 замовлення у вас на 679 ₴ 100% успішних покупок Додати…" at bounding box center [373, 405] width 423 height 251
click at [547, 359] on span "Додати відгук" at bounding box center [540, 364] width 65 height 10
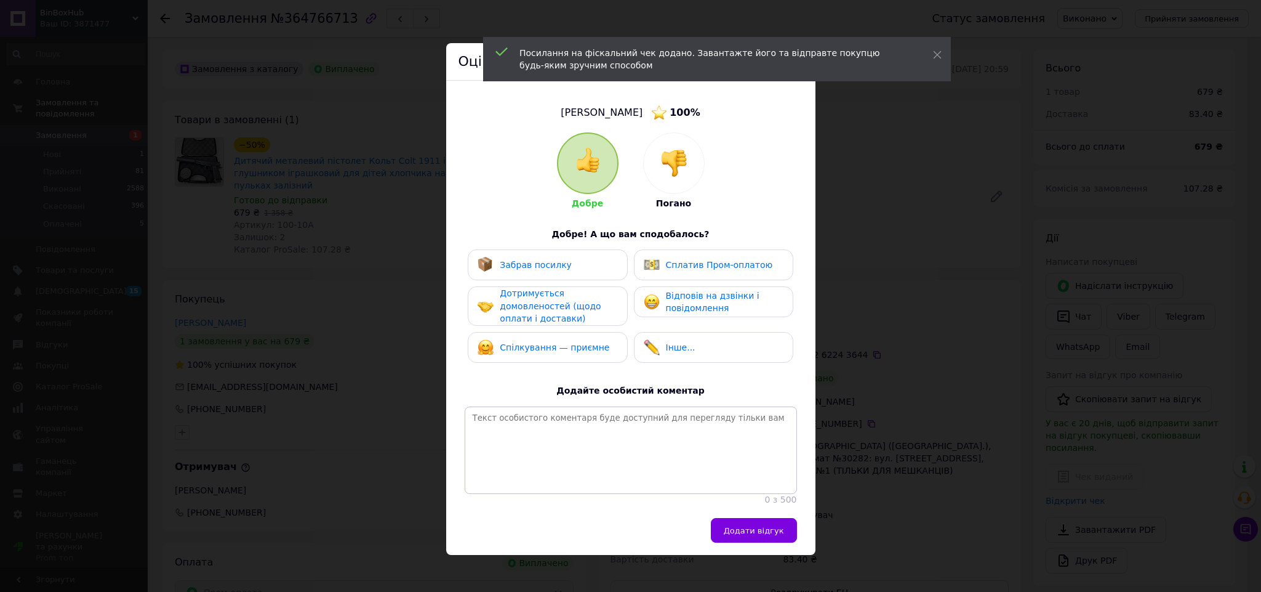
drag, startPoint x: 547, startPoint y: 342, endPoint x: 558, endPoint y: 294, distance: 48.7
click at [547, 339] on div "Спілкування — приємне" at bounding box center [544, 347] width 132 height 16
drag, startPoint x: 558, startPoint y: 271, endPoint x: 598, endPoint y: 270, distance: 40.6
click at [565, 270] on div "Забрав посилку" at bounding box center [548, 265] width 140 height 16
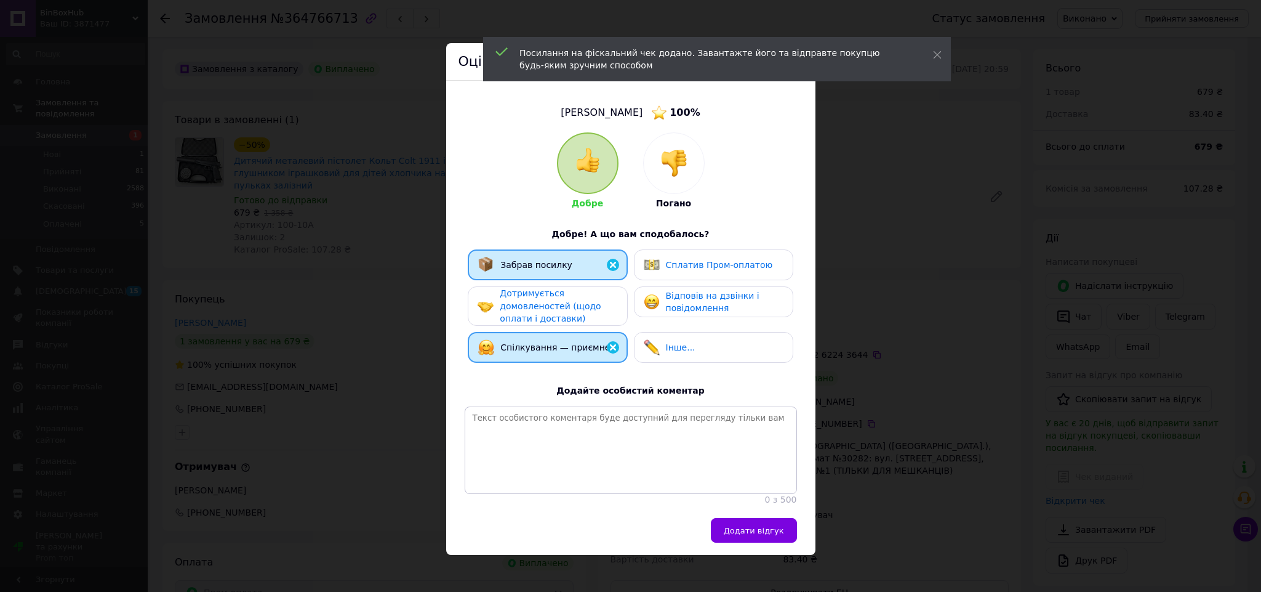
click at [707, 270] on div "Сплатив Пром-оплатою" at bounding box center [719, 265] width 107 height 13
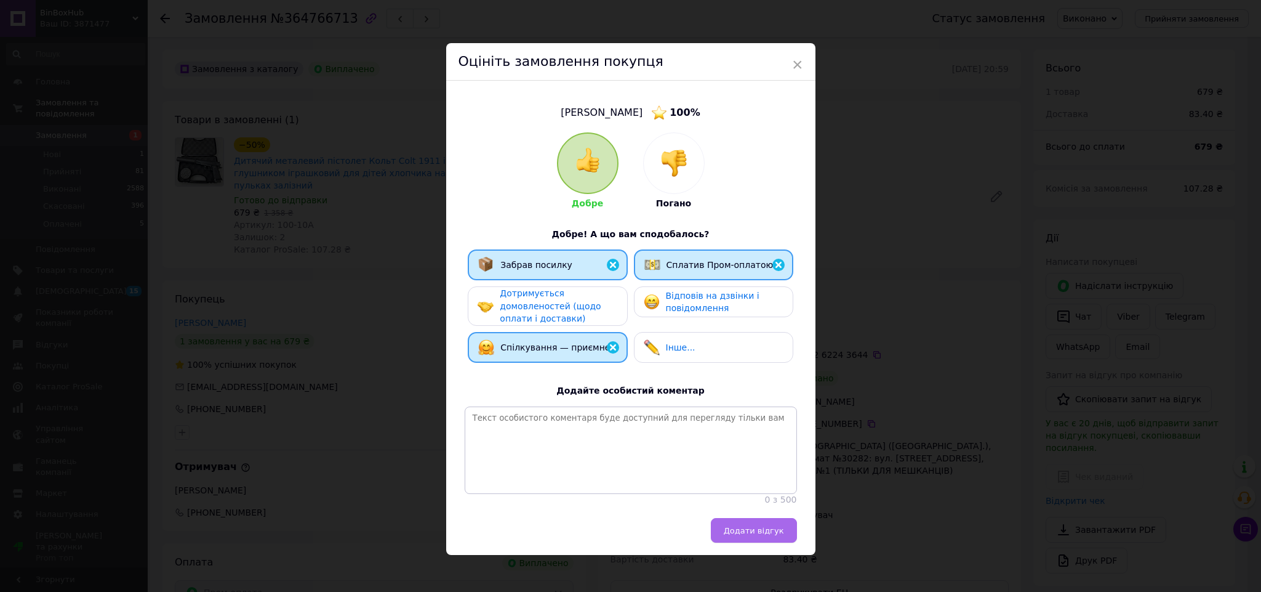
click at [750, 535] on span "Додати відгук" at bounding box center [754, 530] width 60 height 9
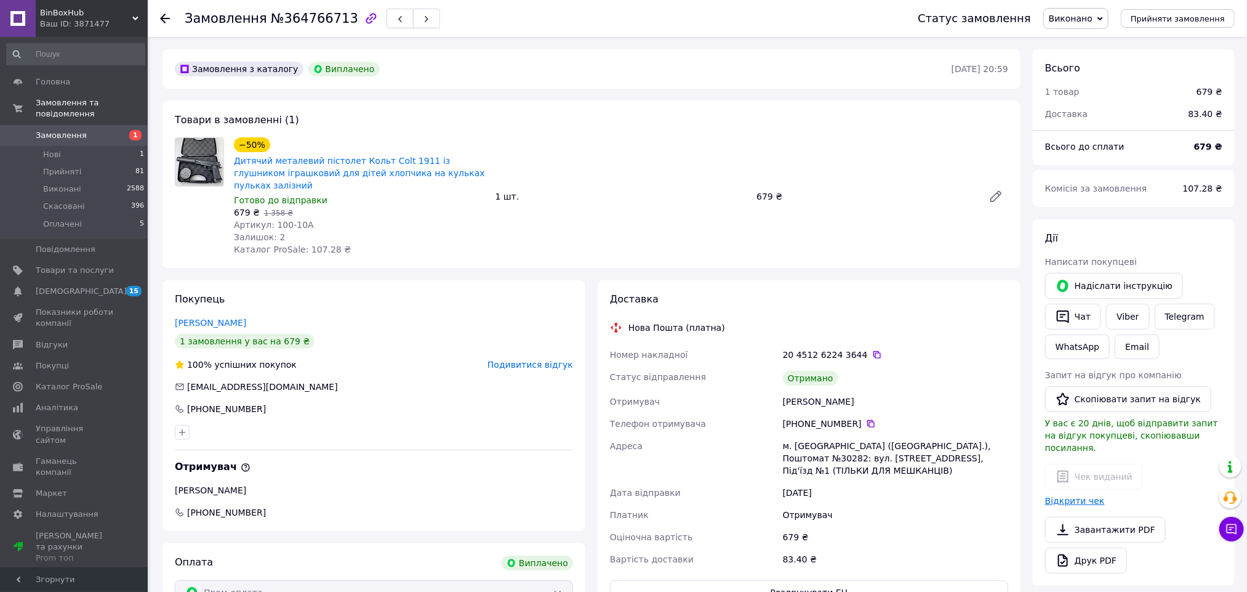
click at [1057, 496] on link "Відкрити чек" at bounding box center [1075, 501] width 60 height 10
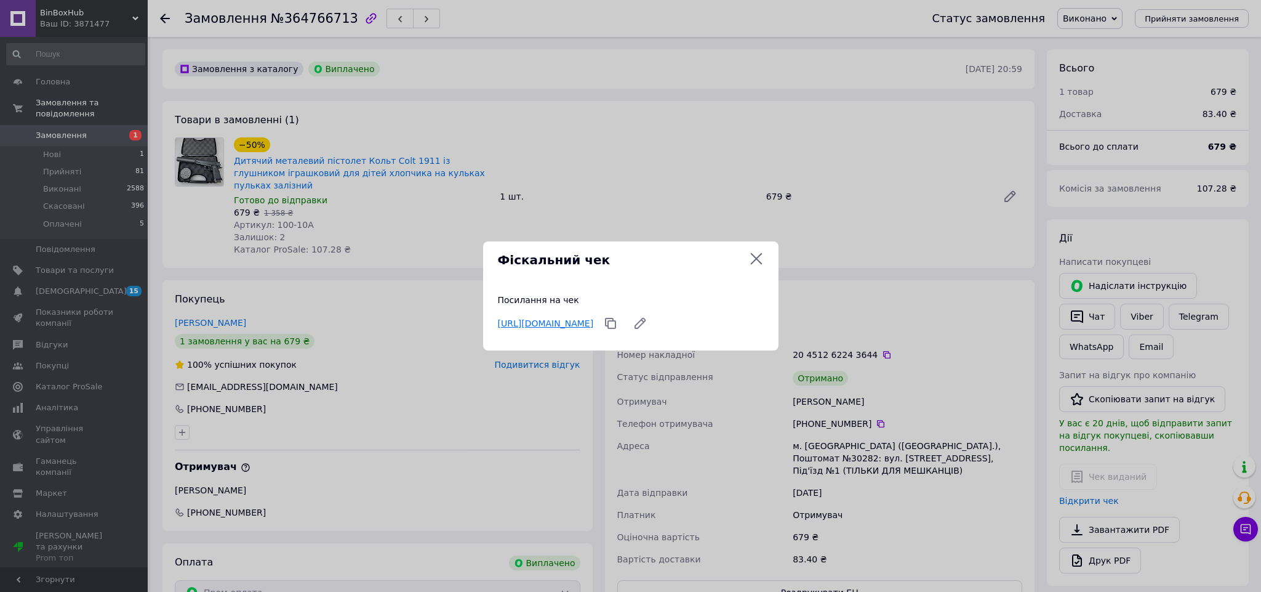
click at [594, 318] on link "https://check.checkbox.ua/d6c17544-4433-4e61-9684-fcfa69d13983" at bounding box center [546, 323] width 96 height 10
click at [752, 257] on icon at bounding box center [756, 258] width 15 height 15
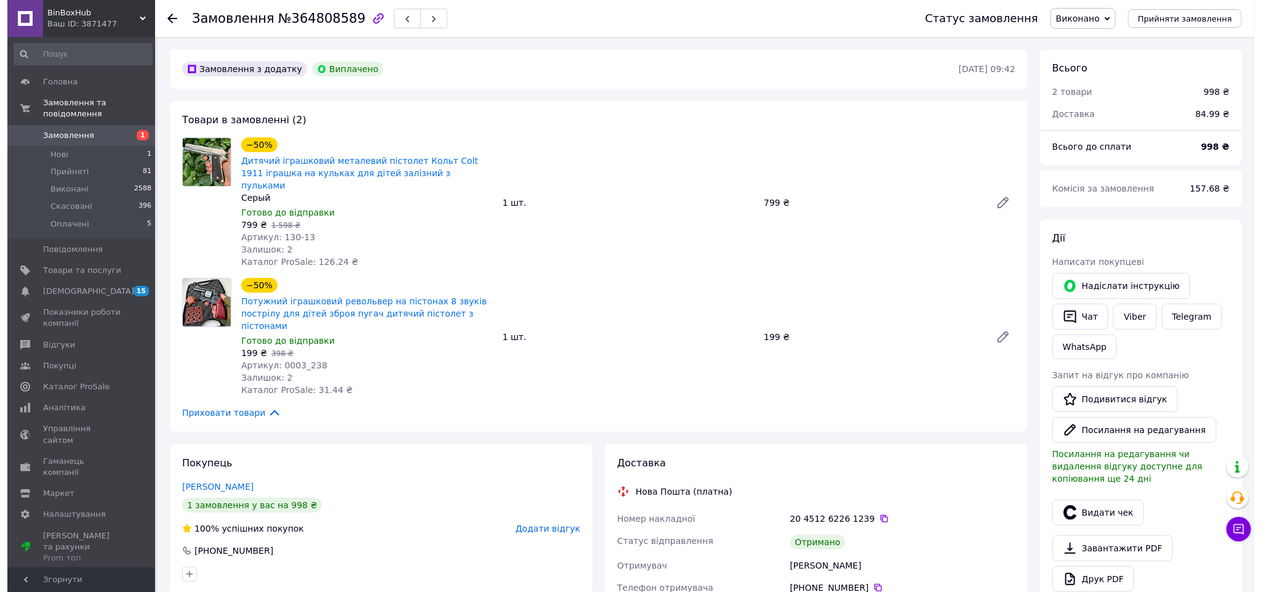
scroll to position [185, 0]
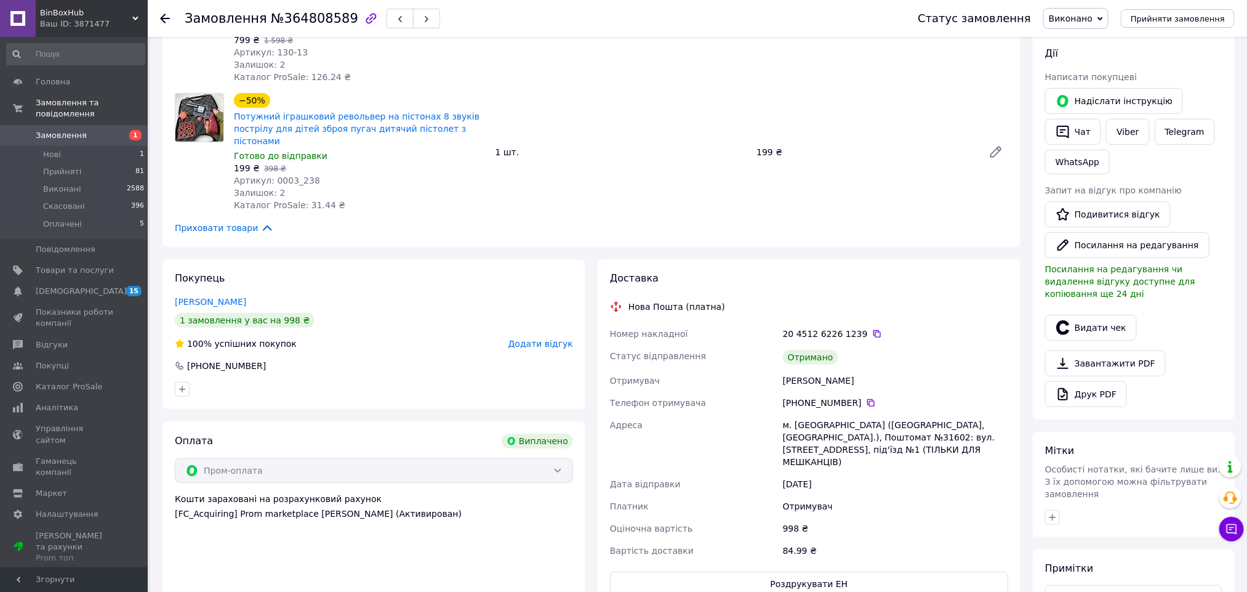
click at [791, 369] on div "Демиденко Олександр" at bounding box center [895, 380] width 230 height 22
copy div "Демиденко"
click at [1104, 316] on button "Видати чек" at bounding box center [1091, 328] width 92 height 26
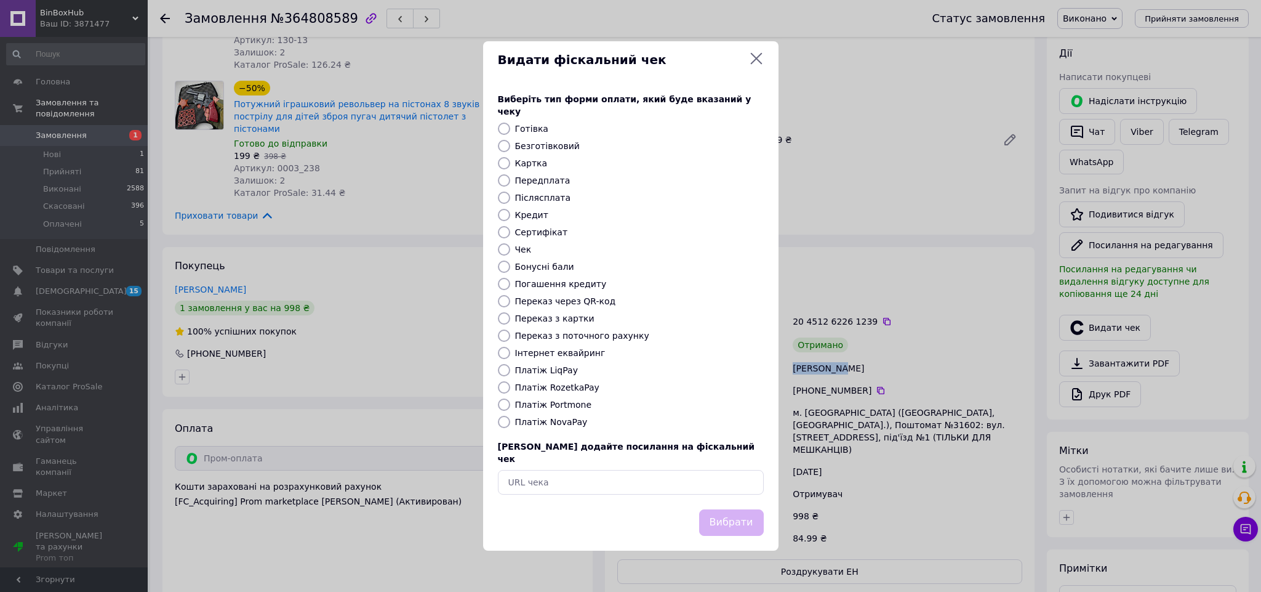
scroll to position [17, 0]
click at [641, 475] on input "text" at bounding box center [631, 482] width 266 height 25
paste input "https://check.checkbox.ua/964a6f39-a49f-490b-800e-2795075fdde2"
type input "https://check.checkbox.ua/964a6f39-a49f-490b-800e-2795075fdde2"
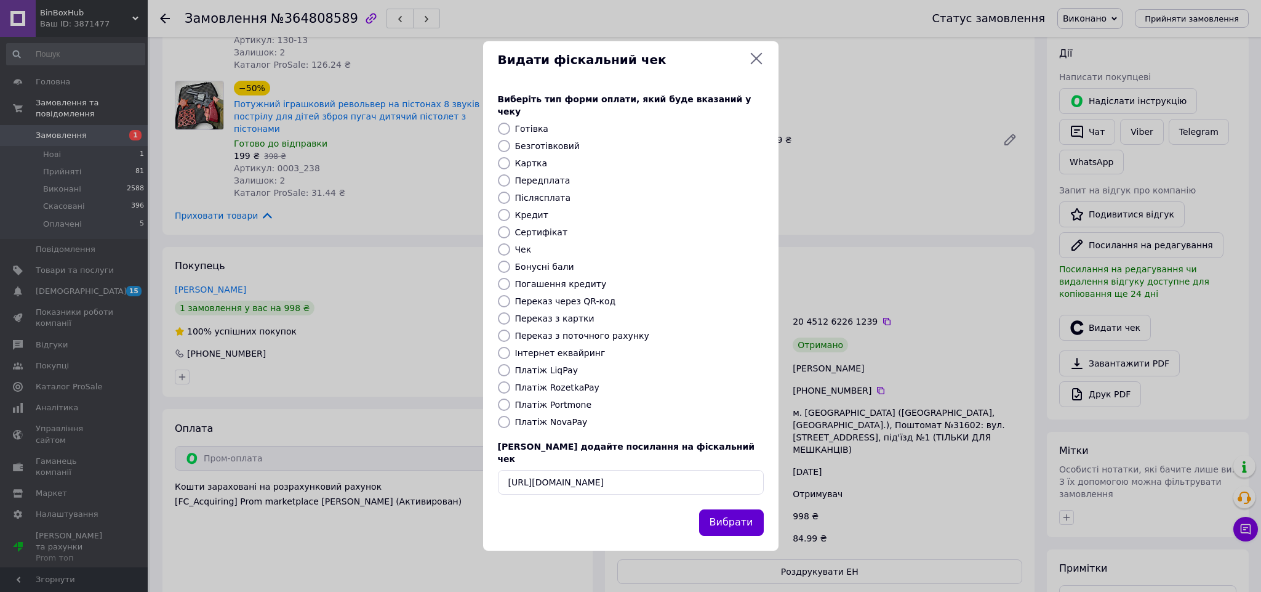
click at [718, 509] on button "Вибрати" at bounding box center [731, 522] width 65 height 26
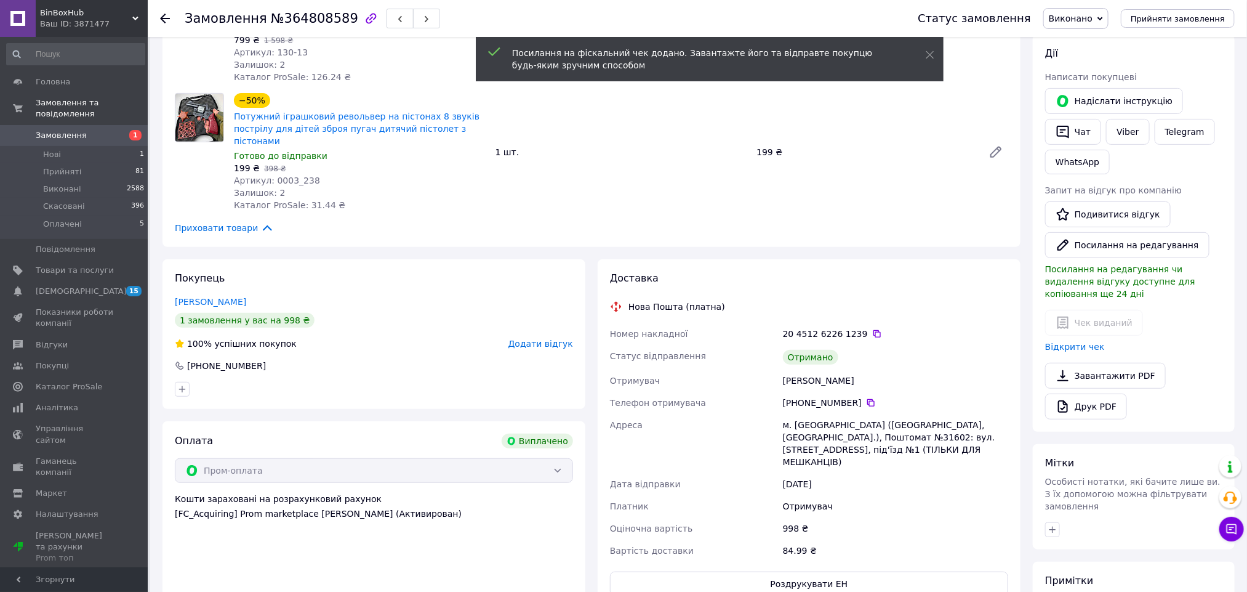
scroll to position [30, 0]
click at [551, 339] on span "Додати відгук" at bounding box center [540, 344] width 65 height 10
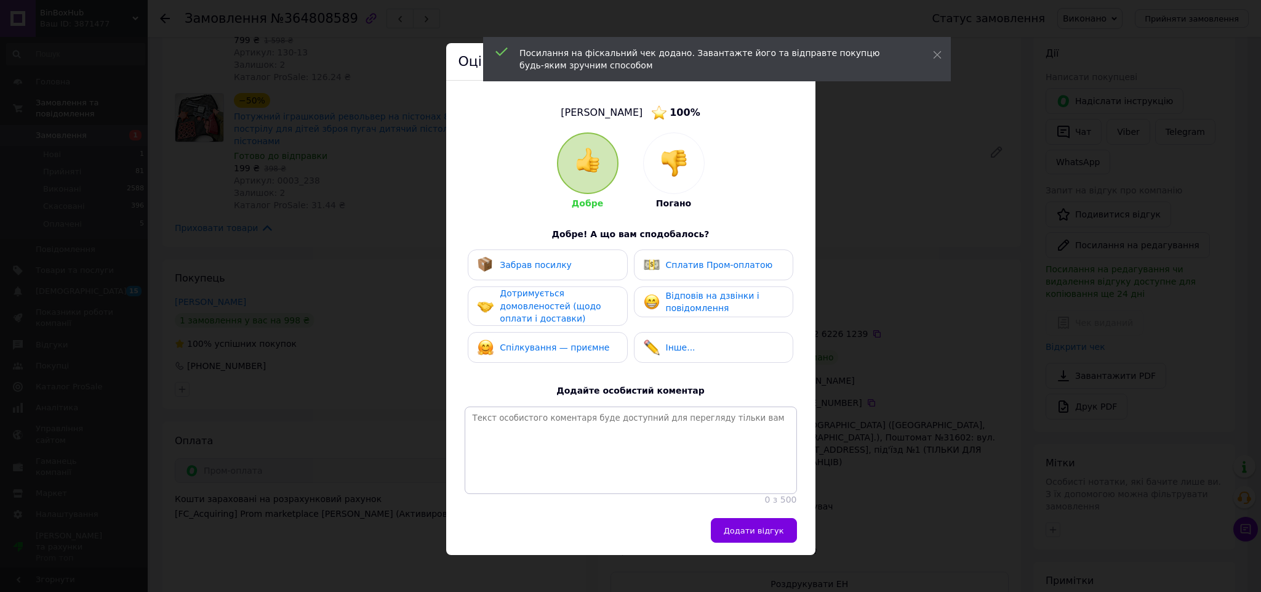
click at [547, 253] on div "Забрав посилку" at bounding box center [547, 264] width 159 height 31
drag, startPoint x: 662, startPoint y: 266, endPoint x: 676, endPoint y: 271, distance: 15.2
click at [664, 266] on div "Сплатив Пром-оплатою" at bounding box center [708, 265] width 129 height 16
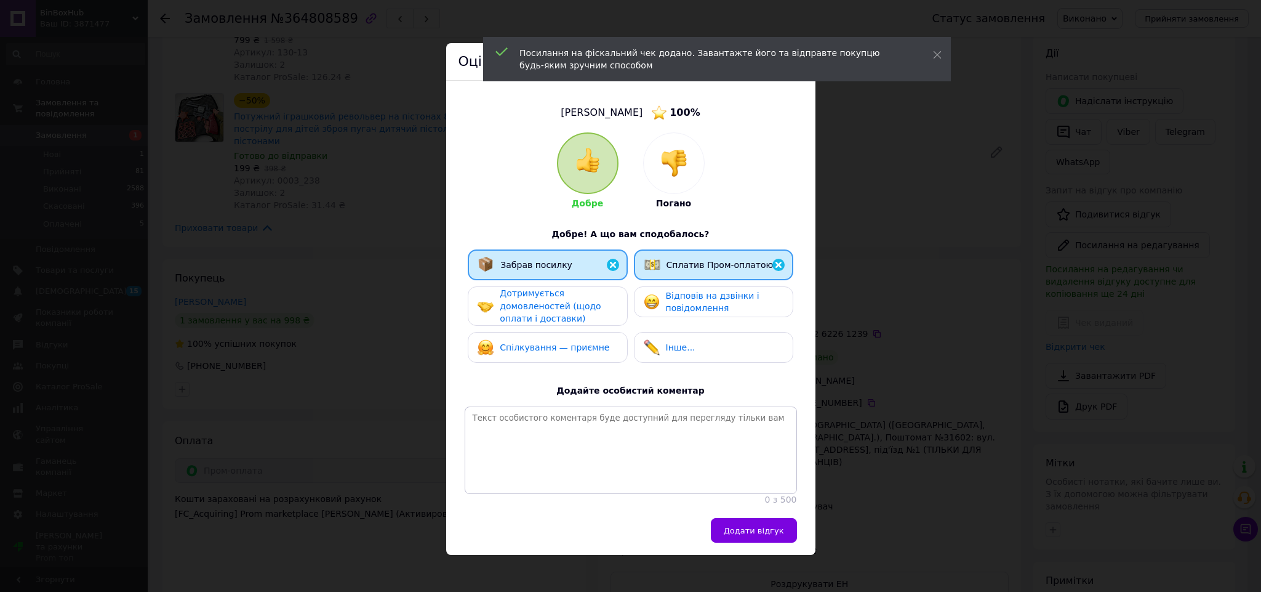
click at [776, 555] on div "Додати відгук" at bounding box center [630, 536] width 369 height 37
click at [755, 518] on div "Демиденко Олександр 100 % Добре Погано Добре! А що вам сподобалось? Забрав поси…" at bounding box center [630, 299] width 369 height 437
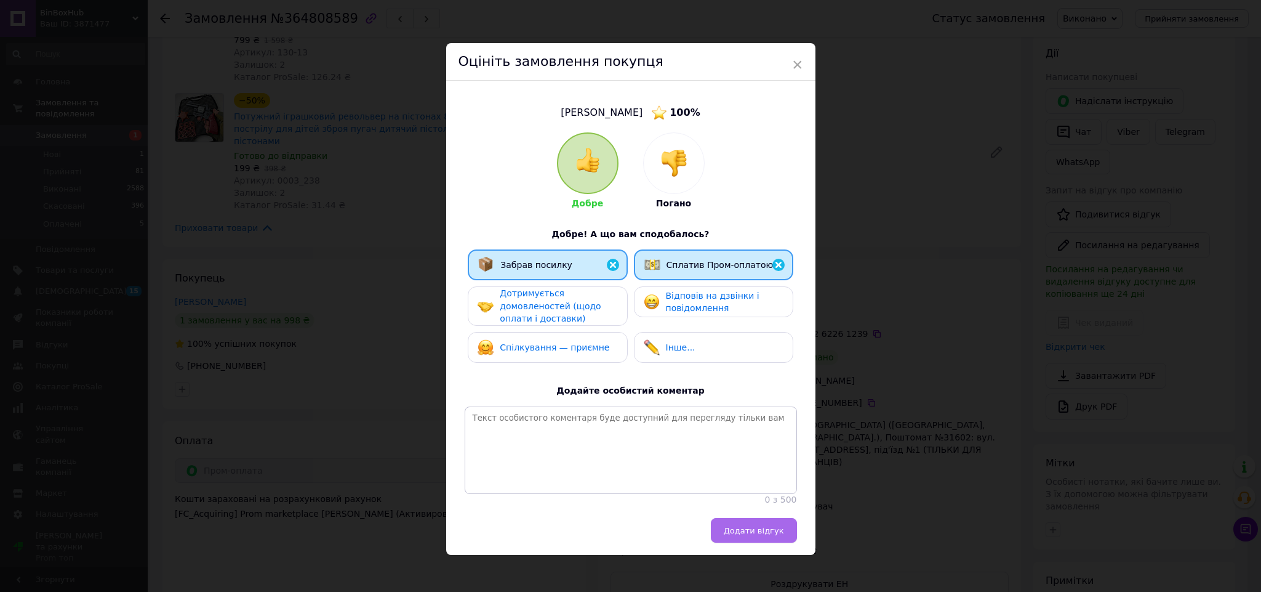
click at [763, 535] on span "Додати відгук" at bounding box center [754, 530] width 60 height 9
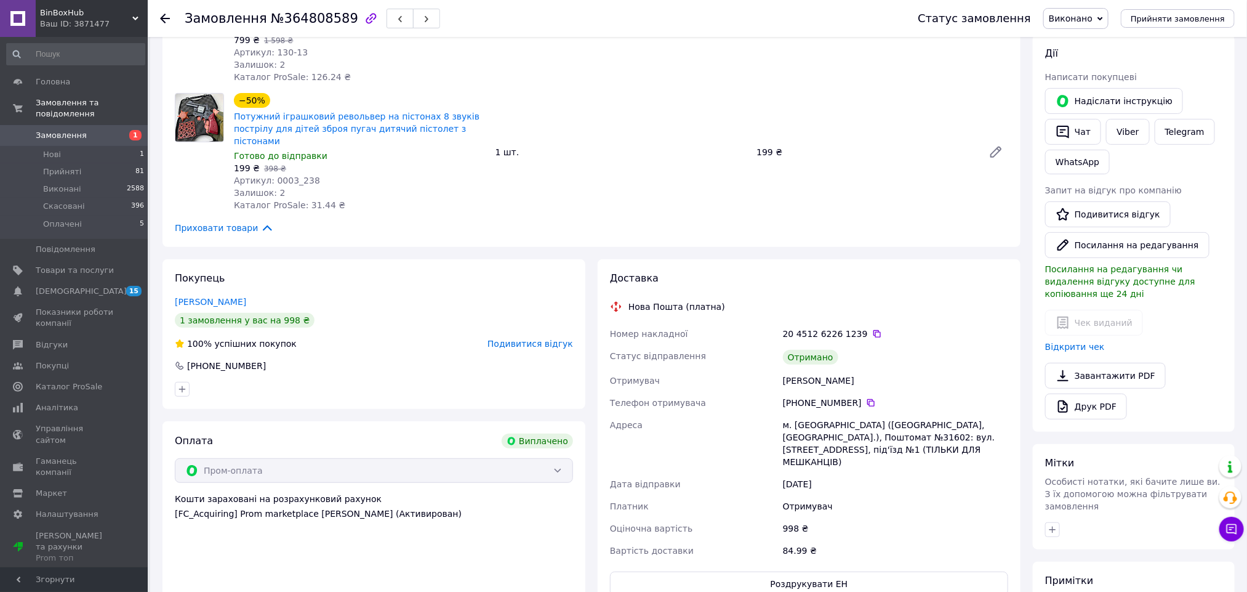
scroll to position [0, 0]
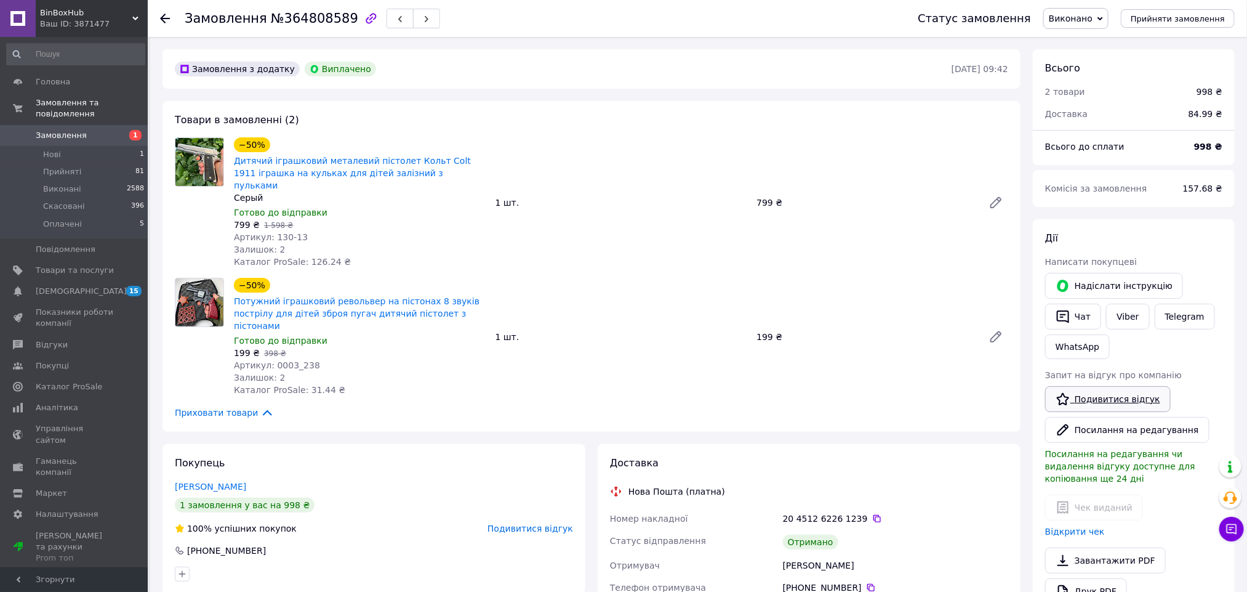
click at [1088, 401] on link "Подивитися відгук" at bounding box center [1108, 399] width 126 height 26
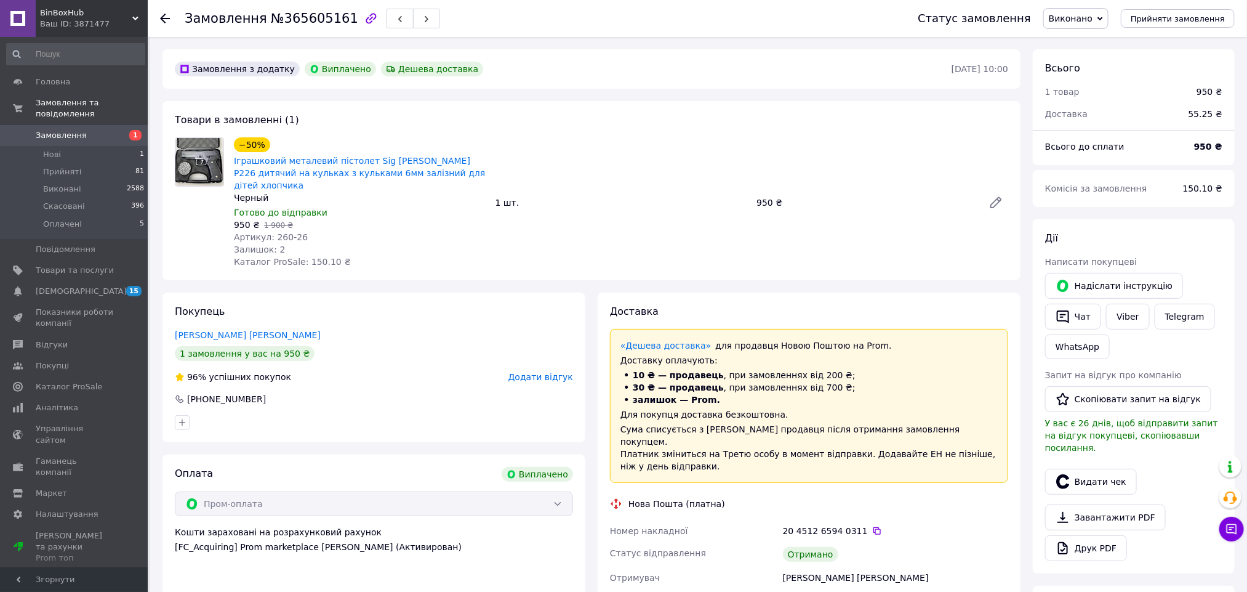
scroll to position [47, 0]
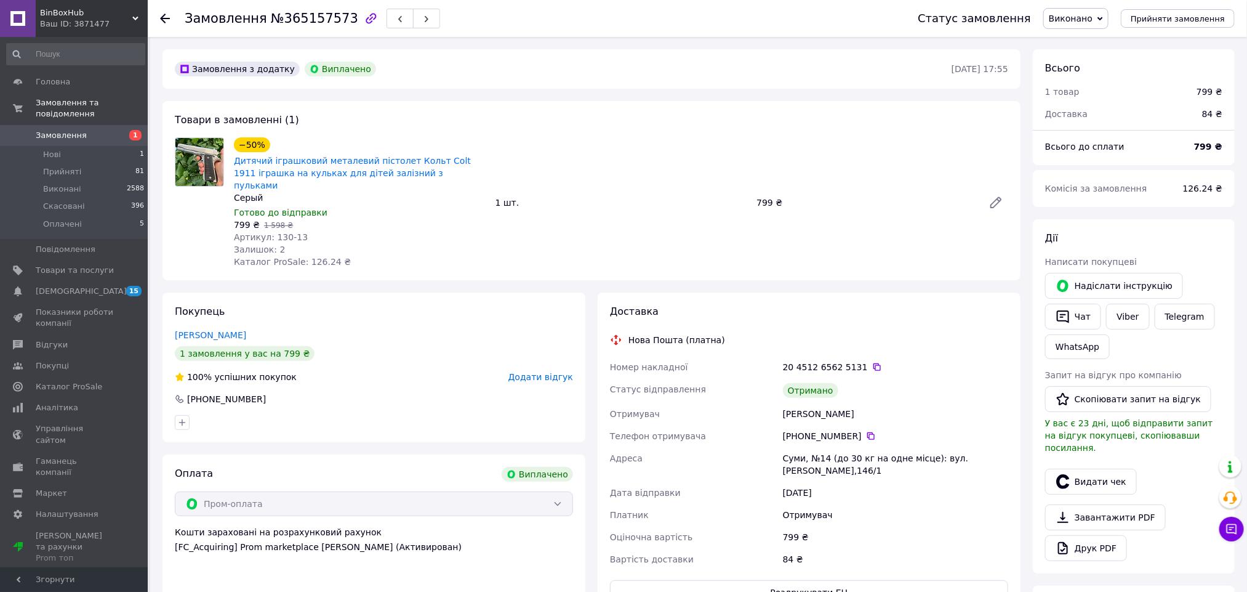
scroll to position [6, 0]
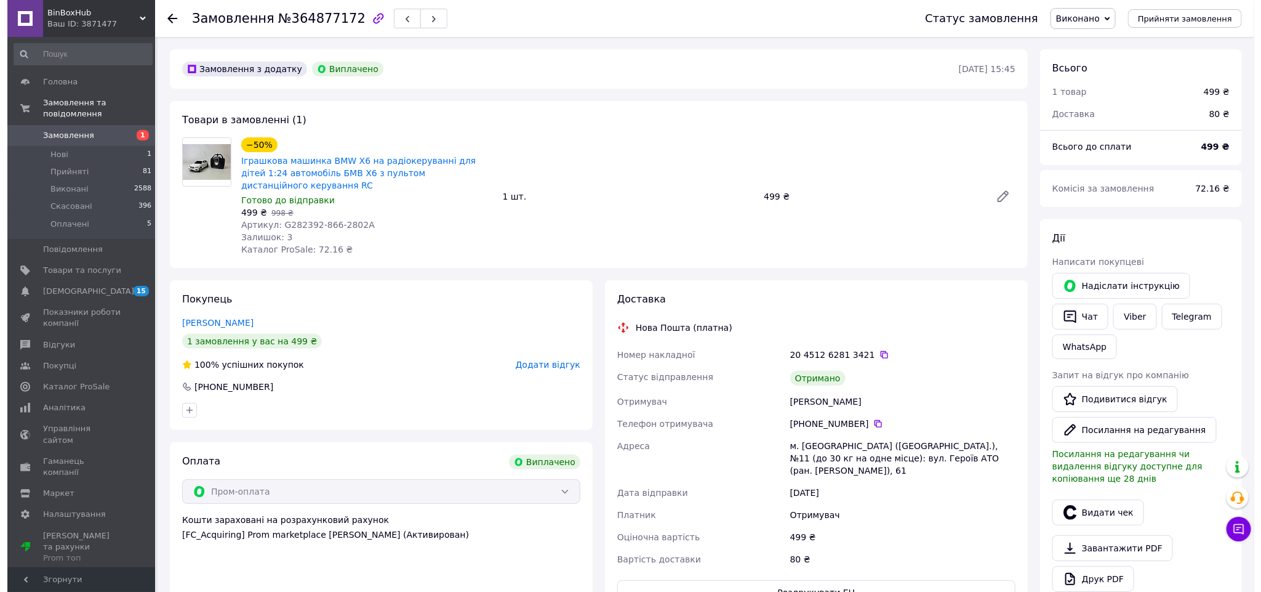
scroll to position [6, 0]
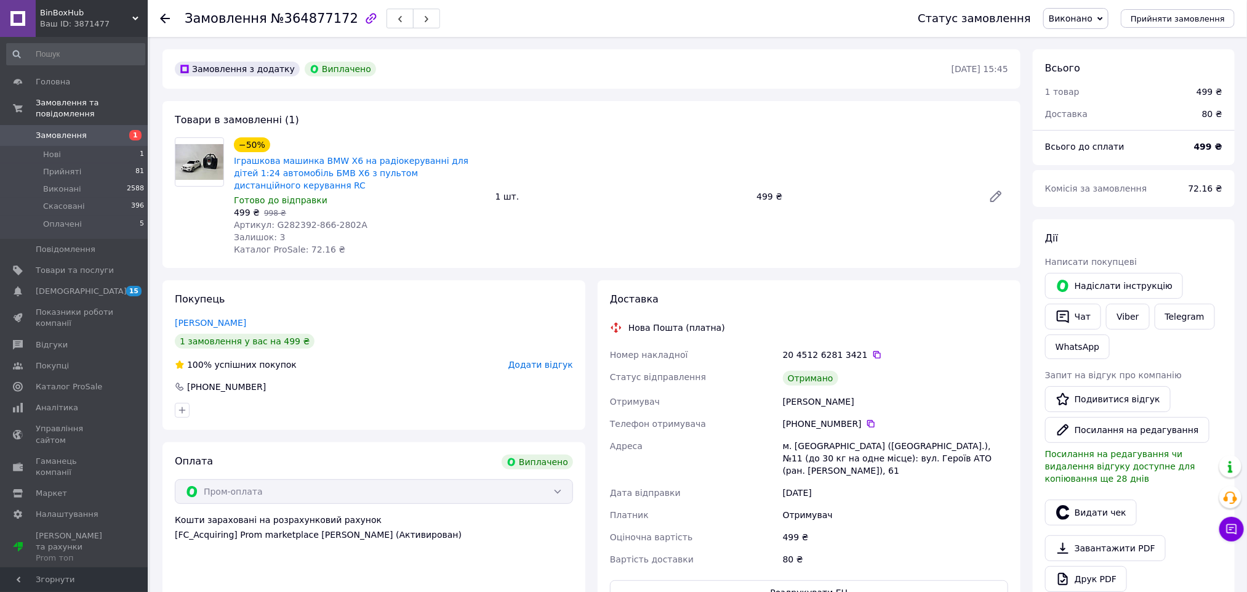
click at [805, 391] on div "Нечепоренко Юлія" at bounding box center [895, 401] width 230 height 22
copy div "Нечепоренко"
click at [1079, 500] on button "Видати чек" at bounding box center [1091, 512] width 92 height 26
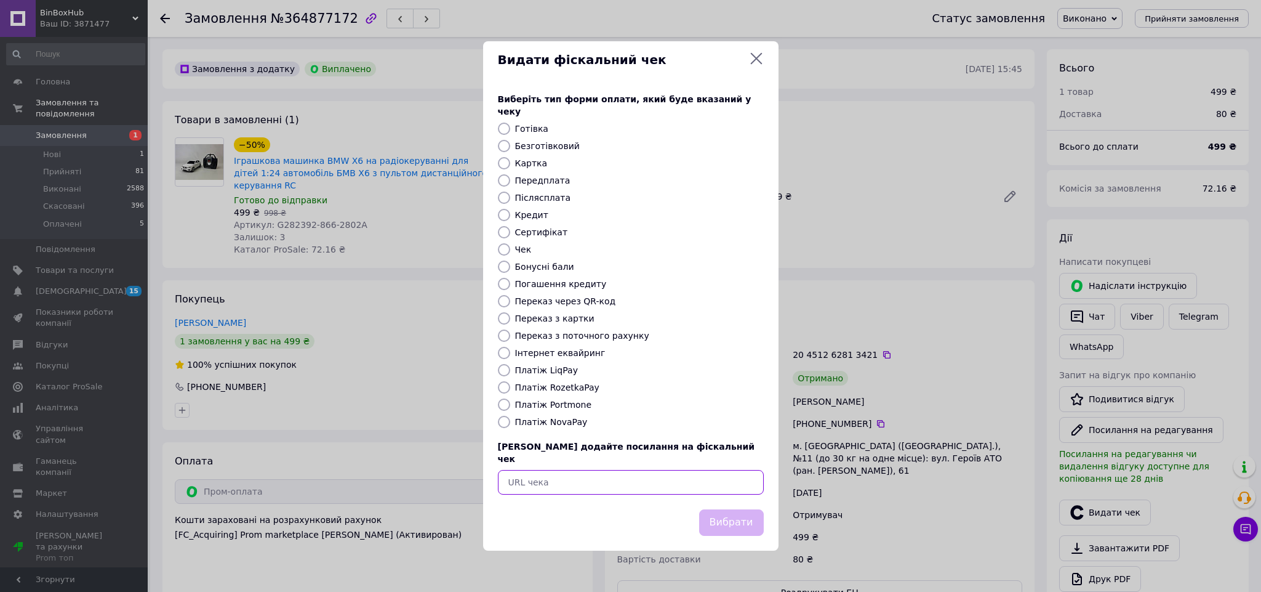
click at [640, 470] on input "text" at bounding box center [631, 482] width 266 height 25
paste input "https://check.checkbox.ua/5306c770-751f-4236-b115-3af16d72a30b"
type input "https://check.checkbox.ua/5306c770-751f-4236-b115-3af16d72a30b"
click at [731, 509] on button "Вибрати" at bounding box center [731, 522] width 65 height 26
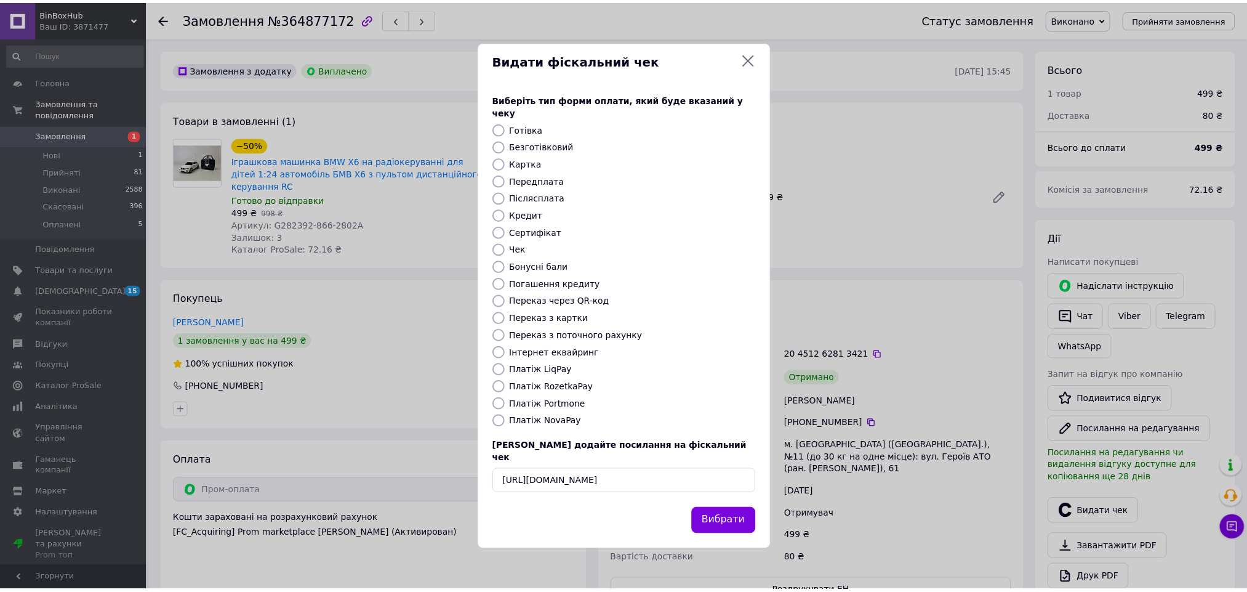
scroll to position [0, 0]
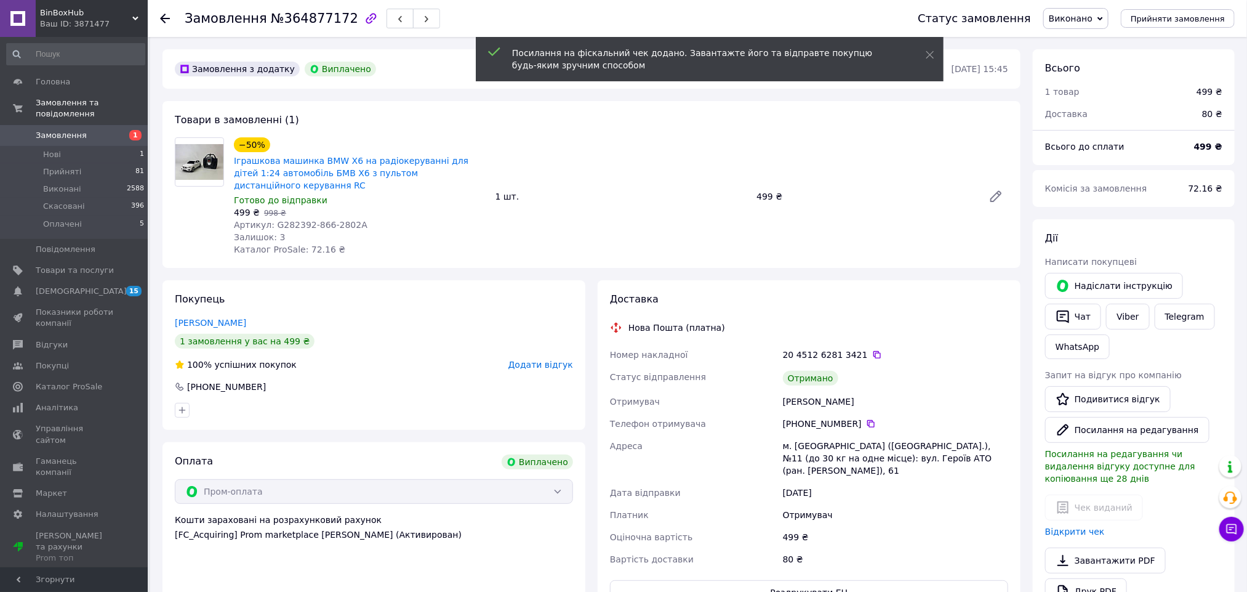
click at [545, 359] on span "Додати відгук" at bounding box center [540, 364] width 65 height 10
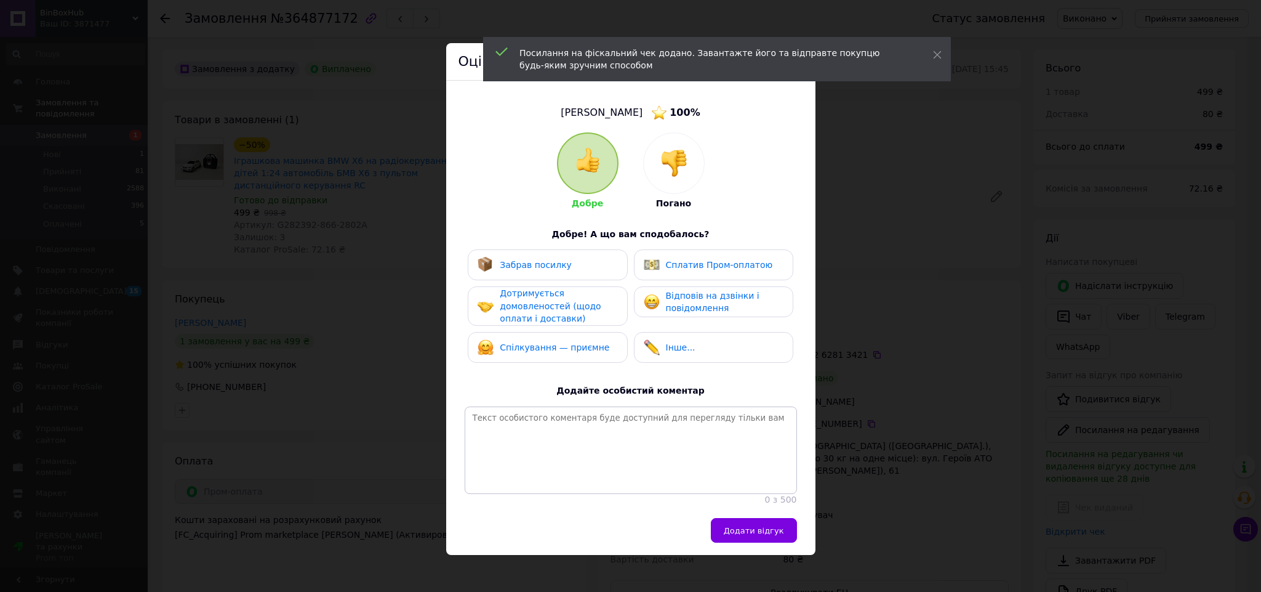
click at [556, 343] on span "Спілкування — приємне" at bounding box center [555, 347] width 110 height 10
drag, startPoint x: 545, startPoint y: 265, endPoint x: 659, endPoint y: 263, distance: 114.5
click at [545, 263] on span "Забрав посилку" at bounding box center [536, 265] width 72 height 10
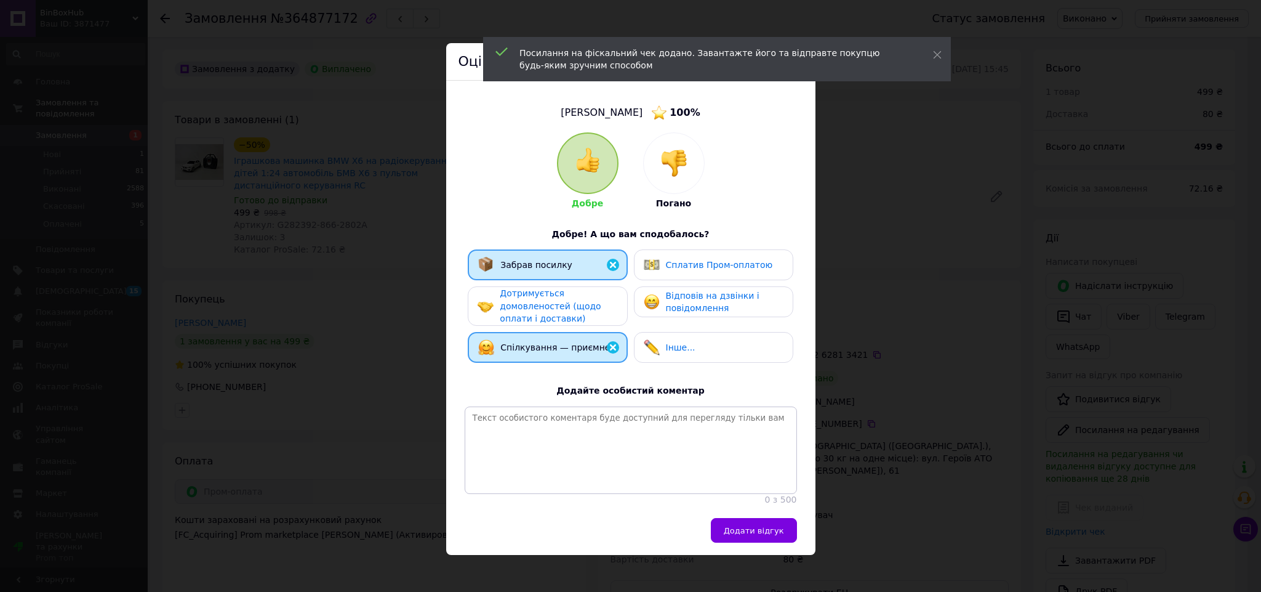
drag, startPoint x: 672, startPoint y: 262, endPoint x: 758, endPoint y: 442, distance: 199.1
click at [674, 262] on span "Сплатив Пром-оплатою" at bounding box center [719, 265] width 107 height 10
drag, startPoint x: 752, startPoint y: 540, endPoint x: 763, endPoint y: 529, distance: 15.7
click at [752, 535] on span "Додати відгук" at bounding box center [754, 530] width 60 height 9
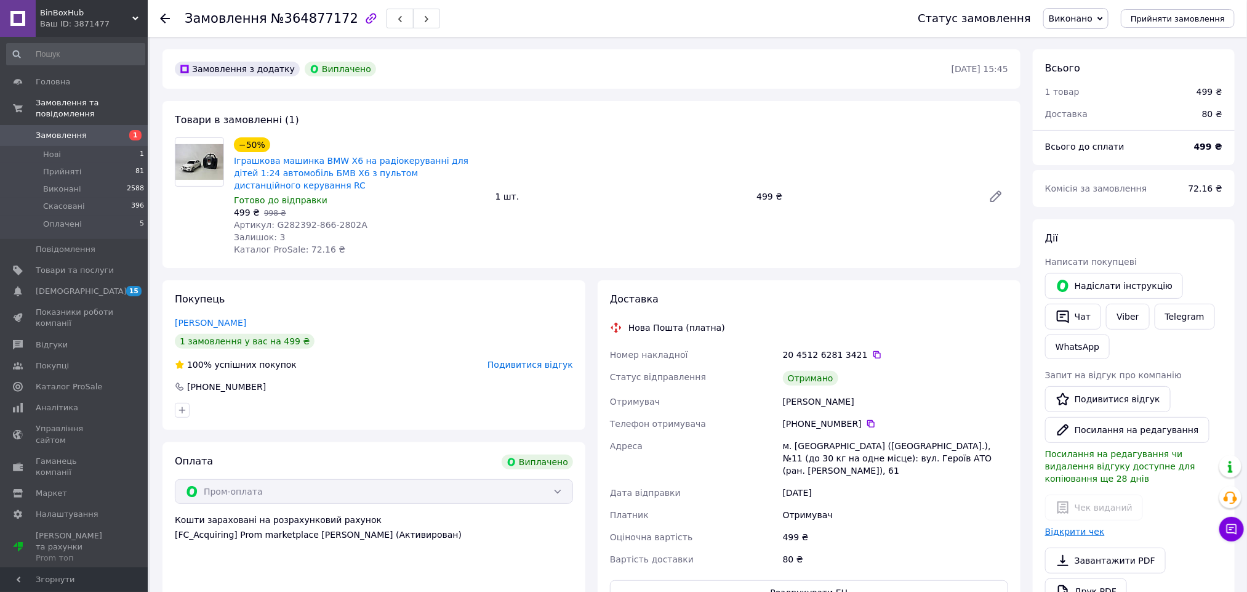
click at [1075, 526] on link "Відкрити чек" at bounding box center [1075, 531] width 60 height 10
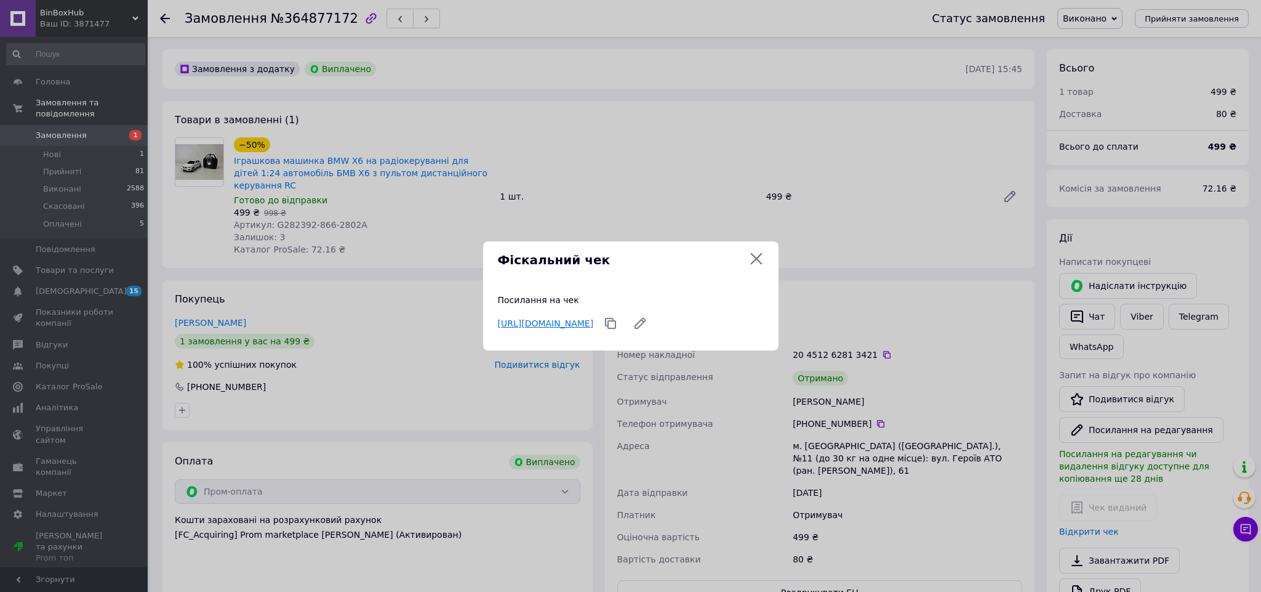
click at [594, 320] on link "https://check.checkbox.ua/5306c770-751f-4236-b115-3af16d72a30b" at bounding box center [546, 323] width 96 height 10
click at [760, 261] on icon at bounding box center [756, 258] width 15 height 15
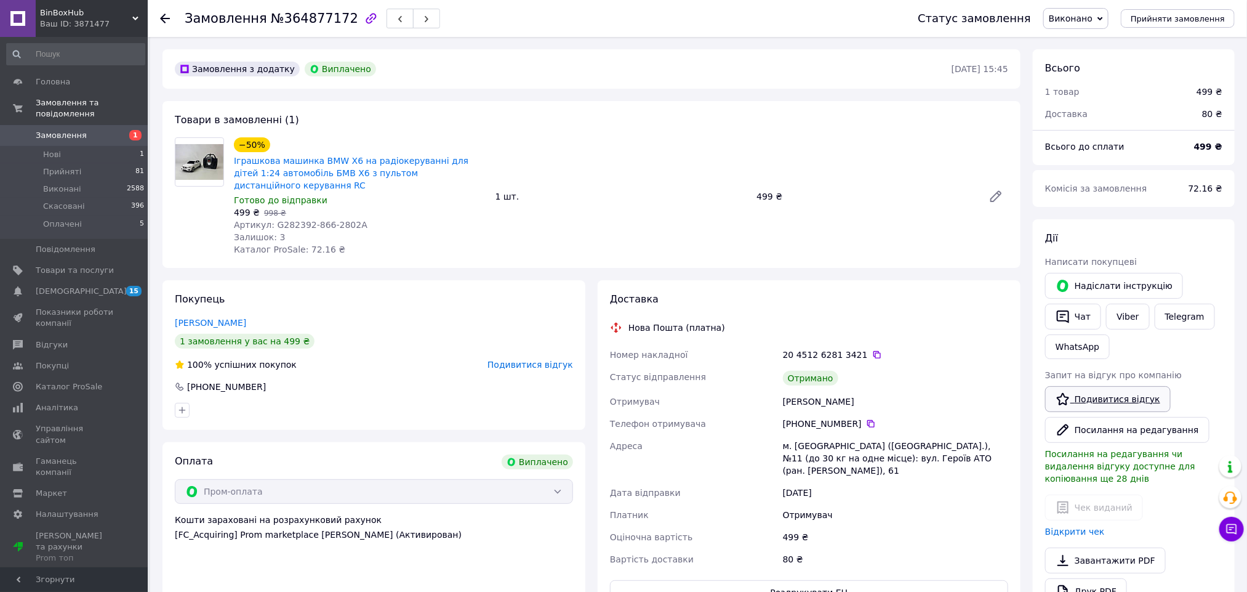
click at [1088, 401] on link "Подивитися відгук" at bounding box center [1108, 399] width 126 height 26
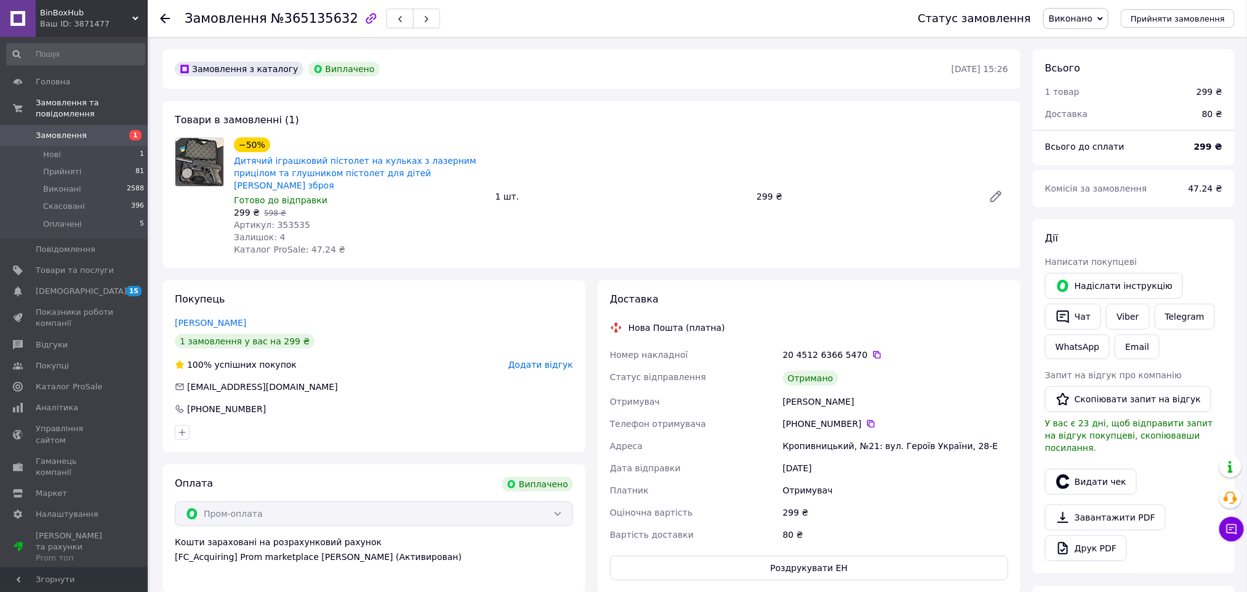
click at [800, 393] on div "[PERSON_NAME]" at bounding box center [895, 401] width 230 height 22
click at [798, 391] on div "[PERSON_NAME]" at bounding box center [895, 401] width 230 height 22
copy div "[PERSON_NAME]"
click at [1088, 484] on button "Видати чек" at bounding box center [1091, 481] width 92 height 26
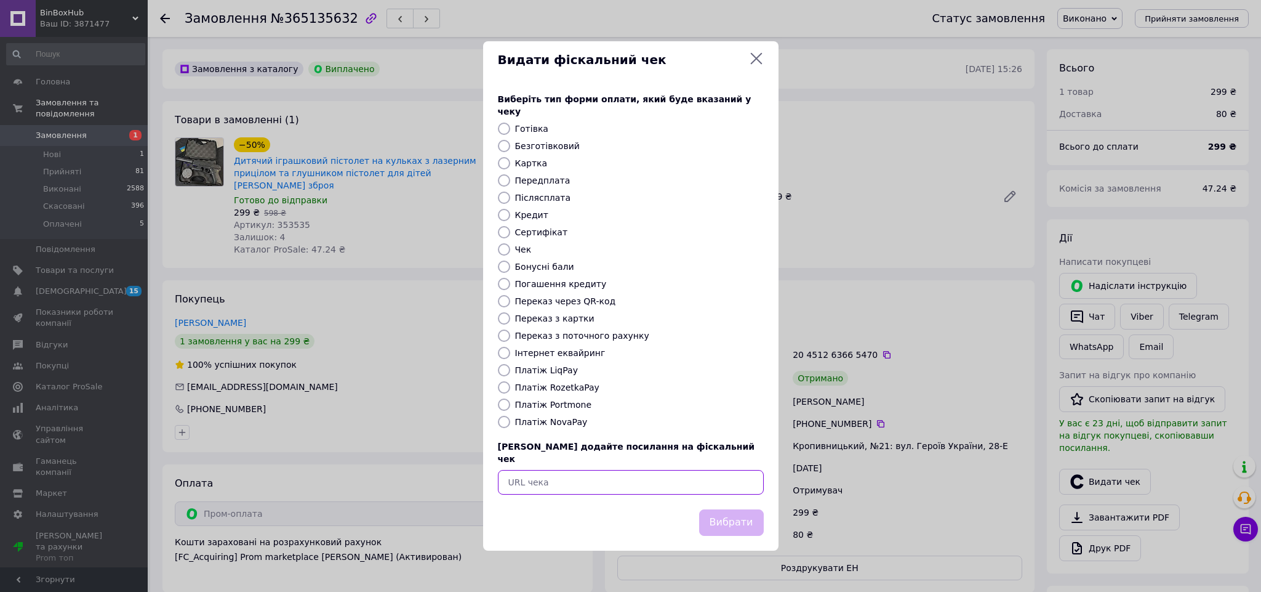
click at [687, 475] on input "text" at bounding box center [631, 482] width 266 height 25
paste input "[URL][DOMAIN_NAME]"
type input "[URL][DOMAIN_NAME]"
click at [726, 509] on button "Вибрати" at bounding box center [731, 522] width 65 height 26
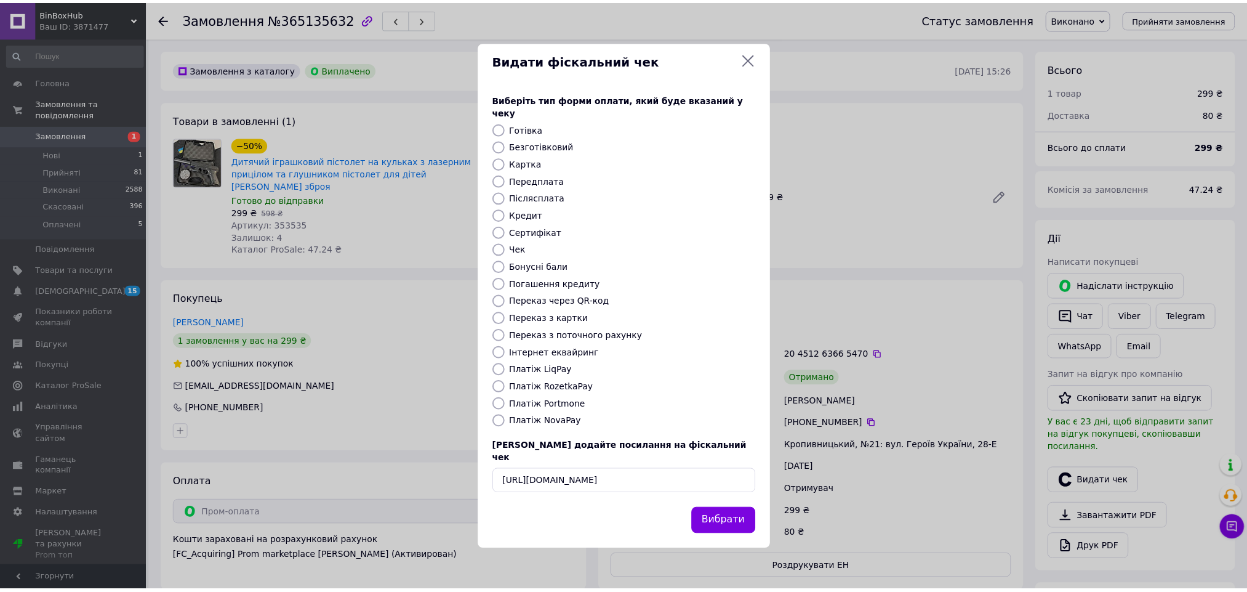
scroll to position [0, 0]
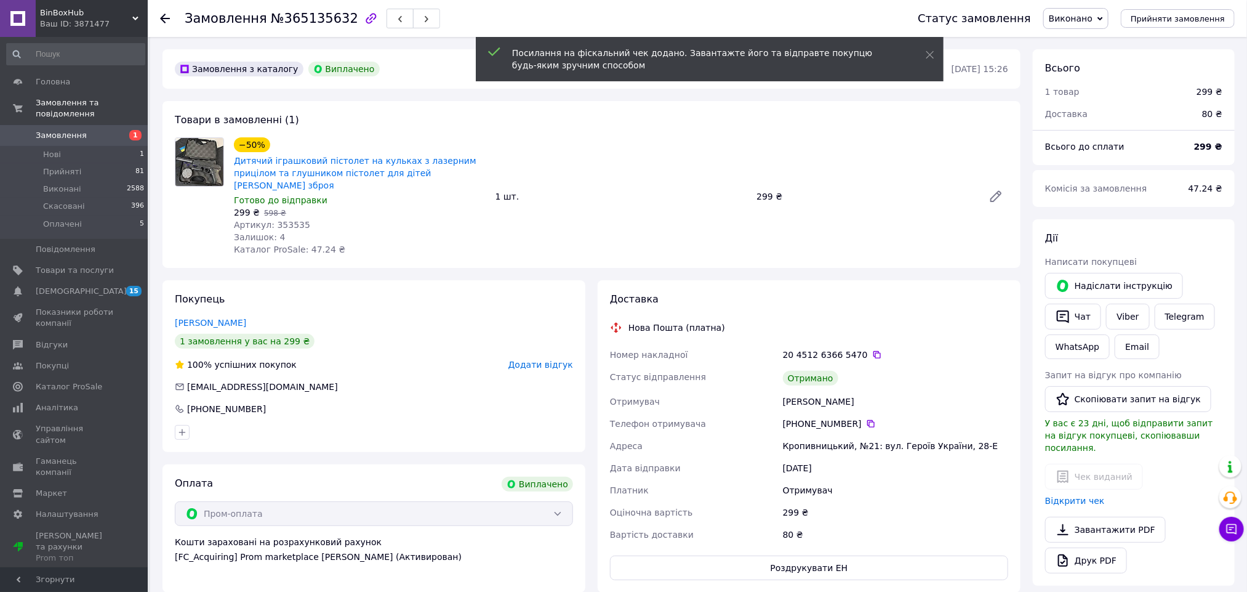
click at [545, 359] on span "Додати відгук" at bounding box center [540, 364] width 65 height 10
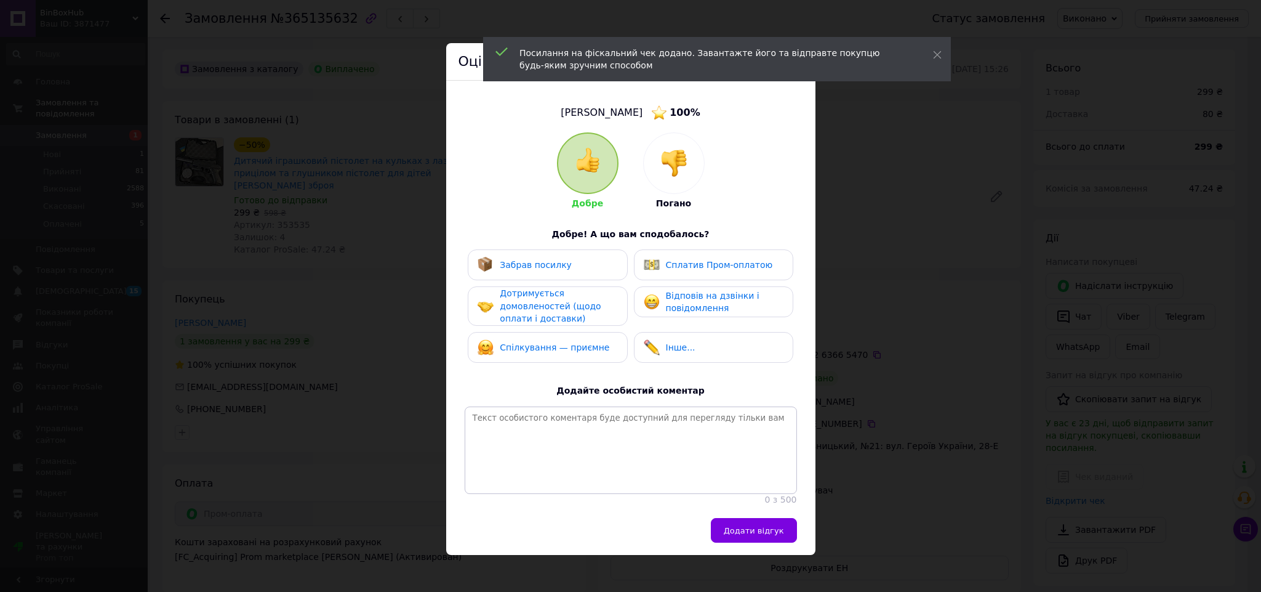
click at [519, 249] on div "Забрав посилку" at bounding box center [547, 264] width 159 height 31
drag, startPoint x: 675, startPoint y: 268, endPoint x: 640, endPoint y: 285, distance: 39.1
click at [676, 267] on span "Сплатив Пром-оплатою" at bounding box center [719, 265] width 107 height 10
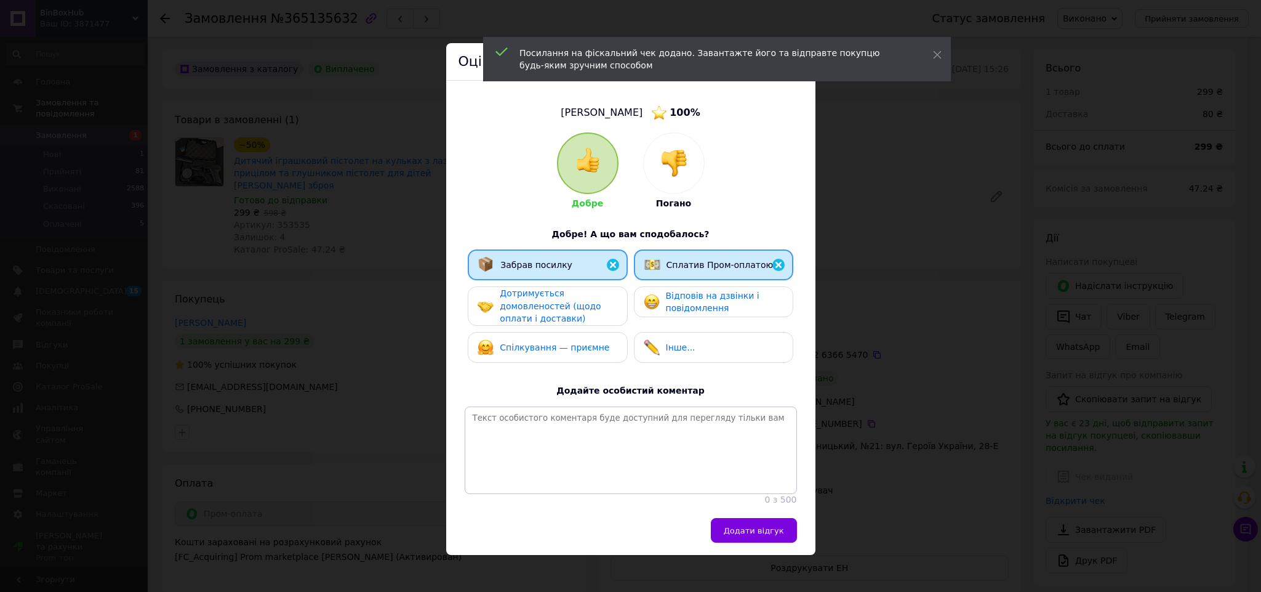
click at [571, 350] on span "Спілкування — приємне" at bounding box center [555, 347] width 110 height 10
click at [764, 535] on span "Додати відгук" at bounding box center [754, 530] width 60 height 9
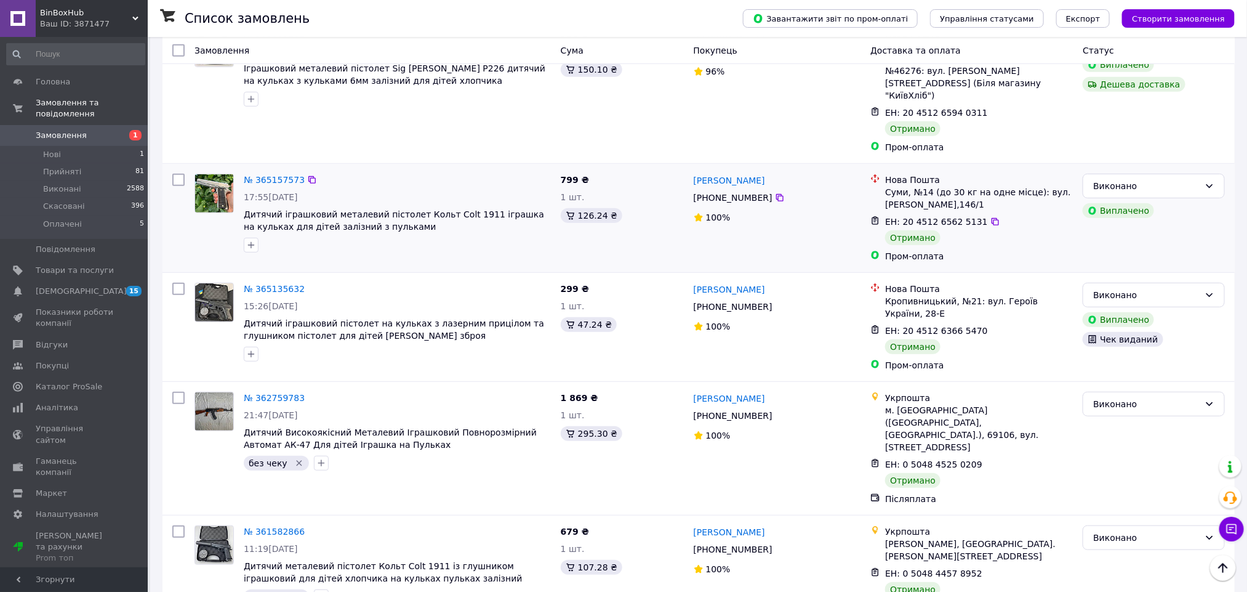
scroll to position [185, 0]
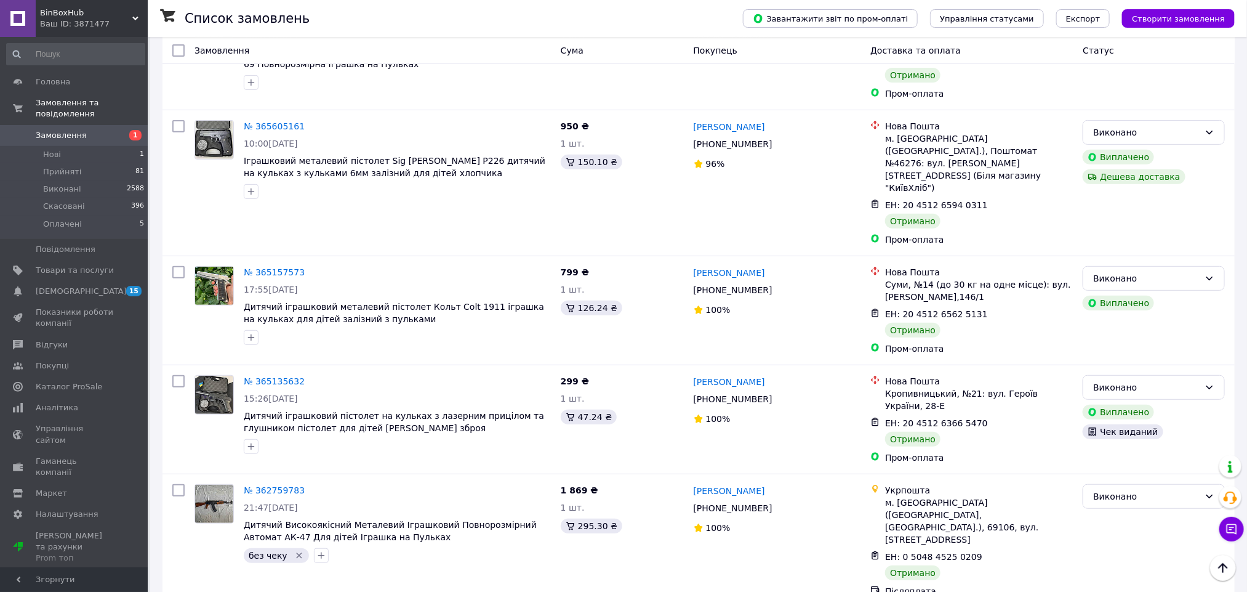
click at [52, 130] on span "Замовлення" at bounding box center [61, 135] width 51 height 11
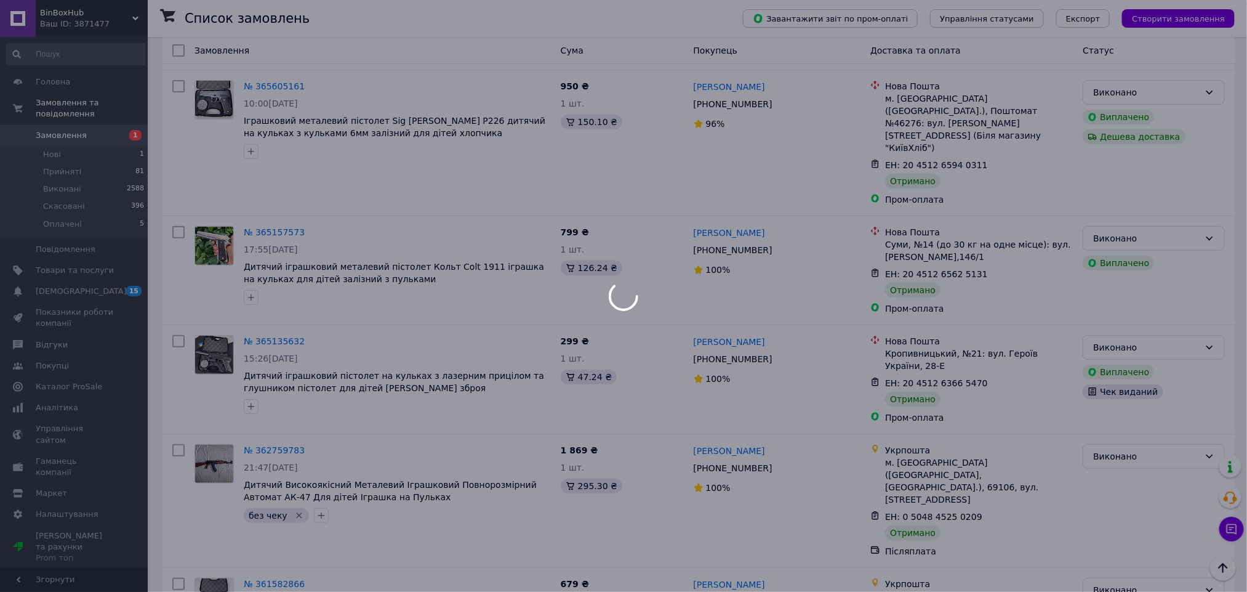
scroll to position [143, 0]
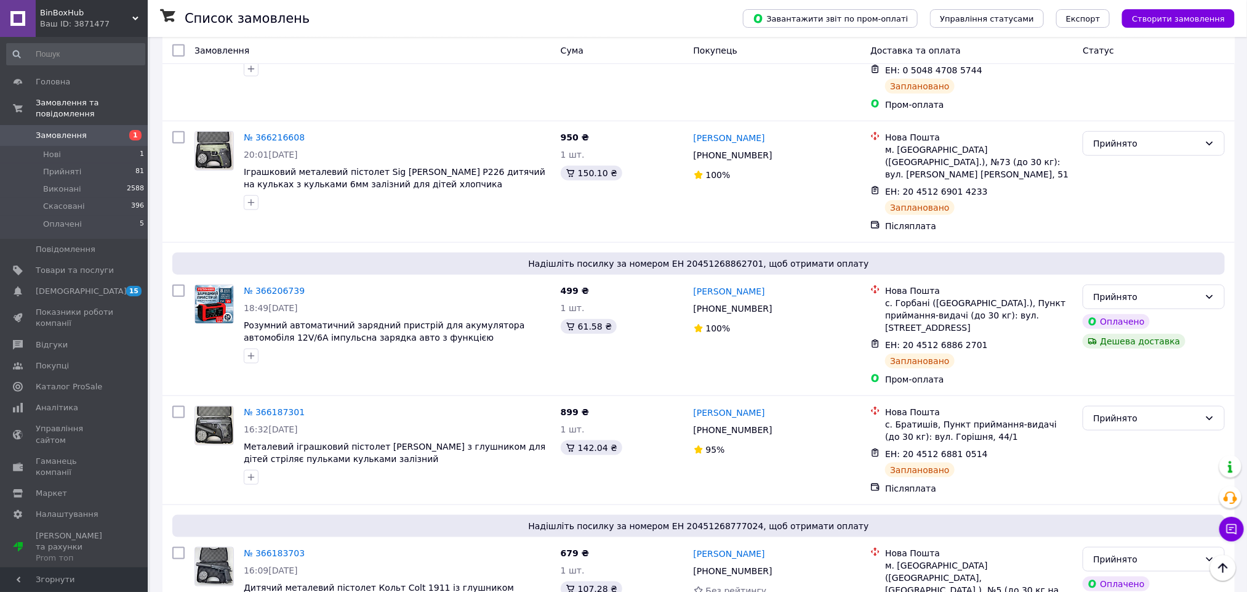
scroll to position [831, 0]
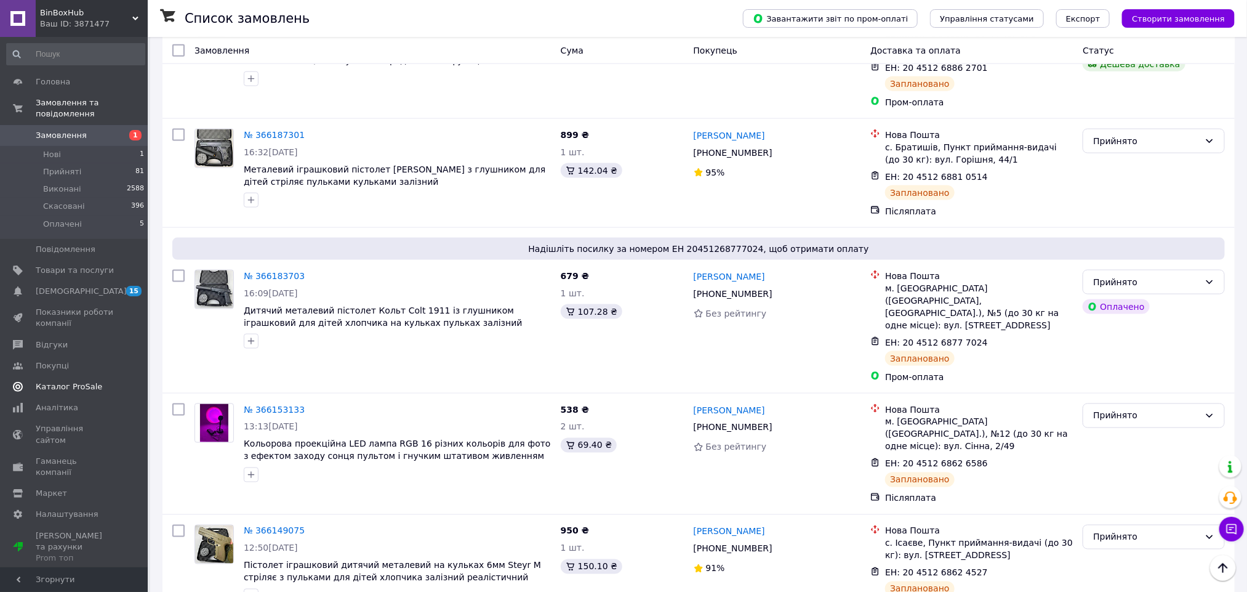
click at [68, 381] on span "Каталог ProSale" at bounding box center [69, 386] width 66 height 11
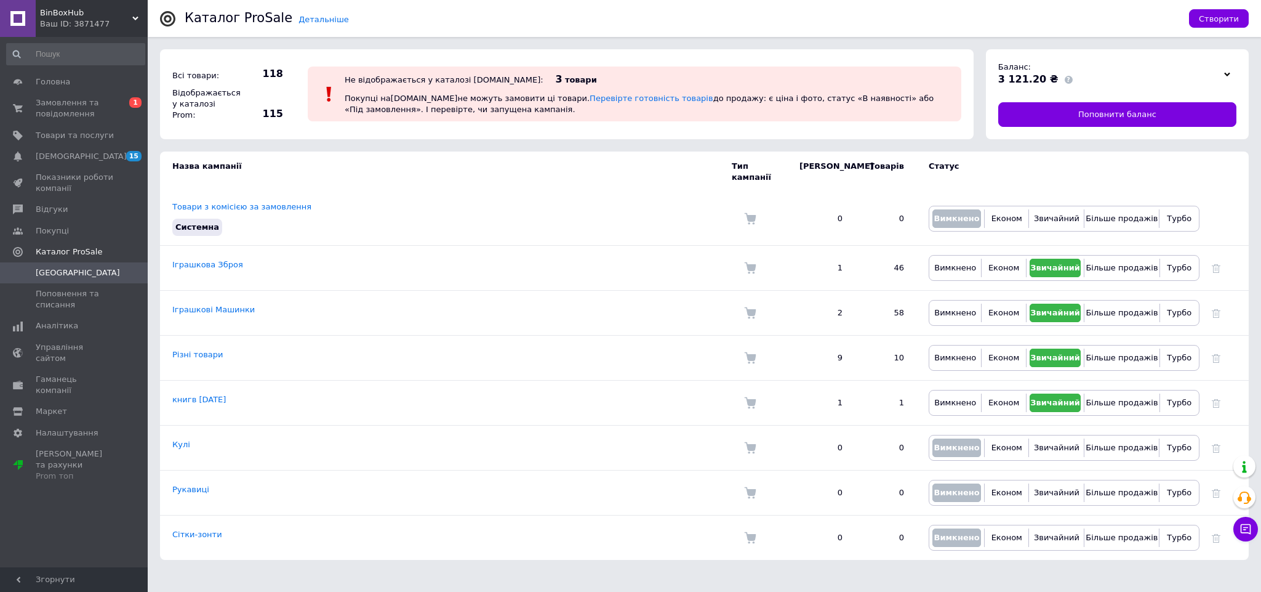
click at [1235, 70] on div at bounding box center [1227, 73] width 18 height 17
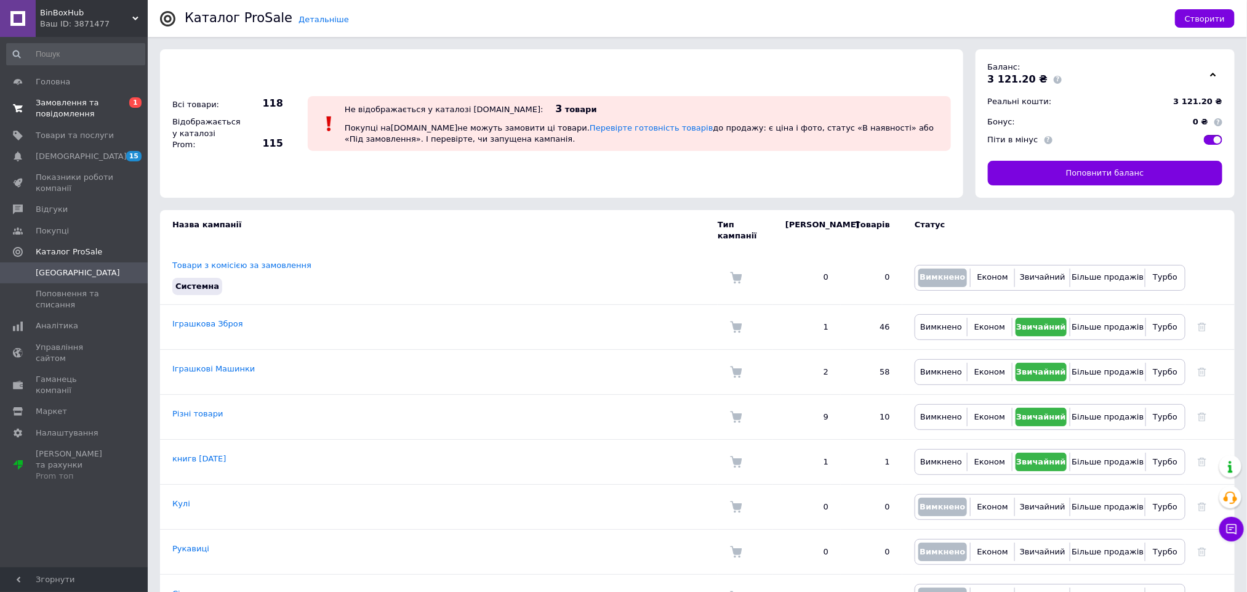
click at [65, 96] on link "Замовлення та повідомлення 0 1" at bounding box center [75, 108] width 151 height 32
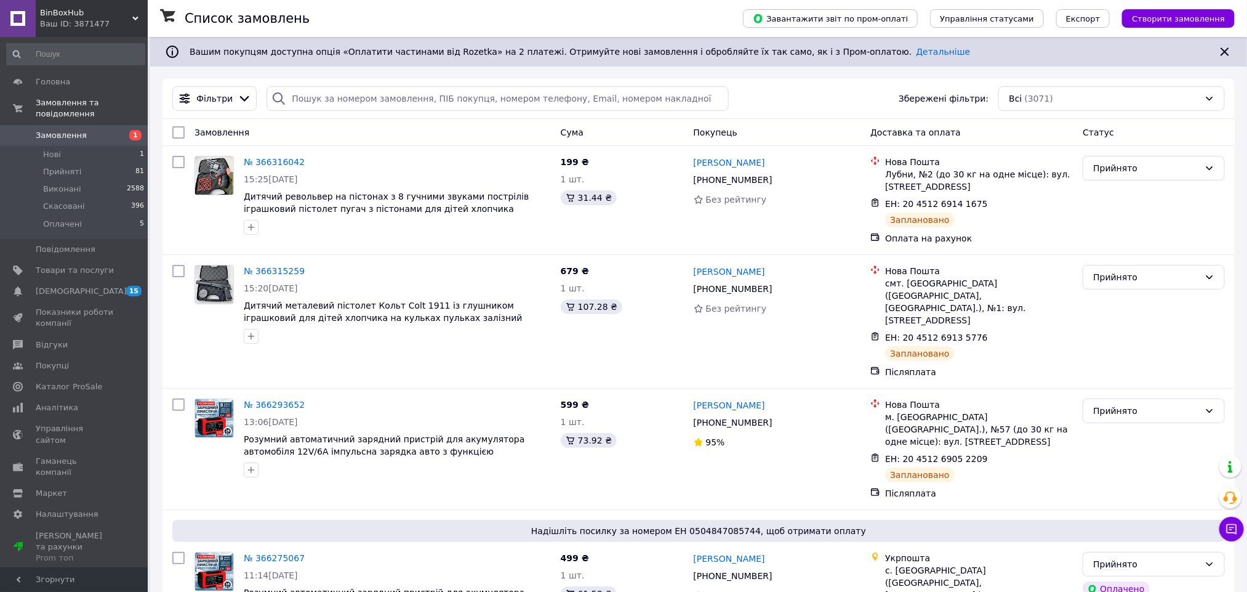
click at [82, 130] on span "Замовлення" at bounding box center [75, 135] width 78 height 11
